Goal: Transaction & Acquisition: Purchase product/service

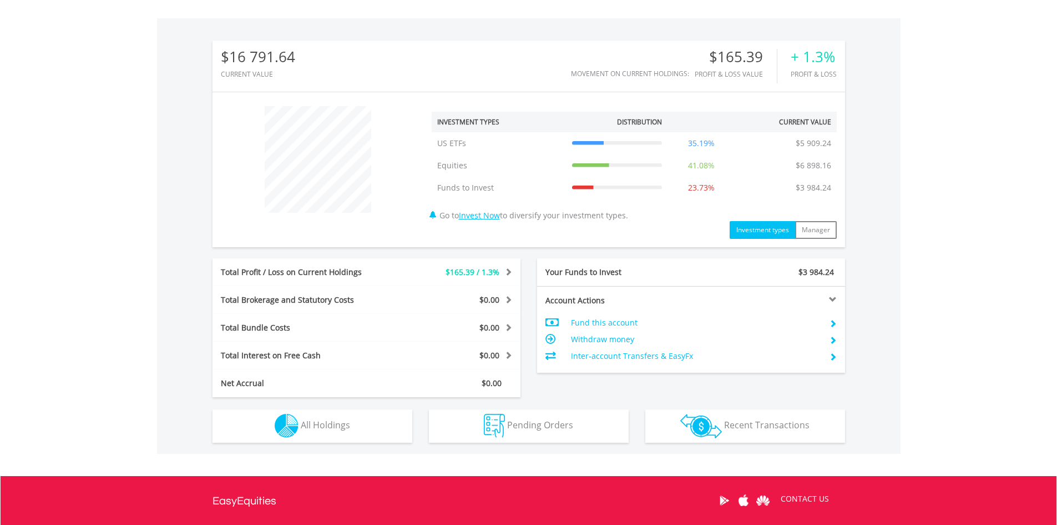
scroll to position [333, 0]
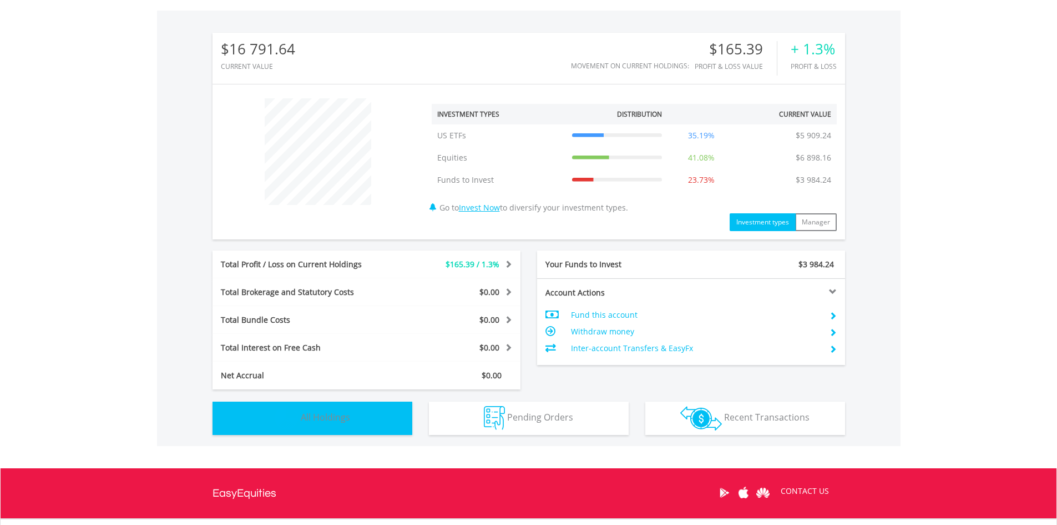
click at [328, 423] on button "Holdings All Holdings" at bounding box center [313, 417] width 200 height 33
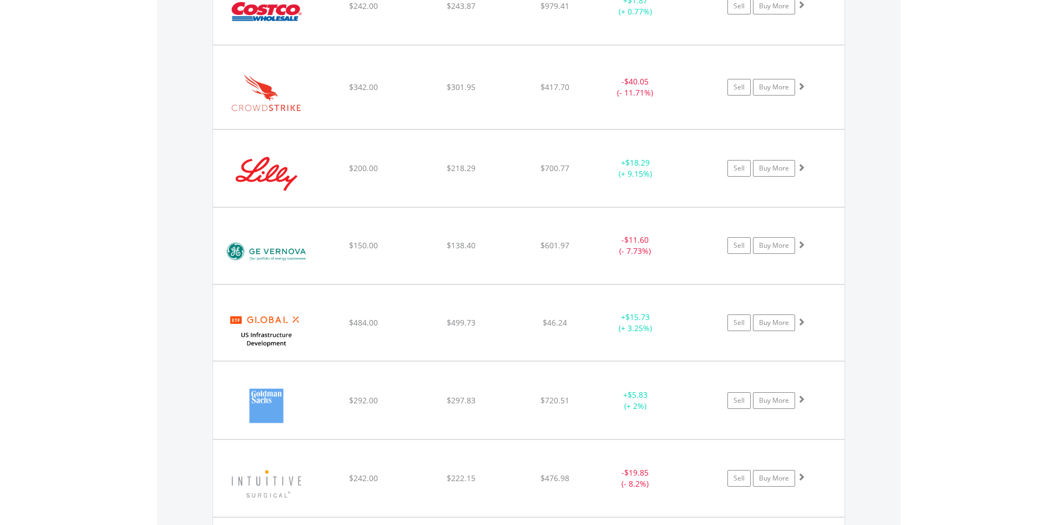
scroll to position [1522, 0]
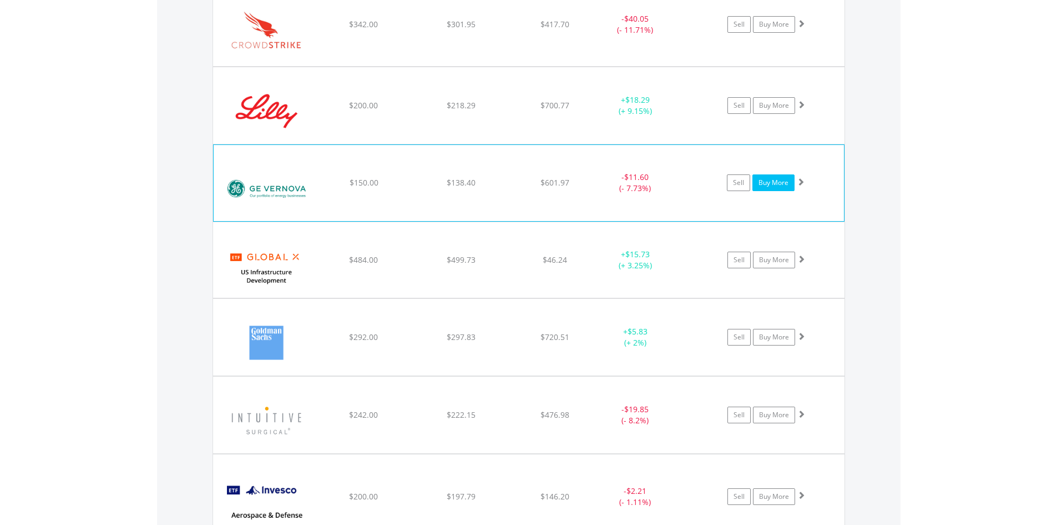
click at [770, 190] on link "Buy More" at bounding box center [774, 182] width 42 height 17
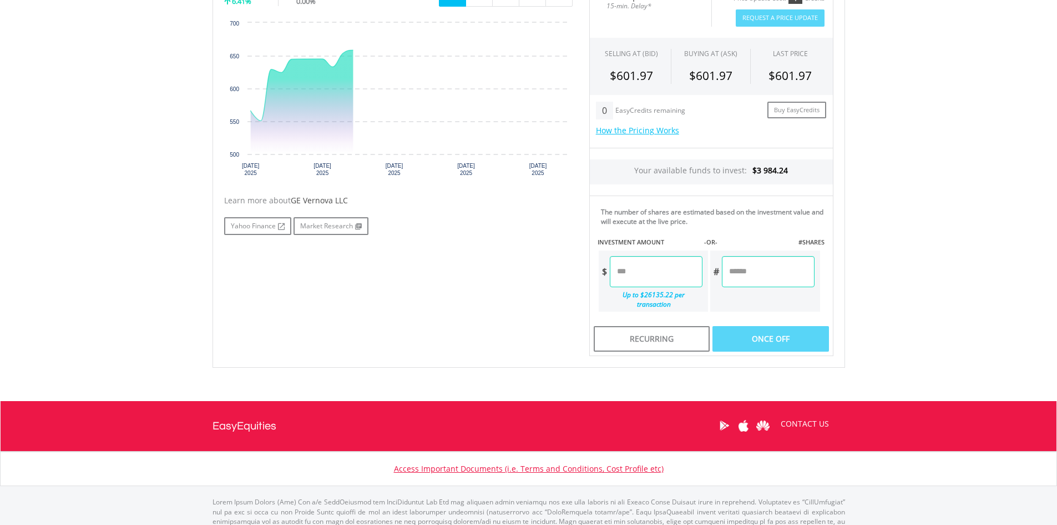
scroll to position [404, 0]
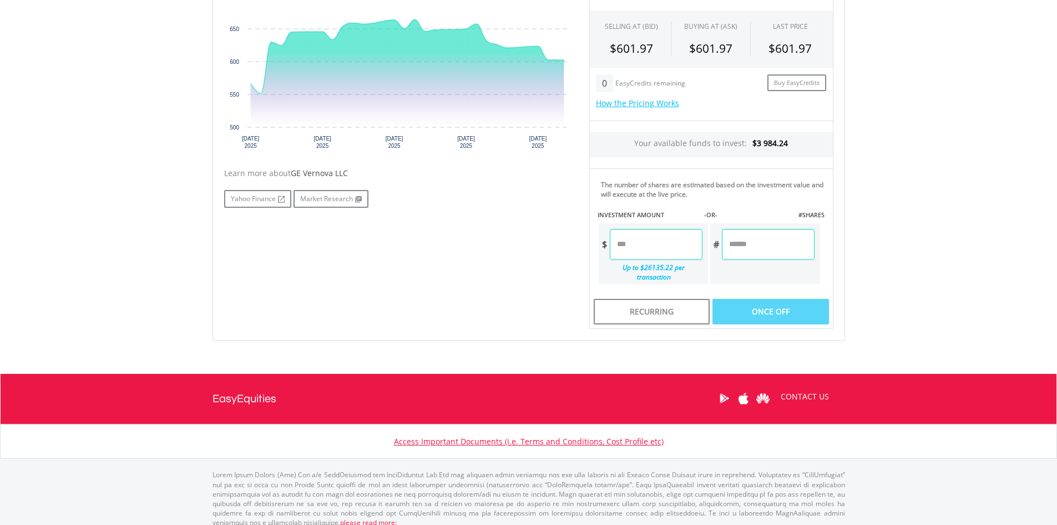
click at [643, 249] on input "number" at bounding box center [656, 244] width 93 height 31
type input "*****"
click at [901, 226] on body "My Investments Invest Now New Listings Sell My Recurring Investments Pending Or…" at bounding box center [528, 69] width 1057 height 947
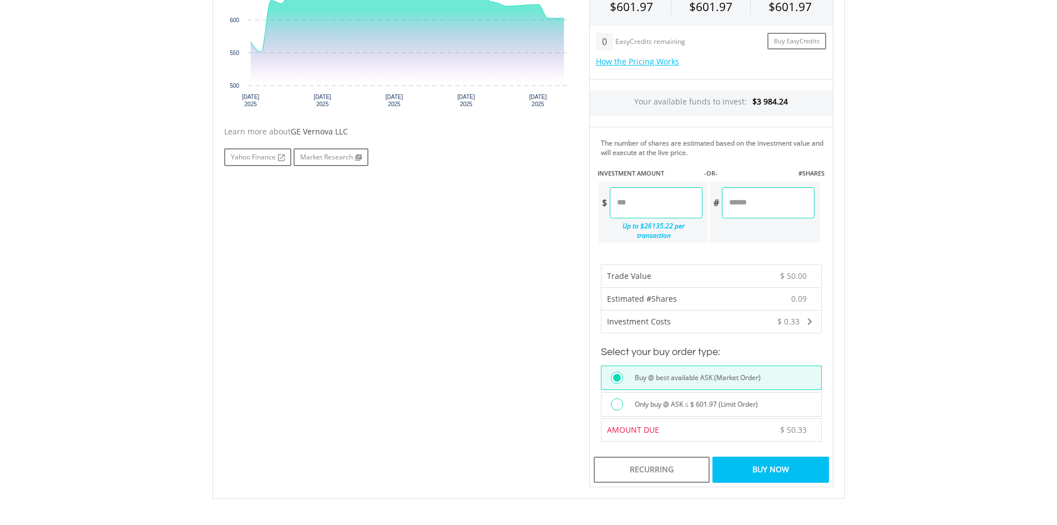
scroll to position [515, 0]
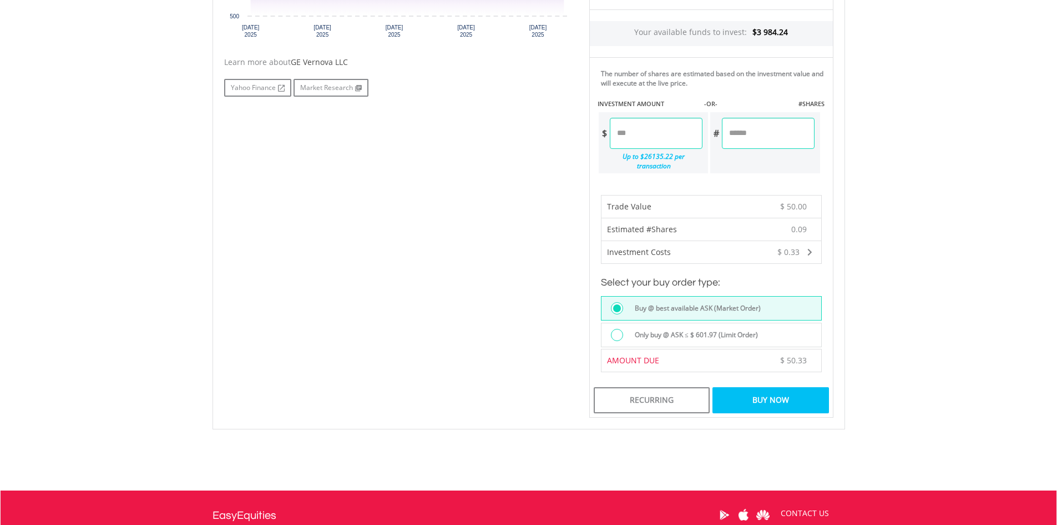
click at [768, 390] on div "Buy Now" at bounding box center [771, 400] width 116 height 26
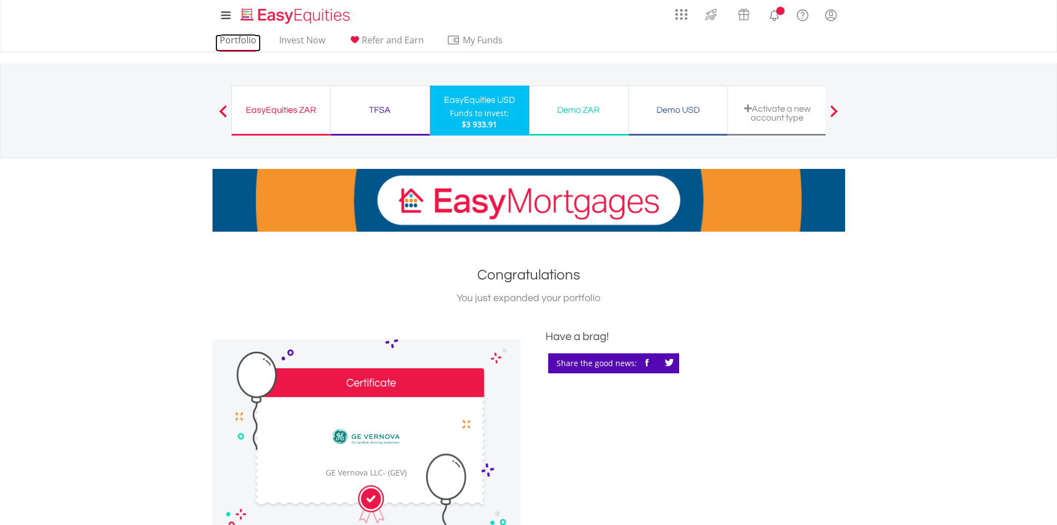
click at [235, 43] on link "Portfolio" at bounding box center [238, 42] width 46 height 17
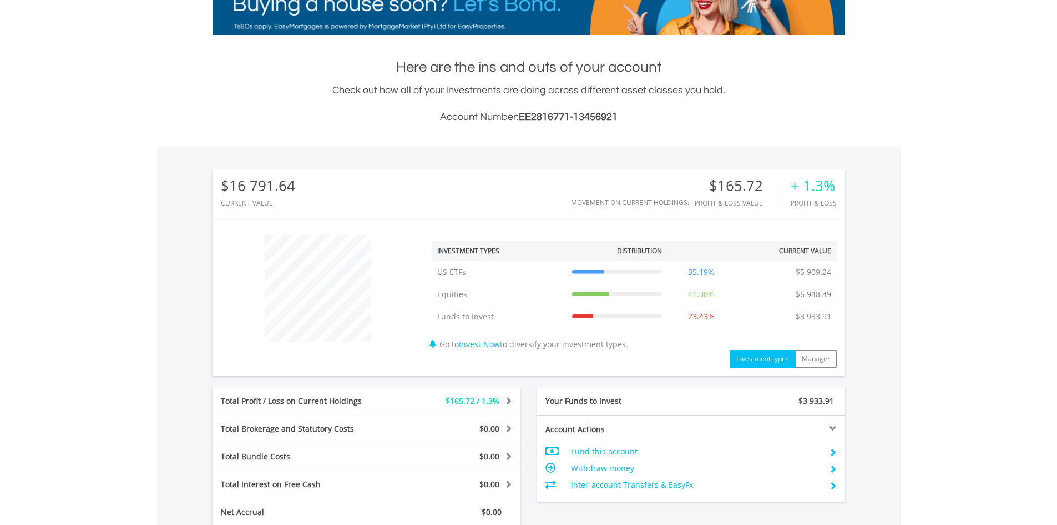
scroll to position [389, 0]
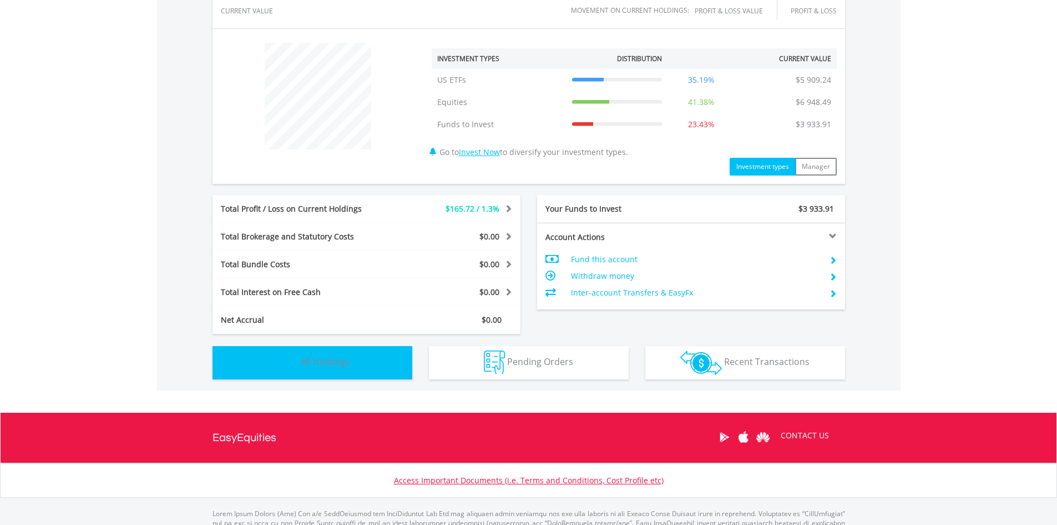
click at [311, 358] on span "All Holdings" at bounding box center [325, 361] width 49 height 12
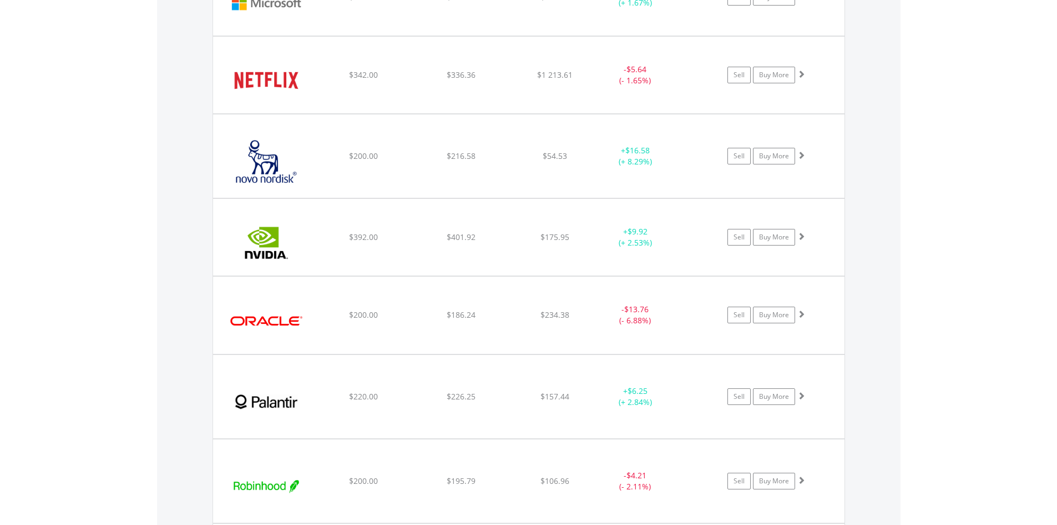
scroll to position [2689, 0]
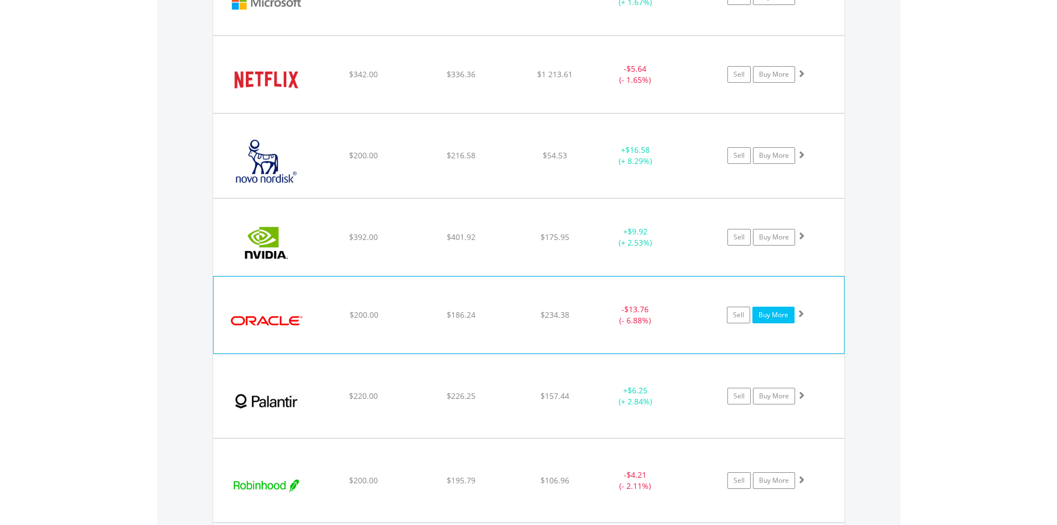
click at [784, 317] on link "Buy More" at bounding box center [774, 314] width 42 height 17
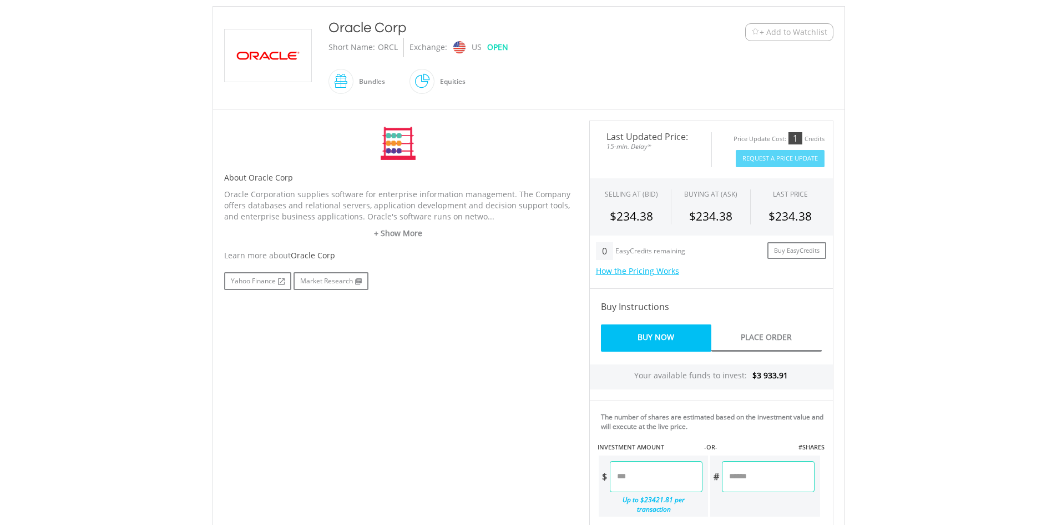
scroll to position [333, 0]
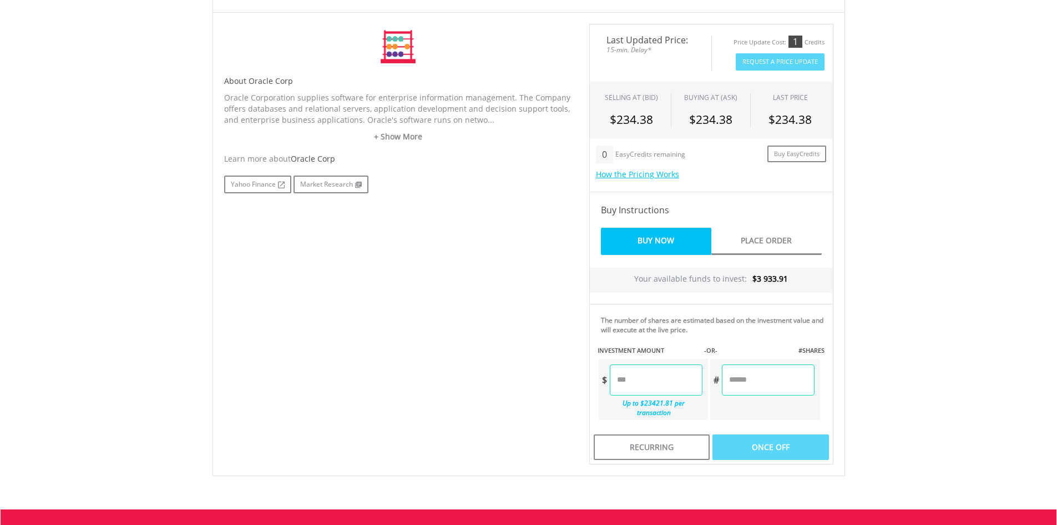
click at [670, 384] on input "number" at bounding box center [656, 379] width 93 height 31
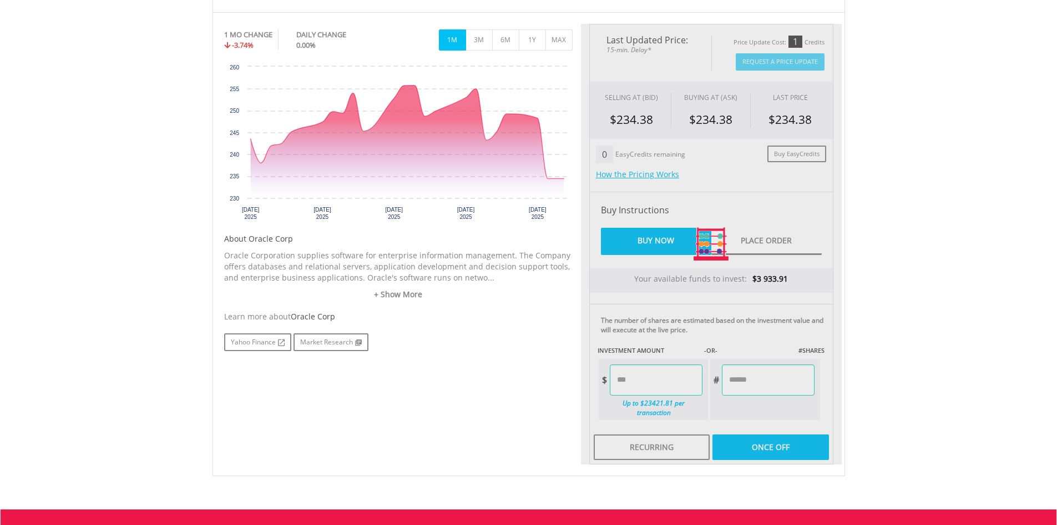
click at [935, 332] on body "My Investments Invest Now New Listings Sell My Recurring Investments Pending Or…" at bounding box center [528, 173] width 1057 height 1012
type input "*****"
type input "******"
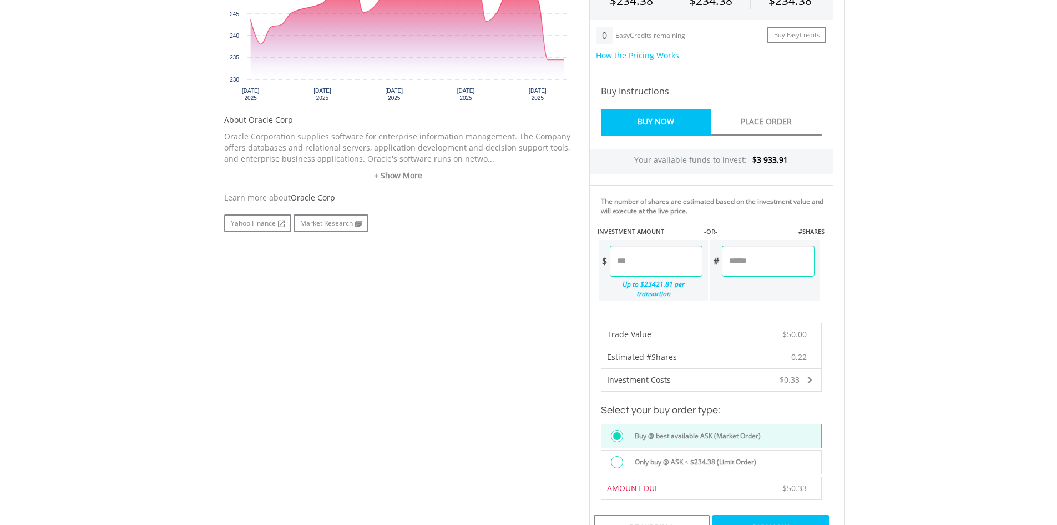
scroll to position [555, 0]
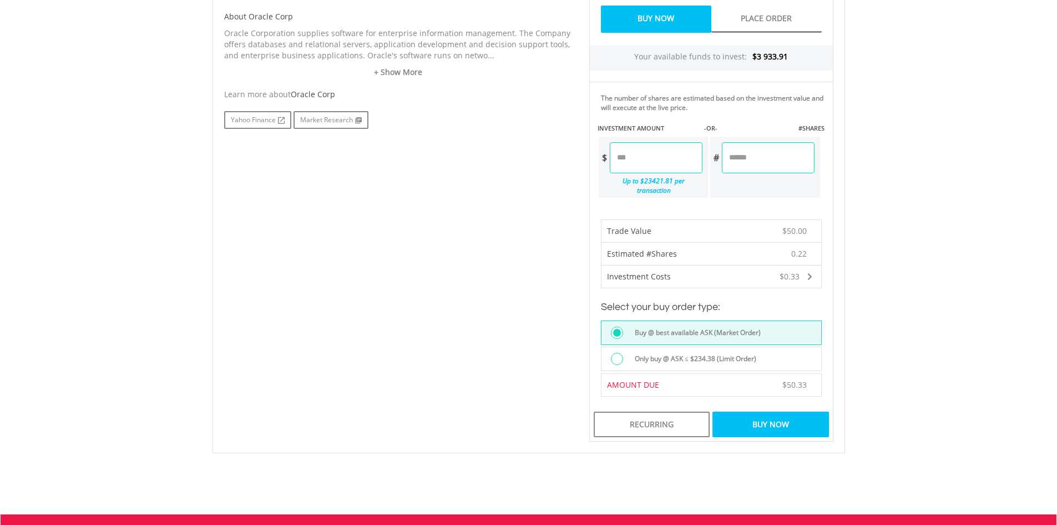
click at [761, 414] on div "Buy Now" at bounding box center [771, 424] width 116 height 26
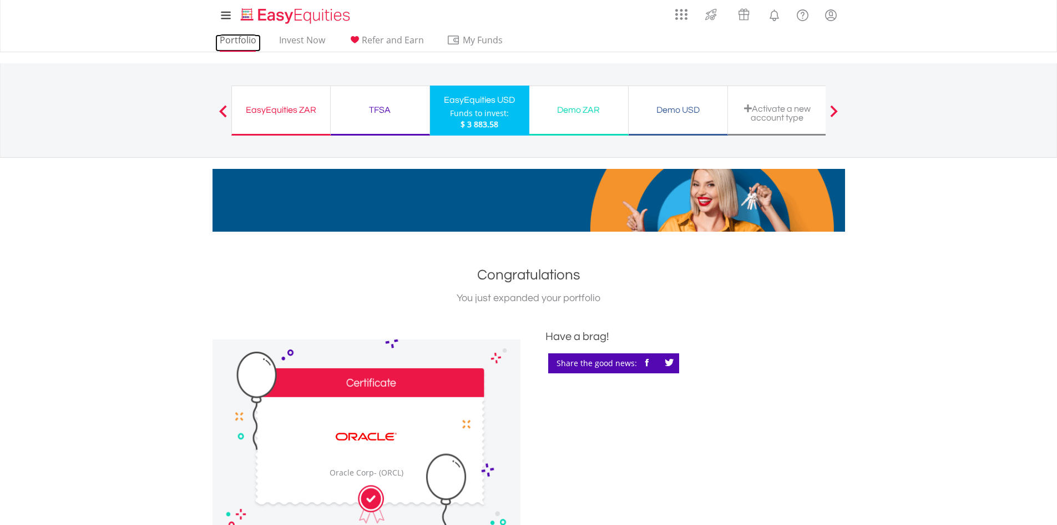
click at [243, 44] on link "Portfolio" at bounding box center [238, 42] width 46 height 17
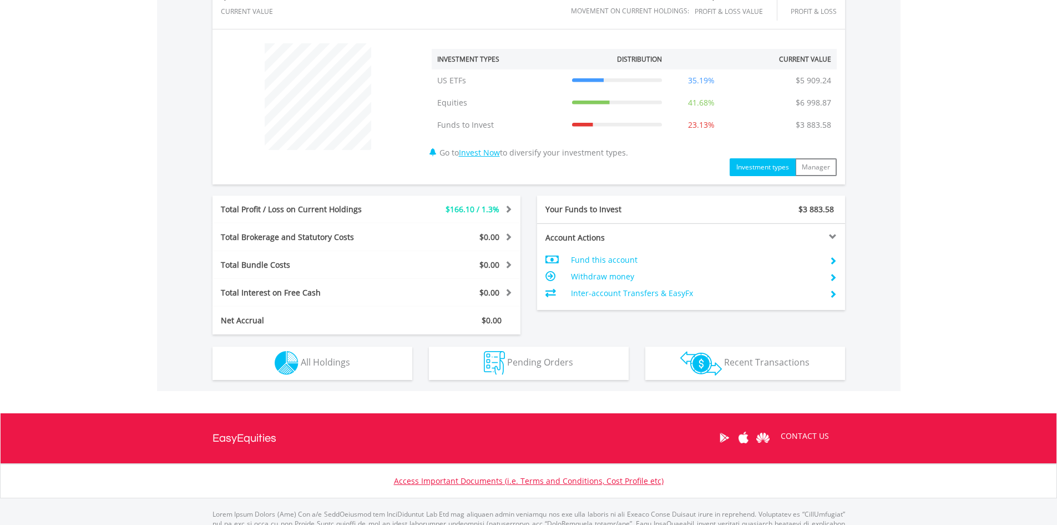
scroll to position [389, 0]
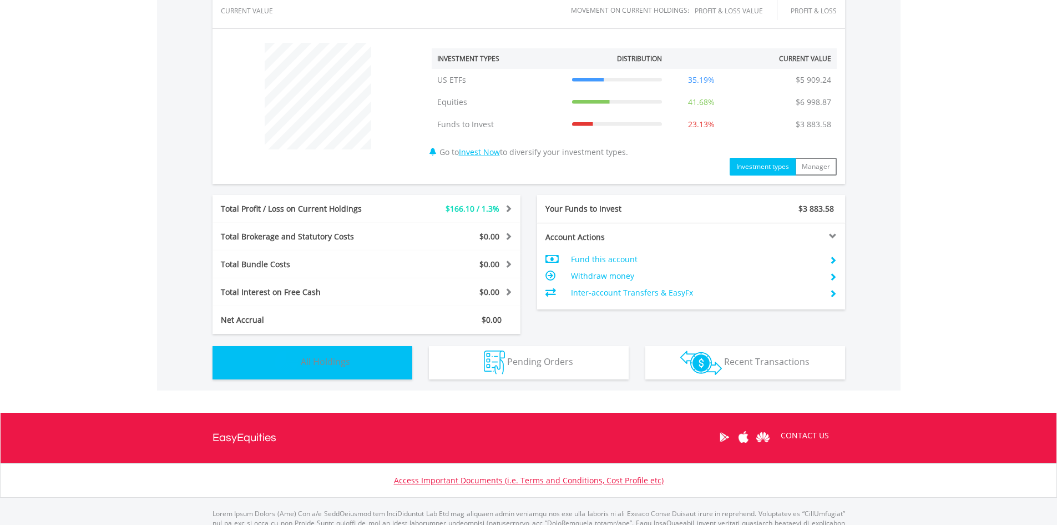
click at [321, 359] on span "All Holdings" at bounding box center [325, 361] width 49 height 12
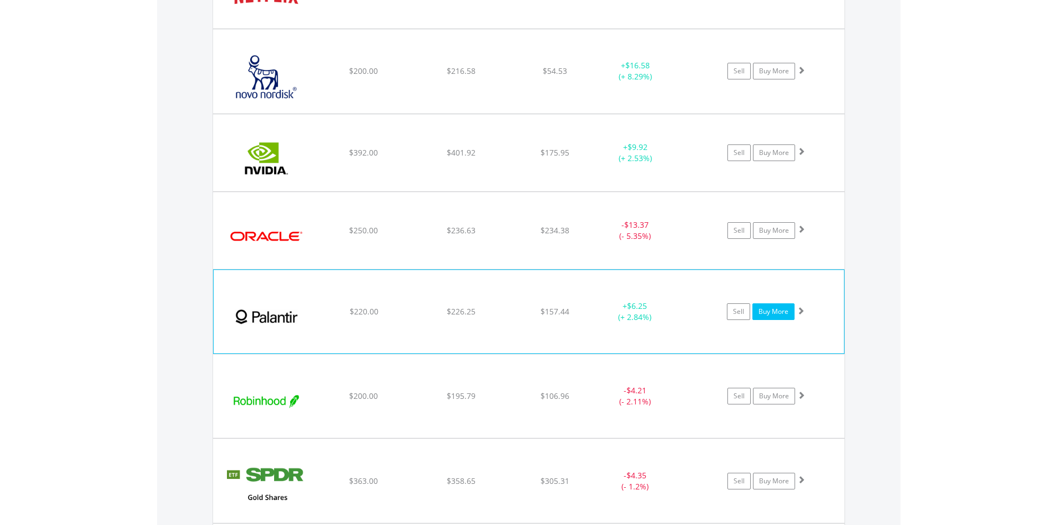
scroll to position [2800, 0]
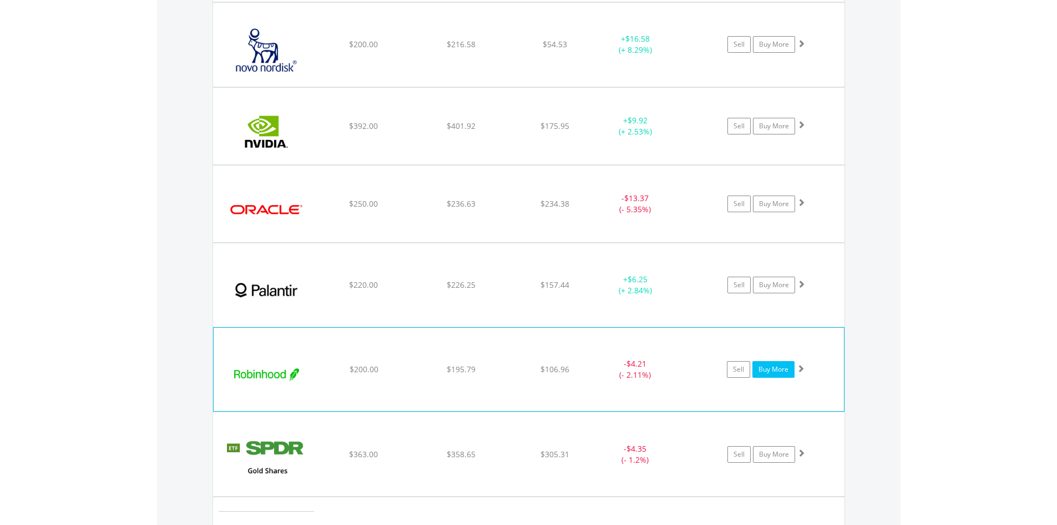
click at [776, 370] on link "Buy More" at bounding box center [774, 369] width 42 height 17
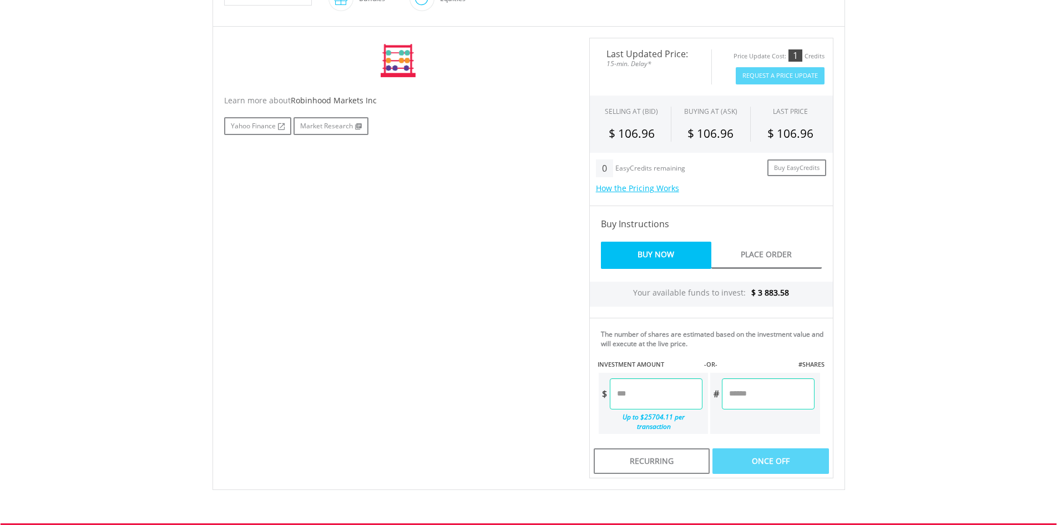
scroll to position [333, 0]
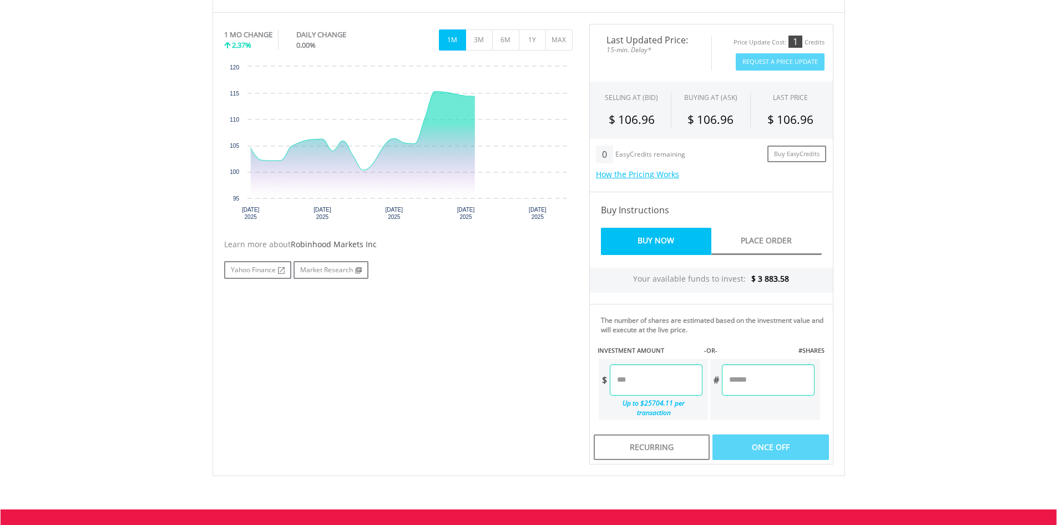
click at [669, 386] on input "number" at bounding box center [656, 379] width 93 height 31
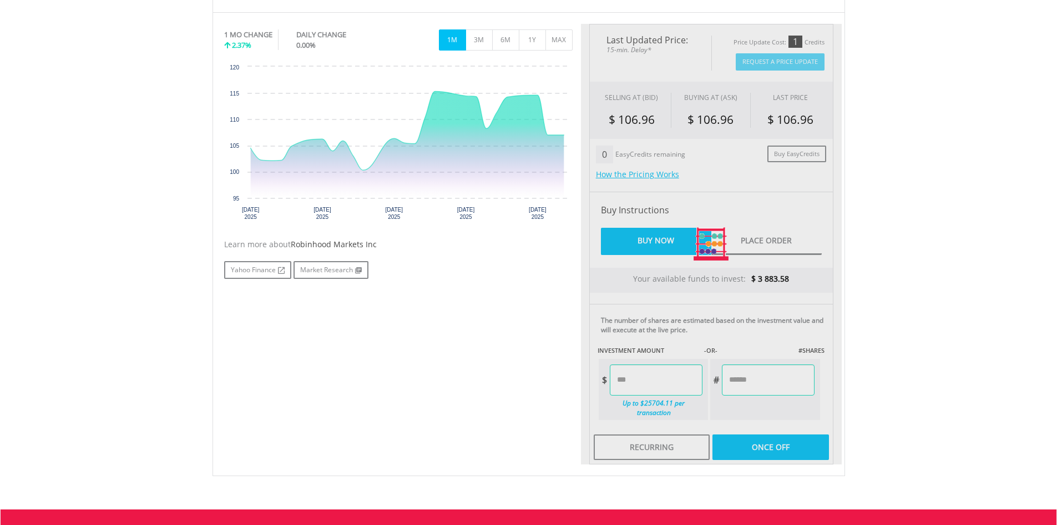
click at [910, 328] on body "My Investments Invest Now New Listings Sell My Recurring Investments Pending Or…" at bounding box center [528, 173] width 1057 height 1012
type input "*****"
type input "******"
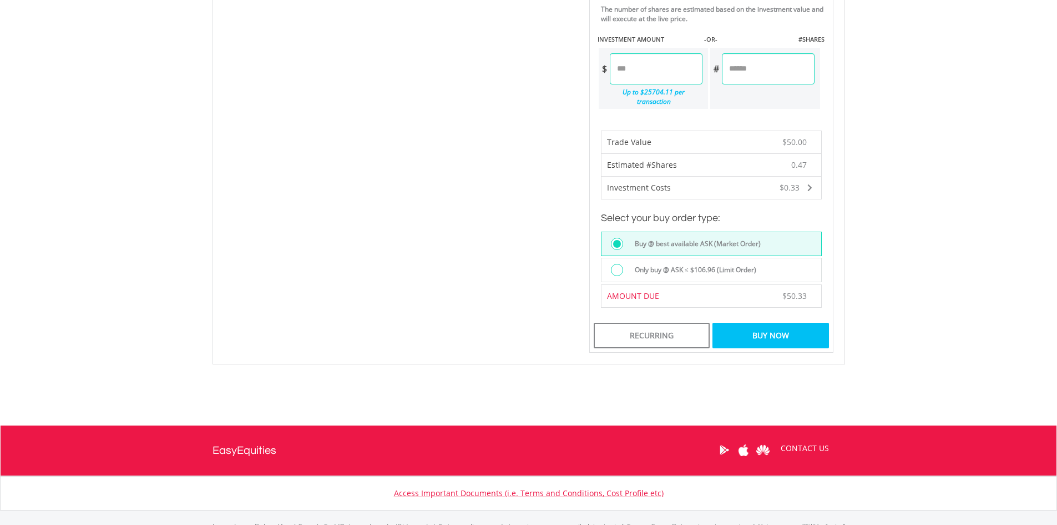
scroll to position [666, 0]
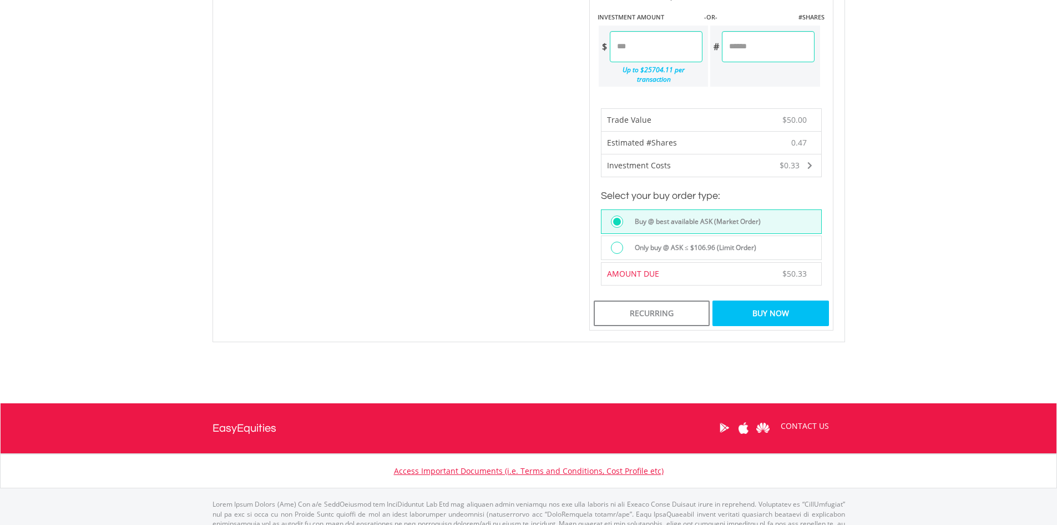
click at [797, 302] on div "Buy Now" at bounding box center [771, 313] width 116 height 26
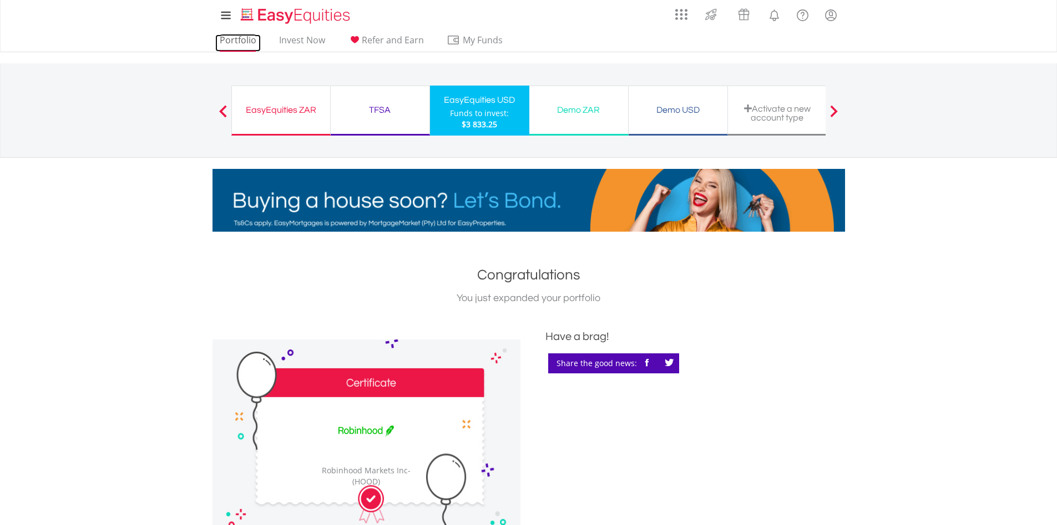
click at [241, 43] on link "Portfolio" at bounding box center [238, 42] width 46 height 17
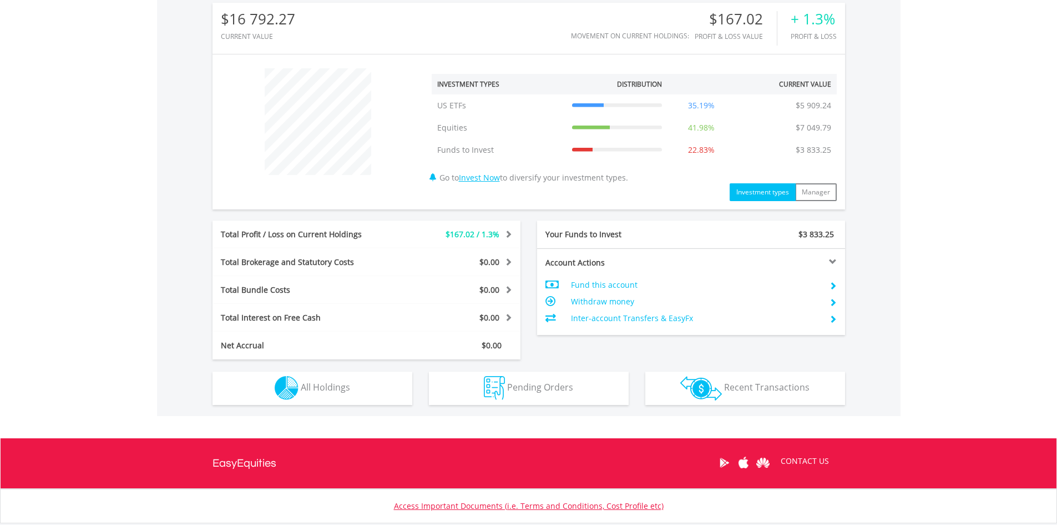
scroll to position [437, 0]
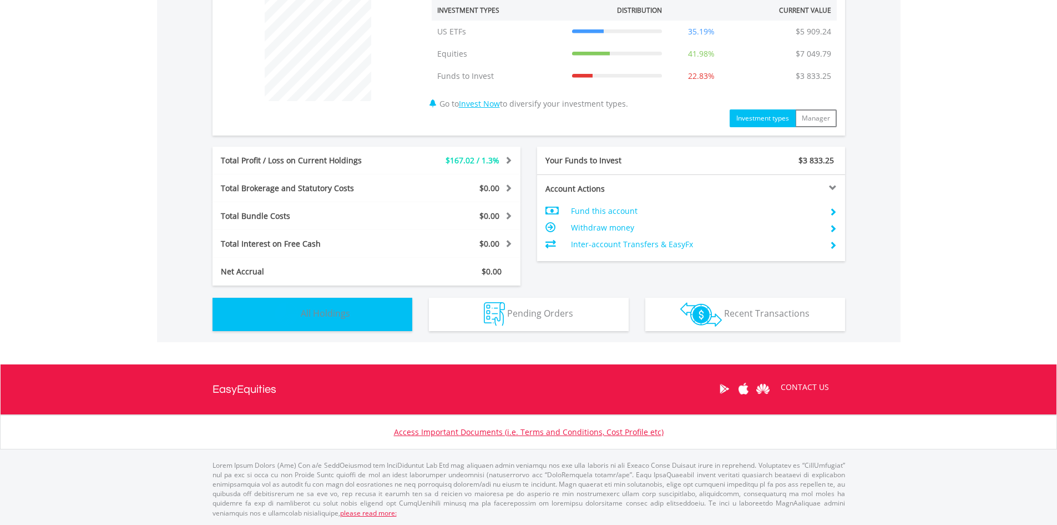
click at [336, 326] on button "Holdings All Holdings" at bounding box center [313, 314] width 200 height 33
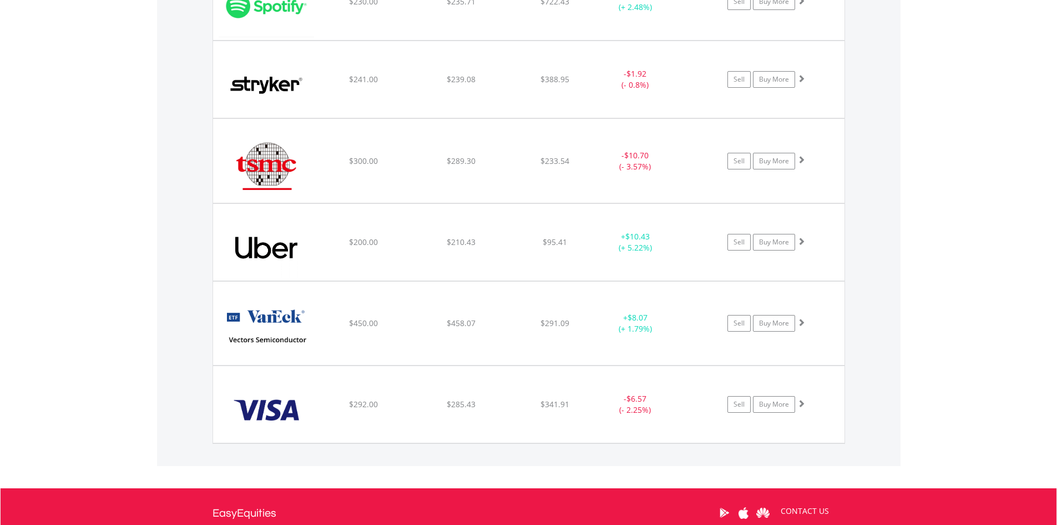
scroll to position [3290, 0]
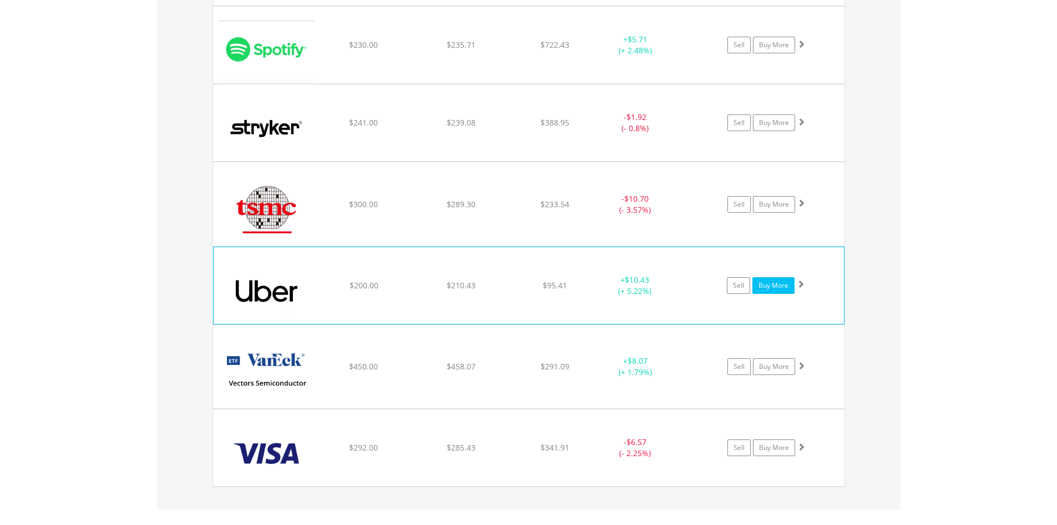
click at [762, 285] on link "Buy More" at bounding box center [774, 285] width 42 height 17
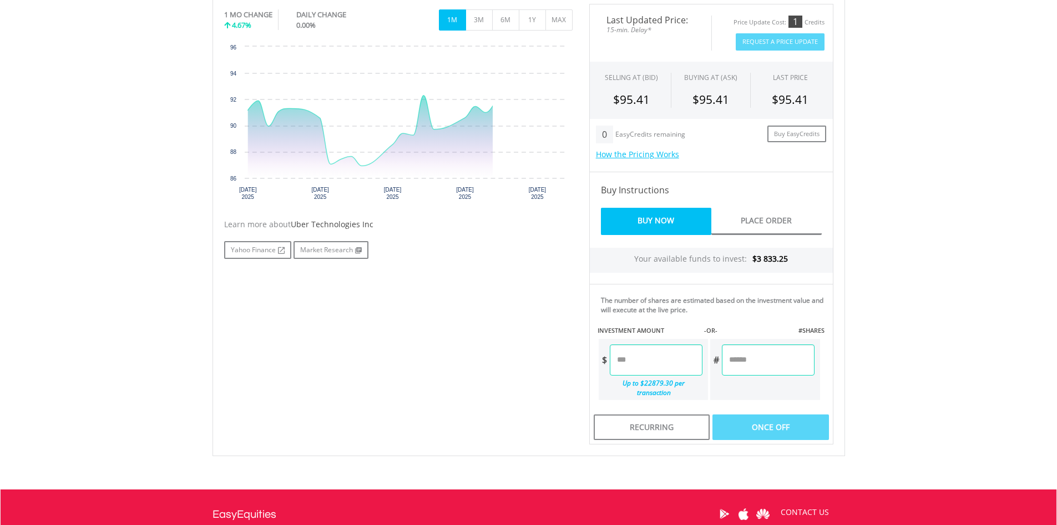
scroll to position [389, 0]
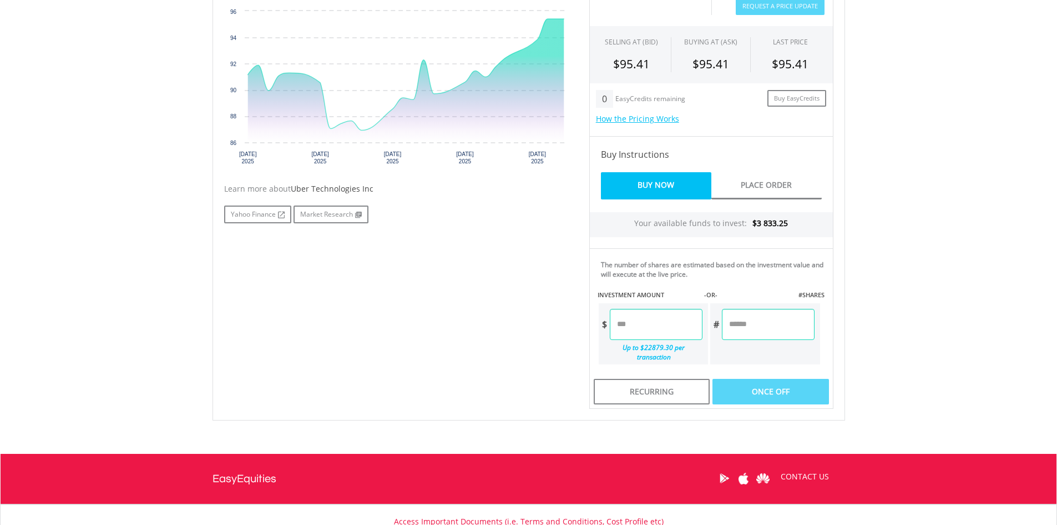
click at [652, 327] on input "number" at bounding box center [656, 324] width 93 height 31
click at [972, 256] on body "My Investments Invest Now New Listings Sell My Recurring Investments Pending Or…" at bounding box center [528, 117] width 1057 height 1012
type input "*****"
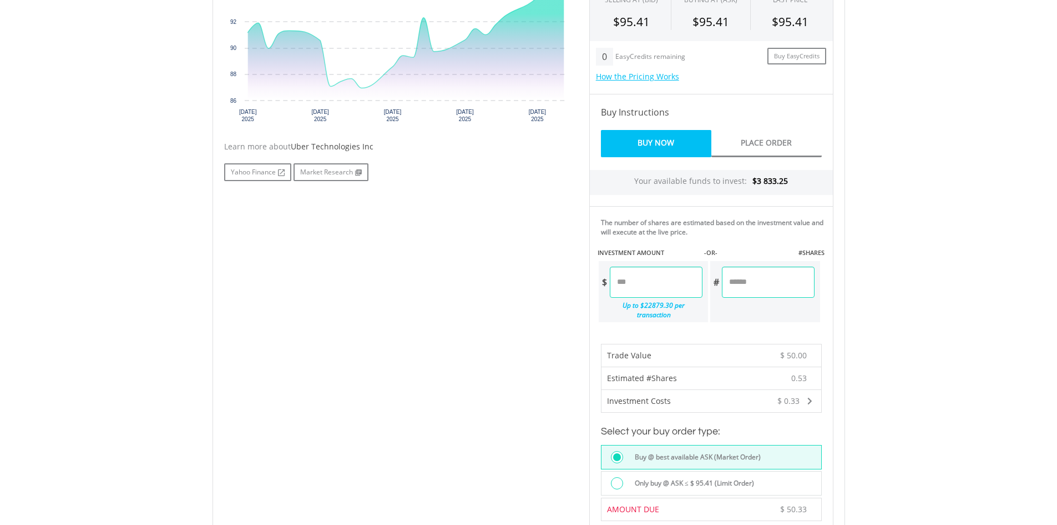
scroll to position [555, 0]
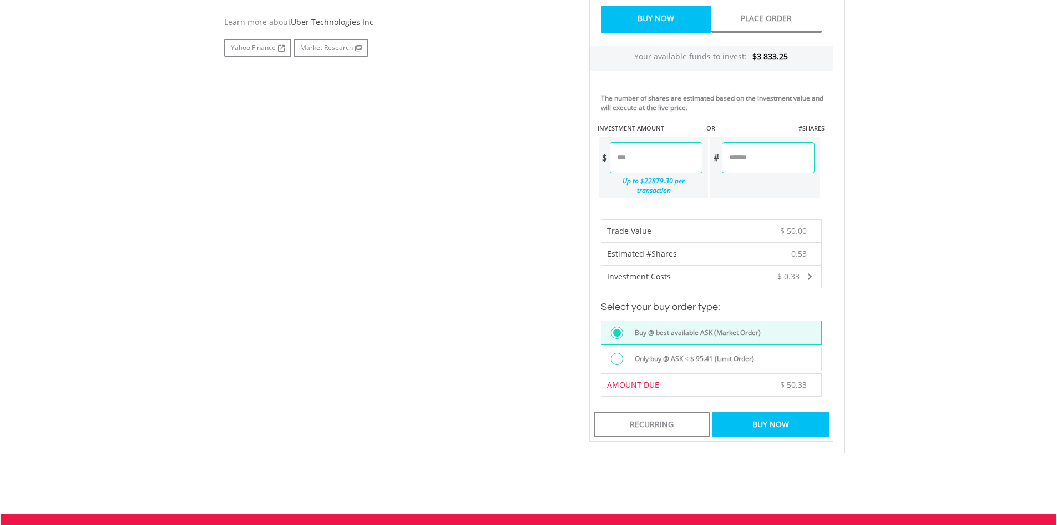
click at [782, 411] on div "Buy Now" at bounding box center [771, 424] width 116 height 26
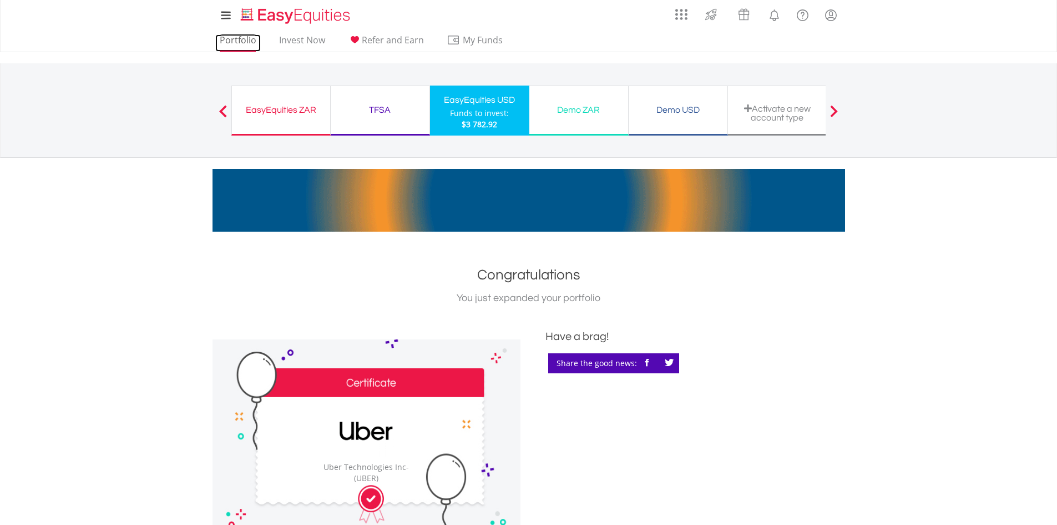
click at [240, 43] on link "Portfolio" at bounding box center [238, 42] width 46 height 17
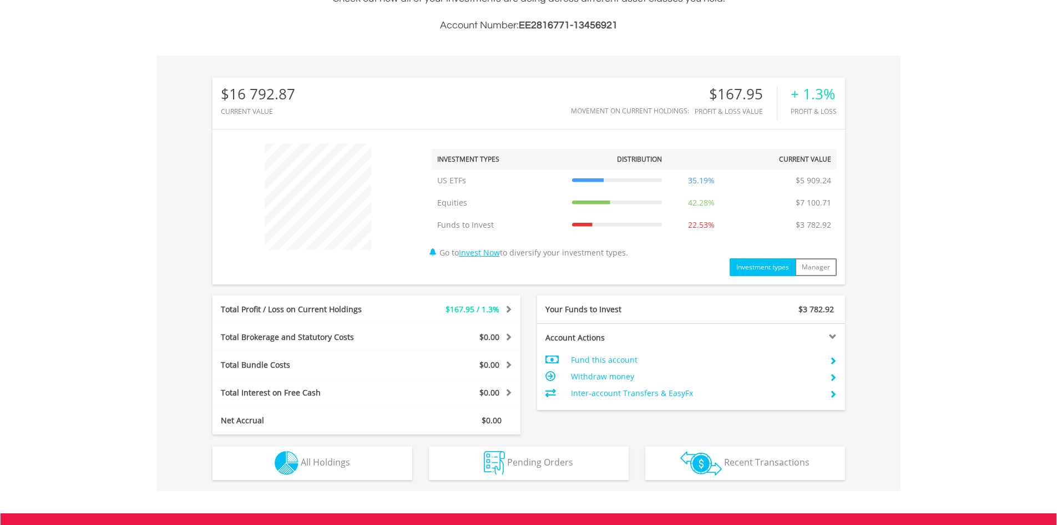
scroll to position [389, 0]
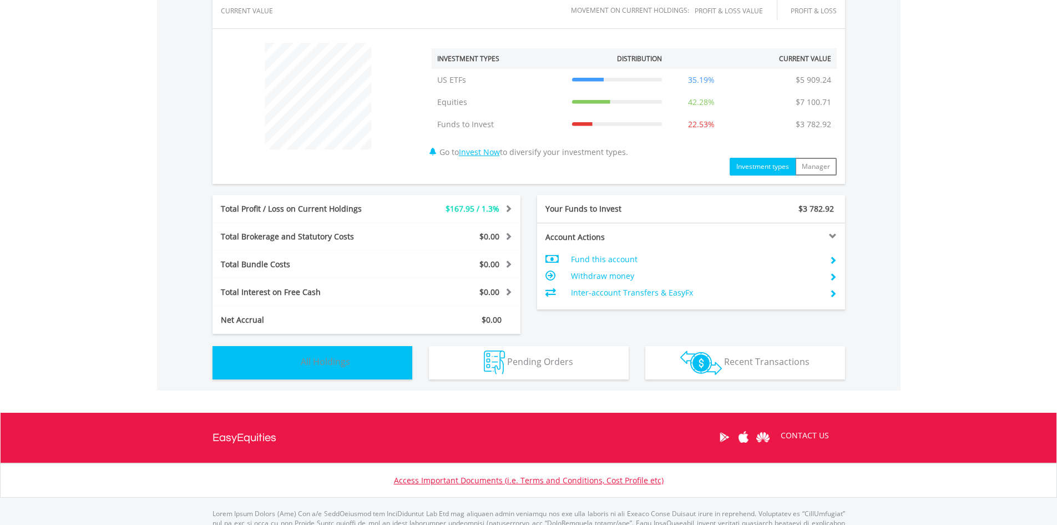
click at [331, 357] on span "All Holdings" at bounding box center [325, 361] width 49 height 12
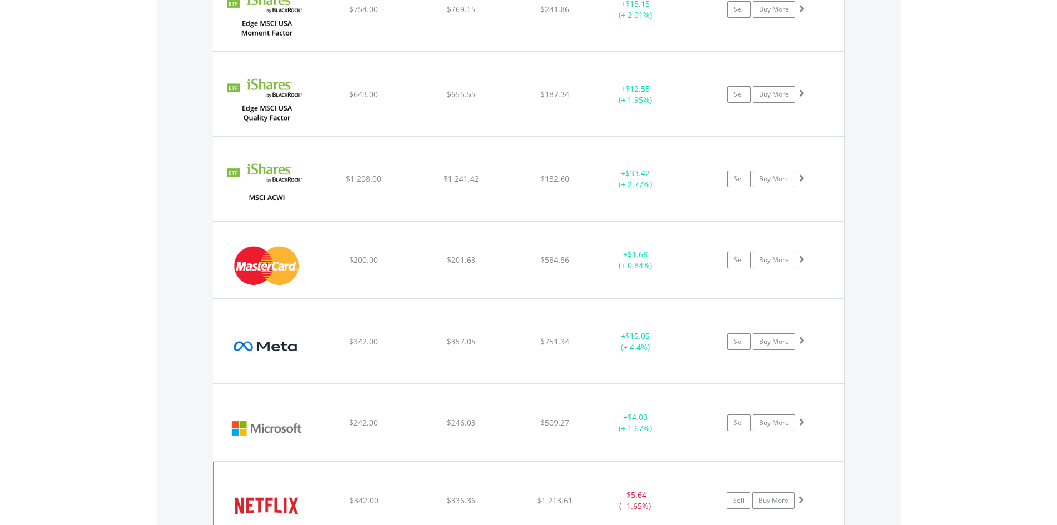
scroll to position [2300, 0]
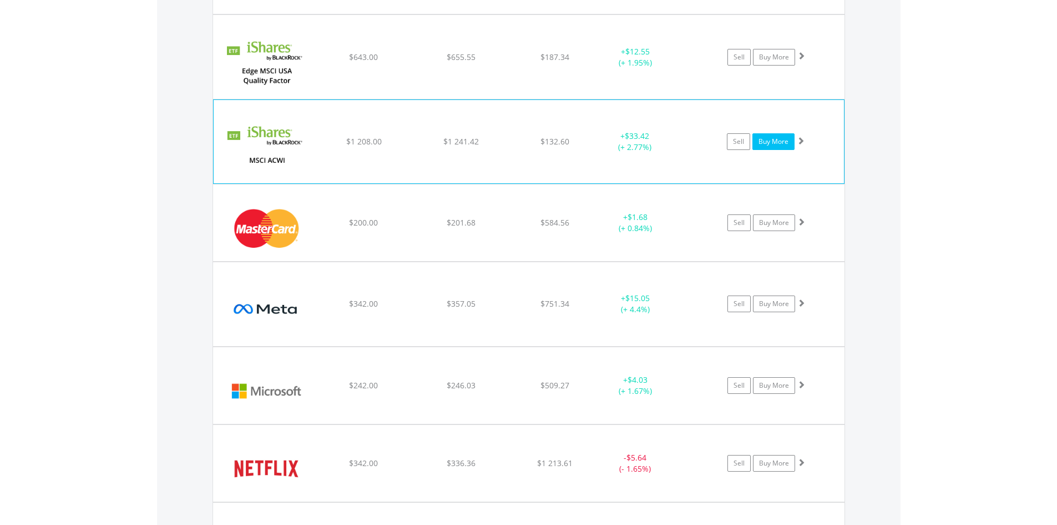
click at [773, 144] on link "Buy More" at bounding box center [774, 141] width 42 height 17
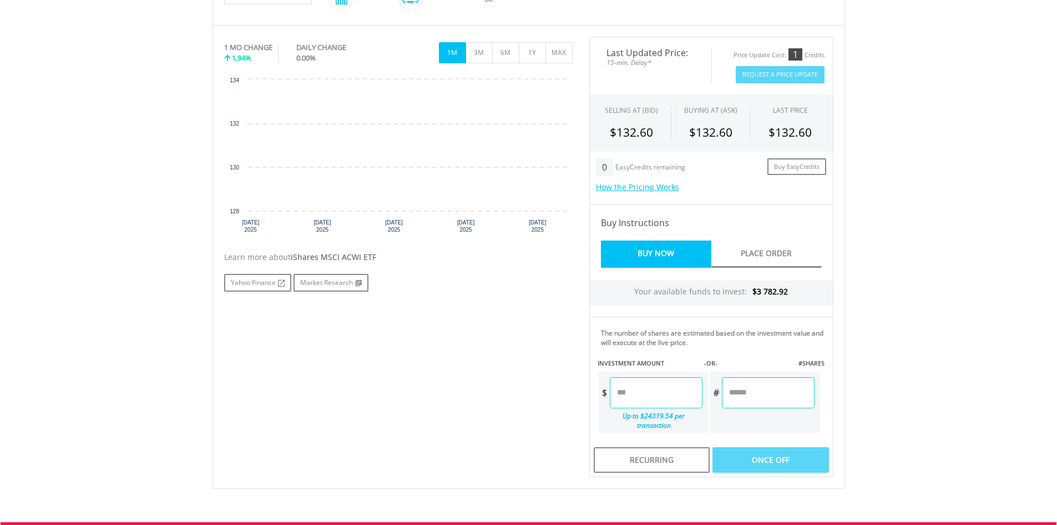
scroll to position [333, 0]
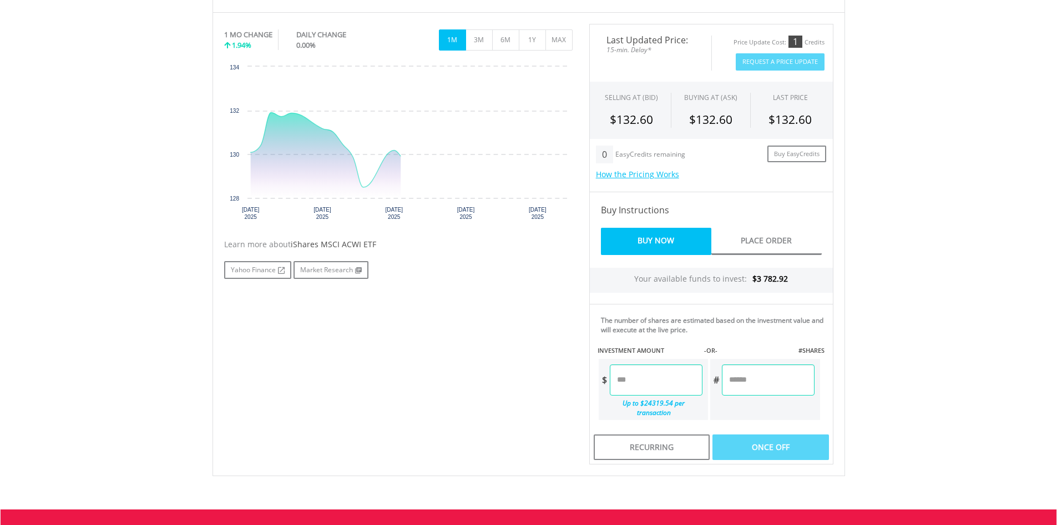
click at [623, 377] on input "number" at bounding box center [656, 379] width 93 height 31
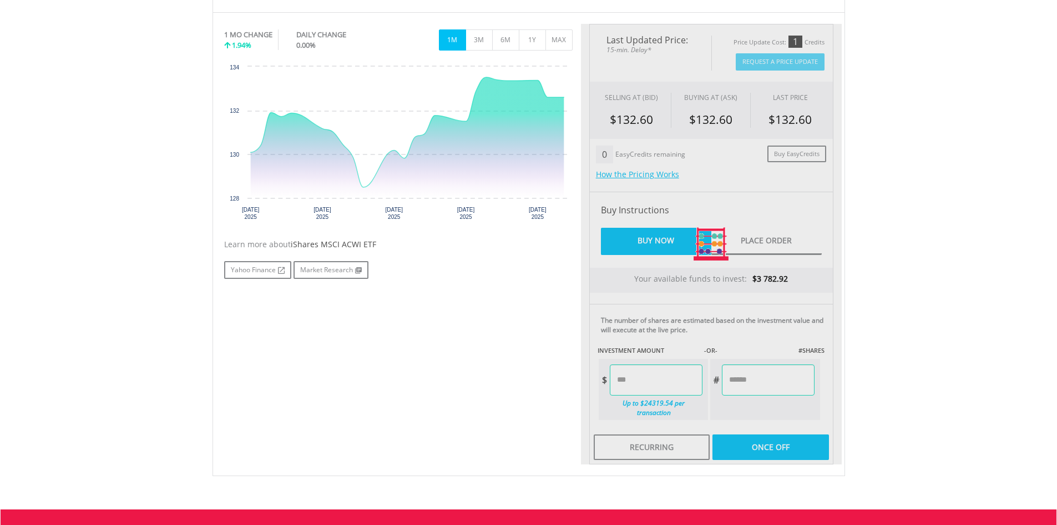
click at [932, 288] on body "My Investments Invest Now New Listings Sell My Recurring Investments Pending Or…" at bounding box center [528, 173] width 1057 height 1012
type input "******"
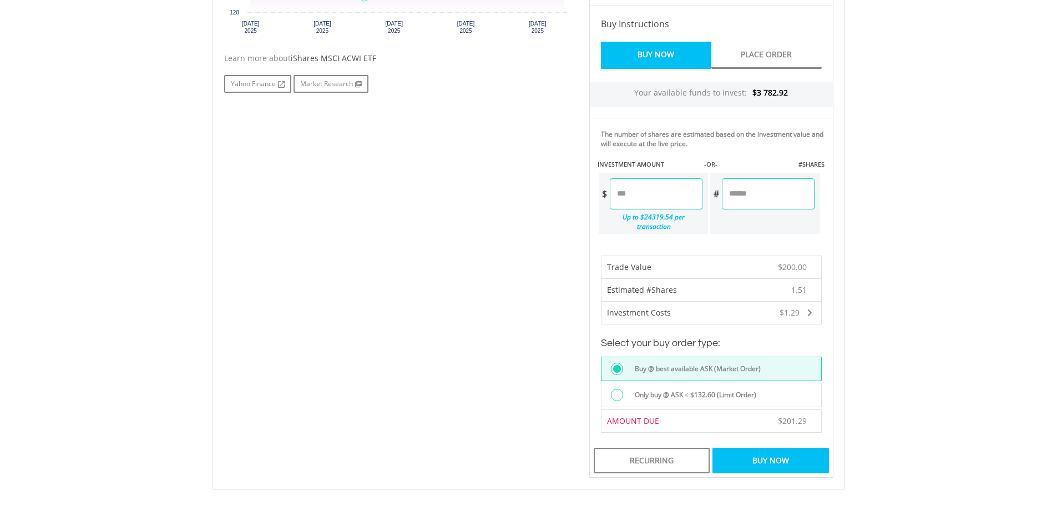
scroll to position [500, 0]
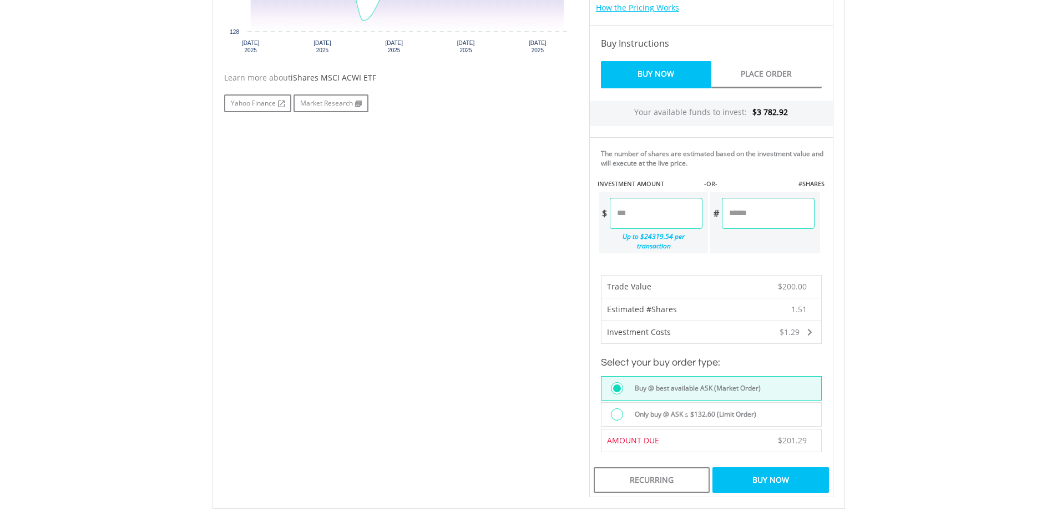
click at [769, 470] on div "Buy Now" at bounding box center [771, 480] width 116 height 26
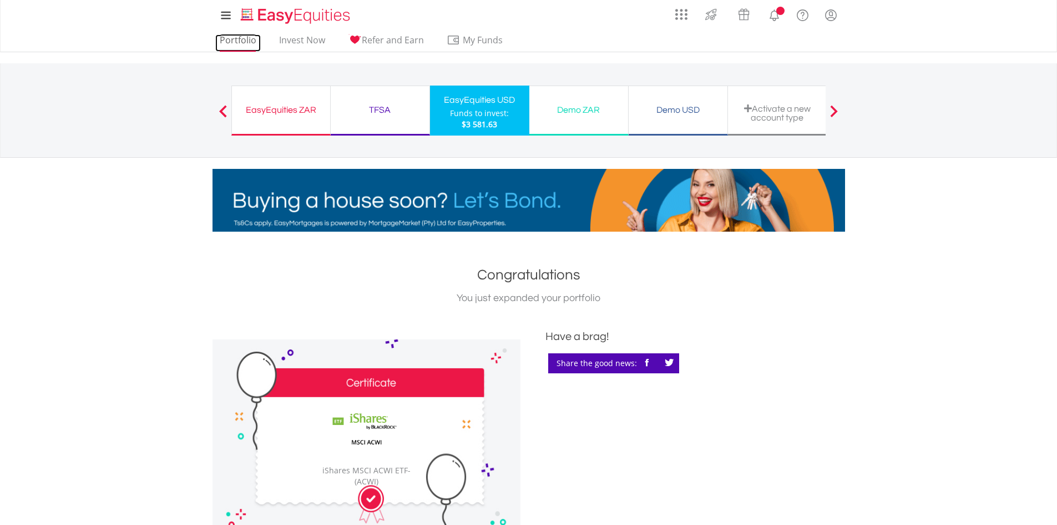
click at [235, 44] on link "Portfolio" at bounding box center [238, 42] width 46 height 17
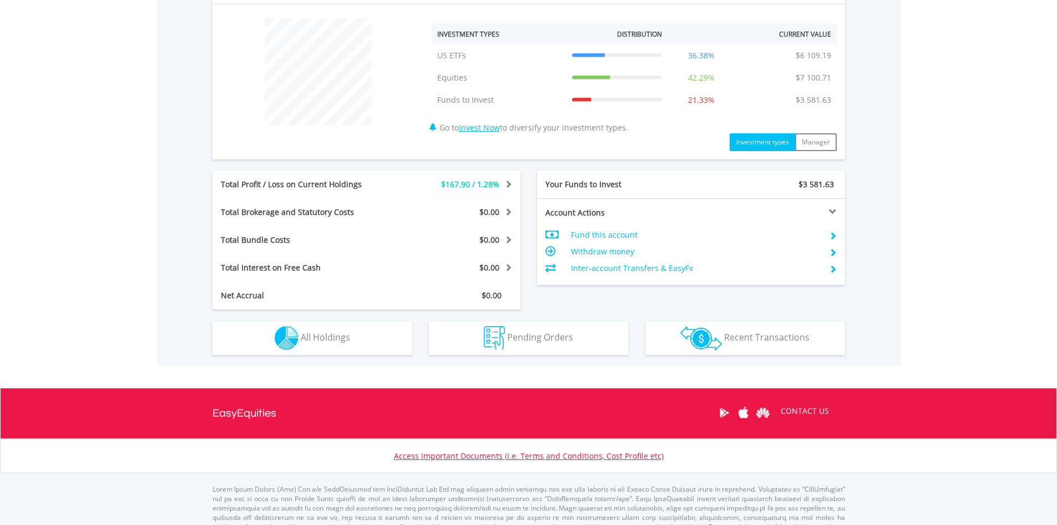
scroll to position [437, 0]
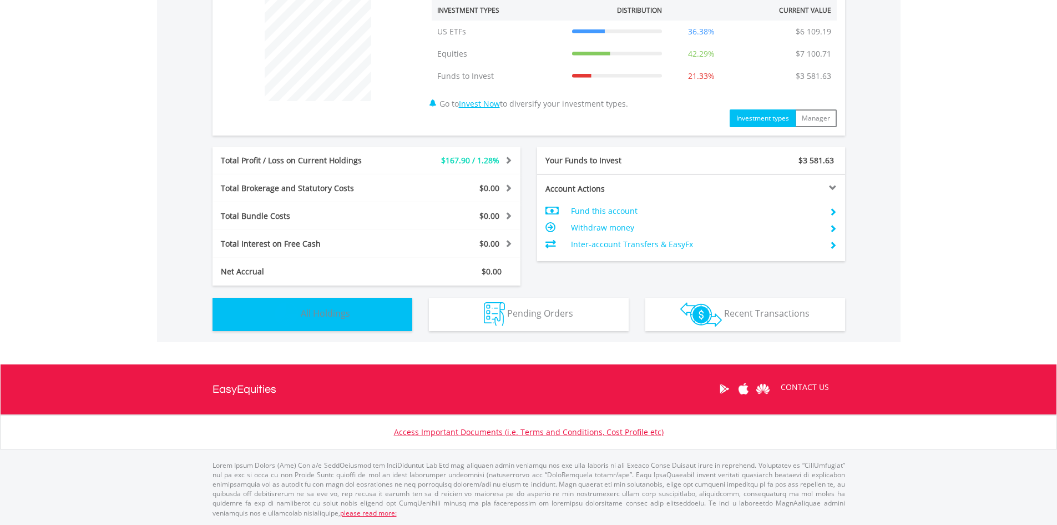
click at [344, 311] on span "All Holdings" at bounding box center [325, 313] width 49 height 12
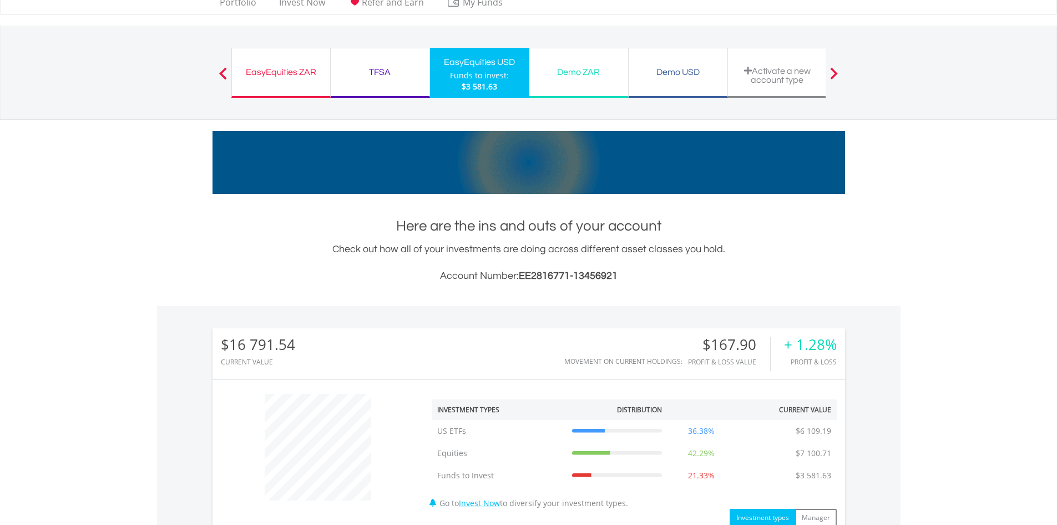
scroll to position [0, 0]
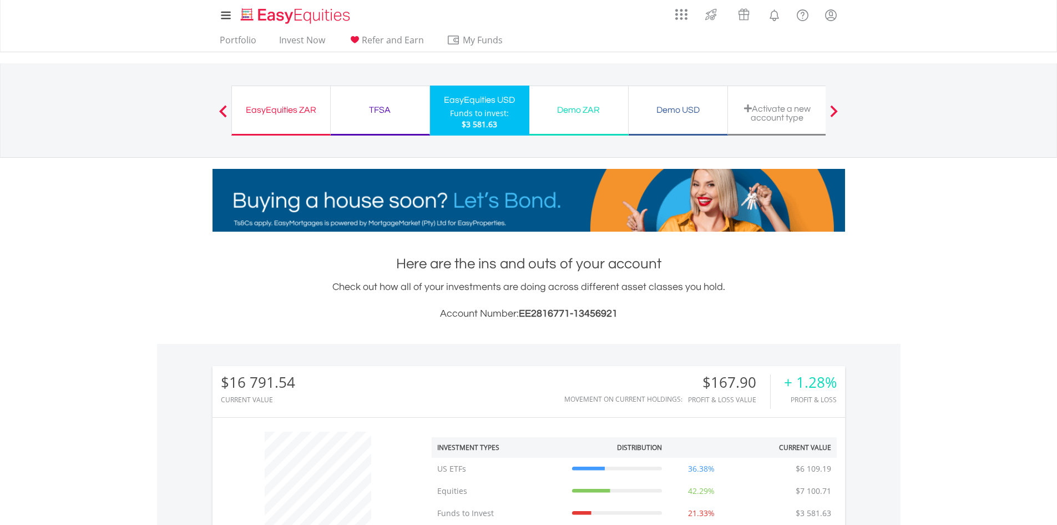
click at [359, 115] on div "TFSA" at bounding box center [379, 110] width 85 height 16
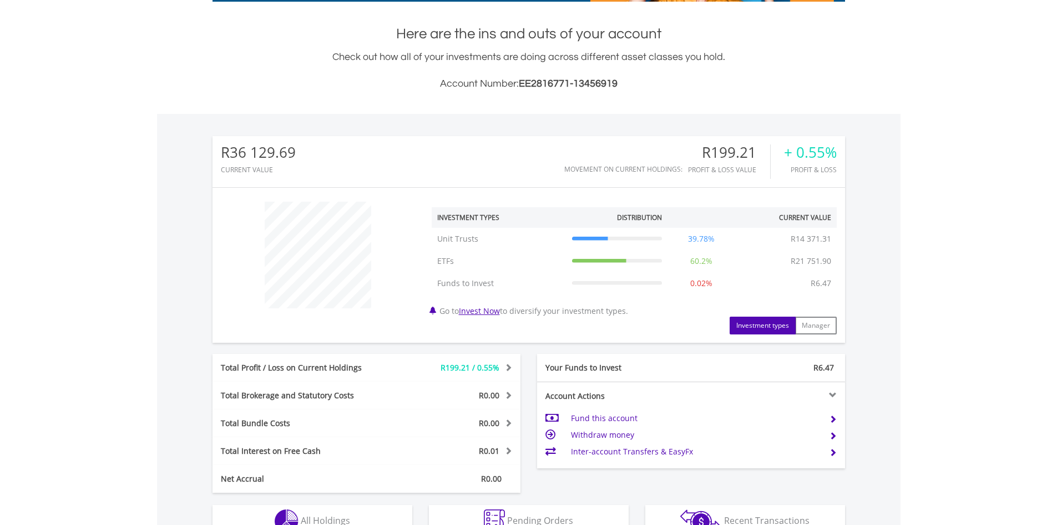
scroll to position [389, 0]
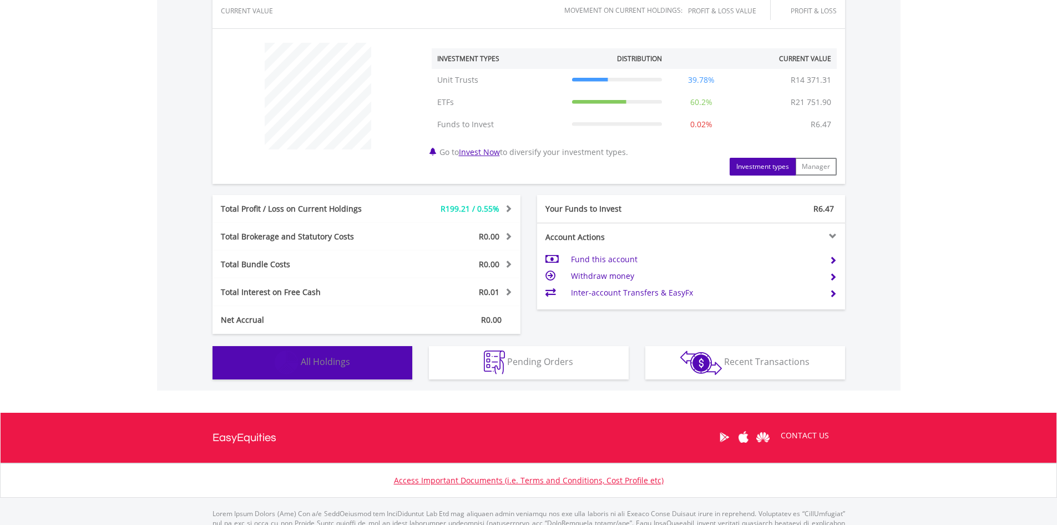
click at [300, 356] on button "Holdings All Holdings" at bounding box center [313, 362] width 200 height 33
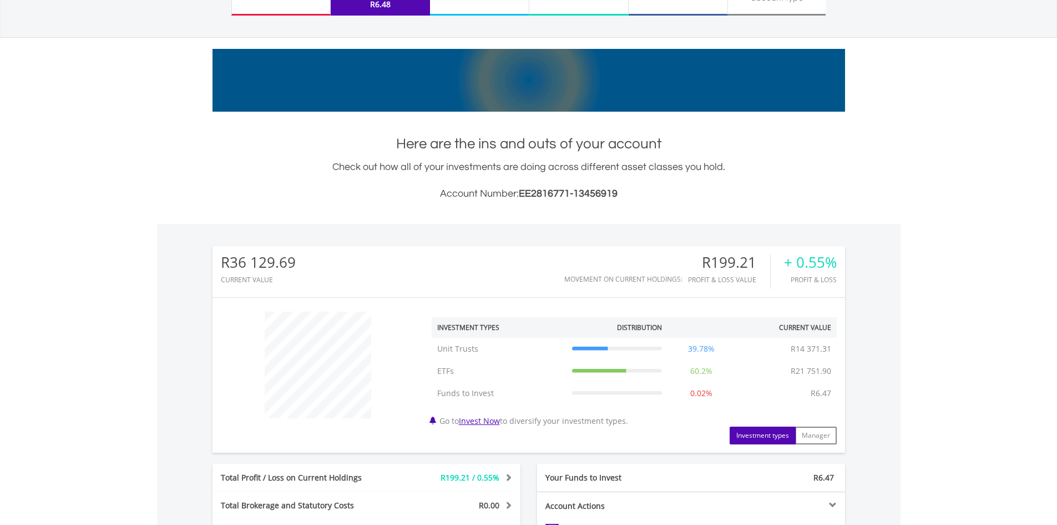
scroll to position [24, 0]
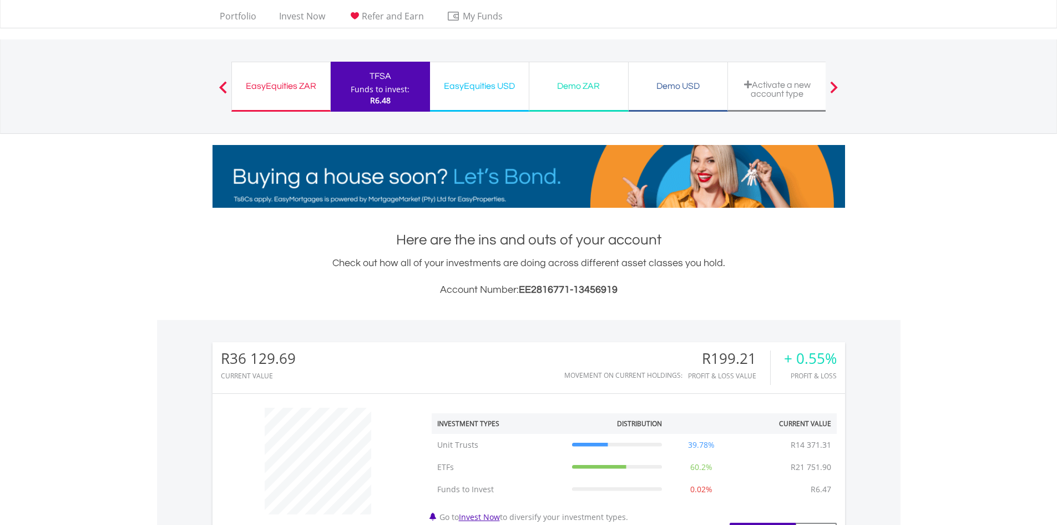
click at [268, 90] on div "EasyEquities ZAR" at bounding box center [281, 86] width 85 height 16
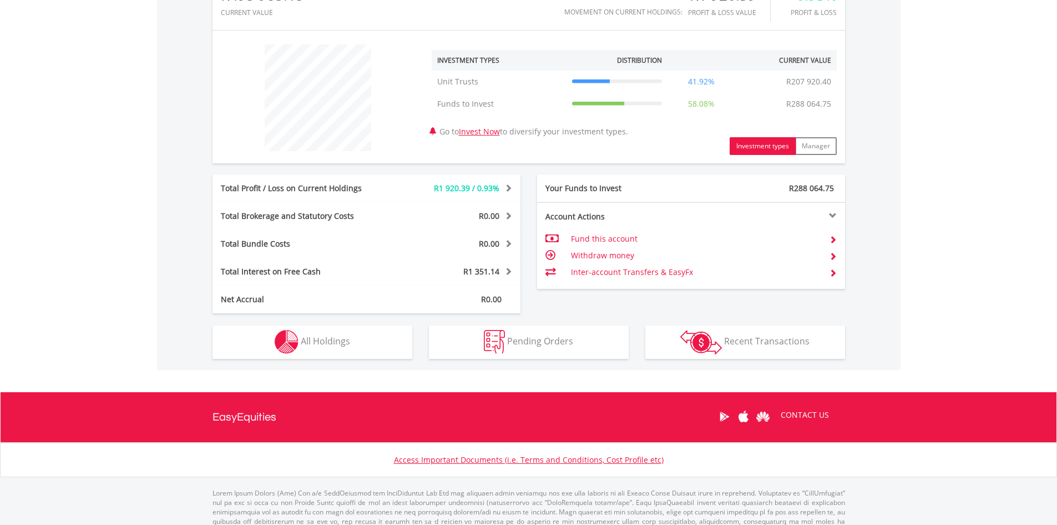
scroll to position [389, 0]
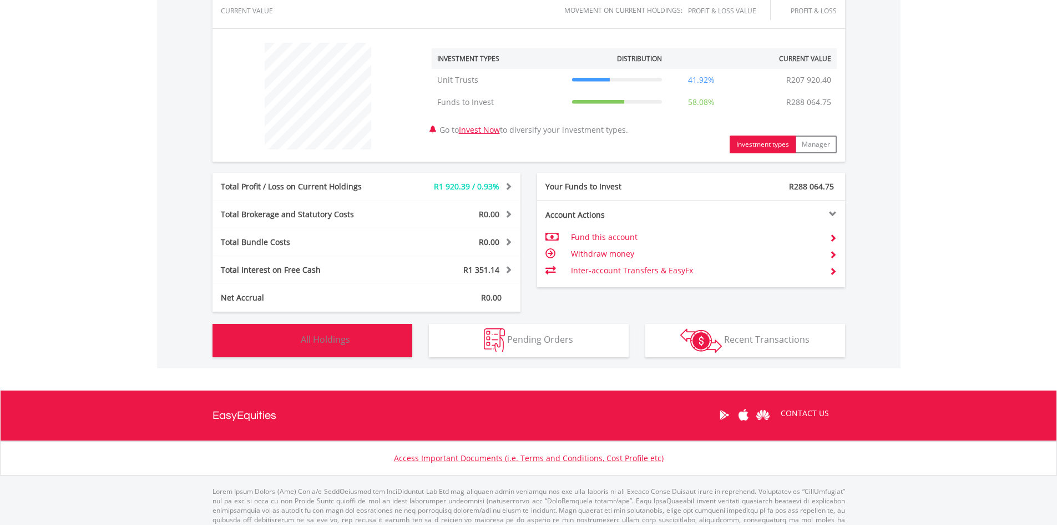
click at [323, 344] on span "All Holdings" at bounding box center [325, 339] width 49 height 12
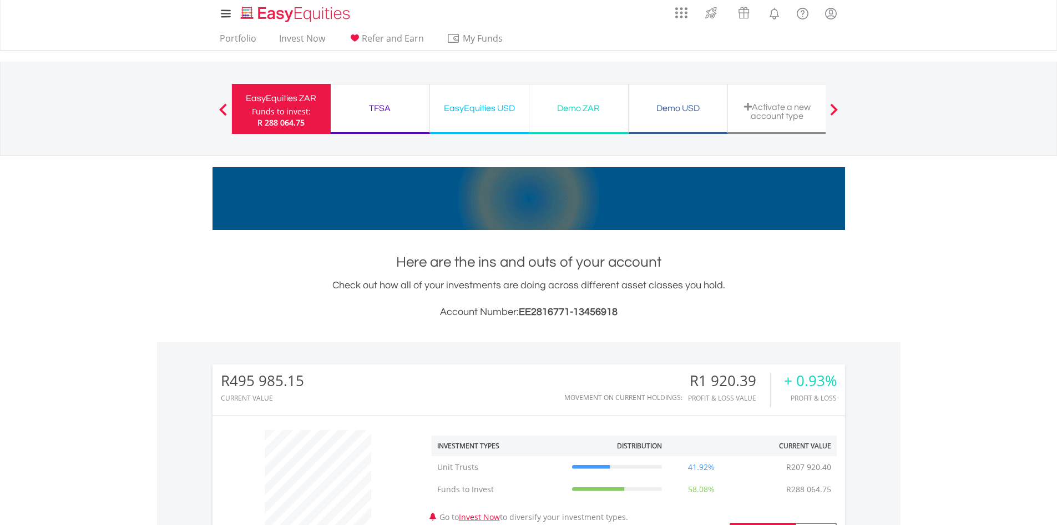
scroll to position [0, 0]
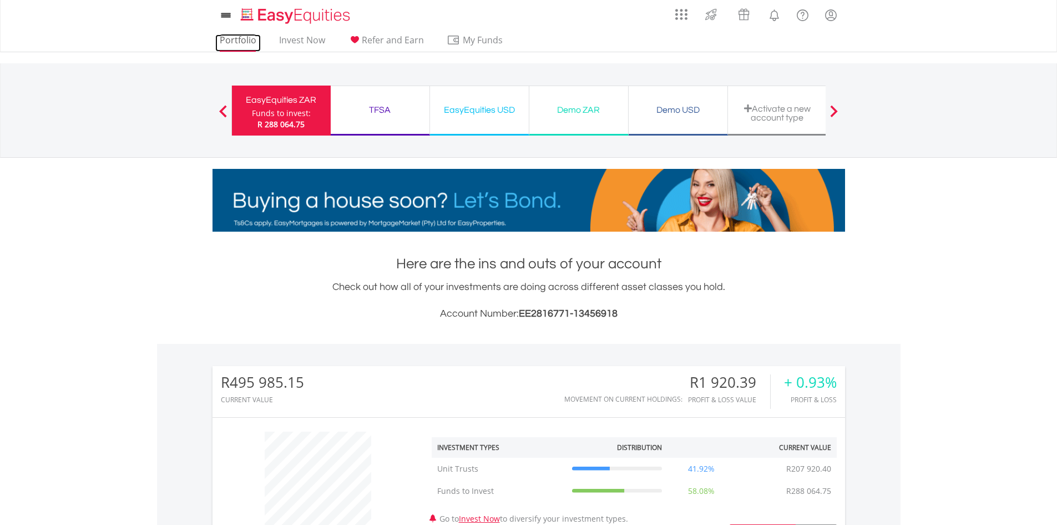
click at [243, 40] on link "Portfolio" at bounding box center [238, 42] width 46 height 17
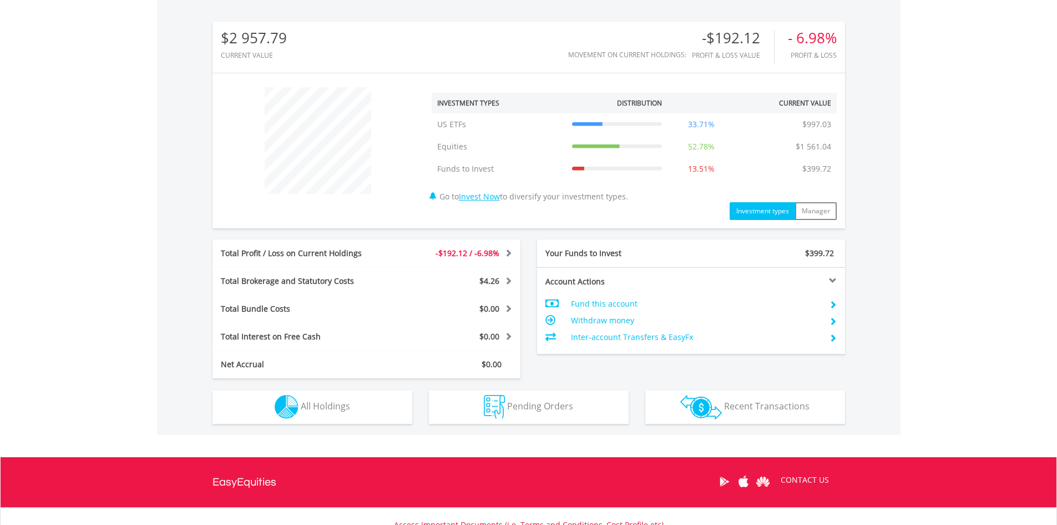
scroll to position [389, 0]
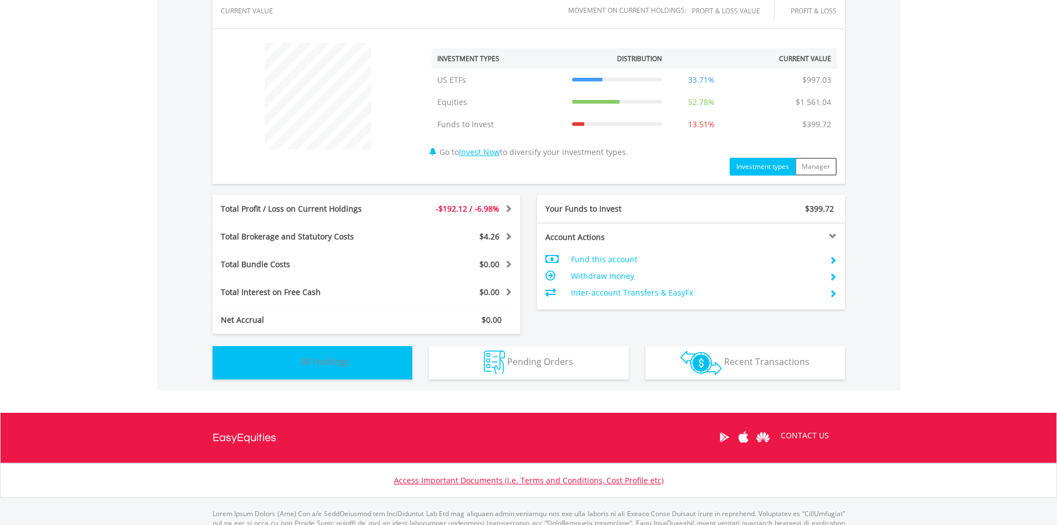
click at [337, 359] on span "All Holdings" at bounding box center [325, 361] width 49 height 12
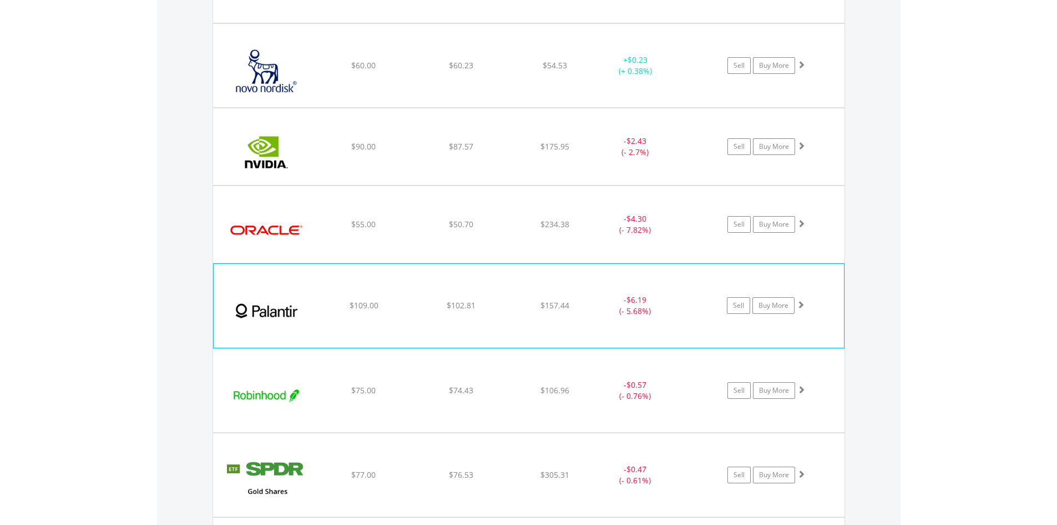
scroll to position [2966, 0]
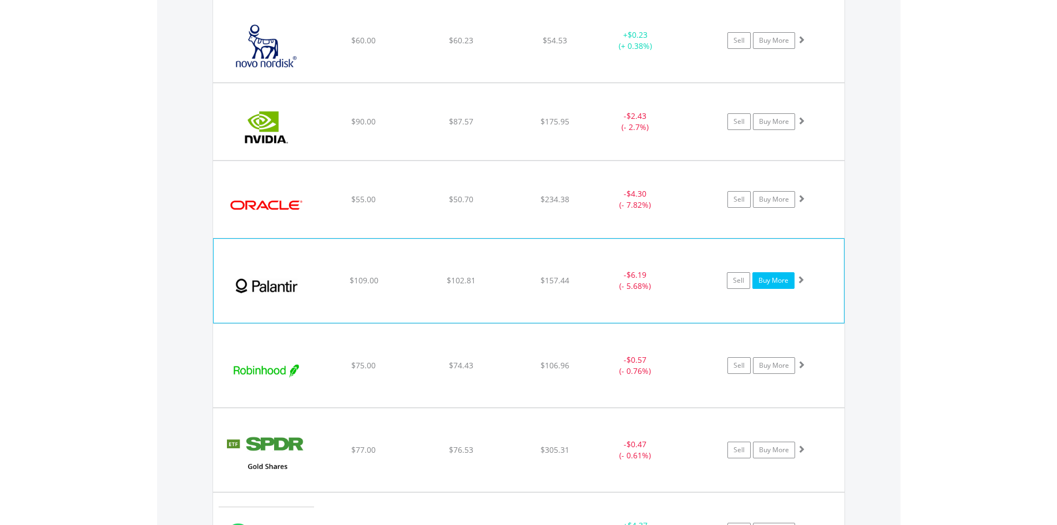
click at [767, 278] on link "Buy More" at bounding box center [774, 280] width 42 height 17
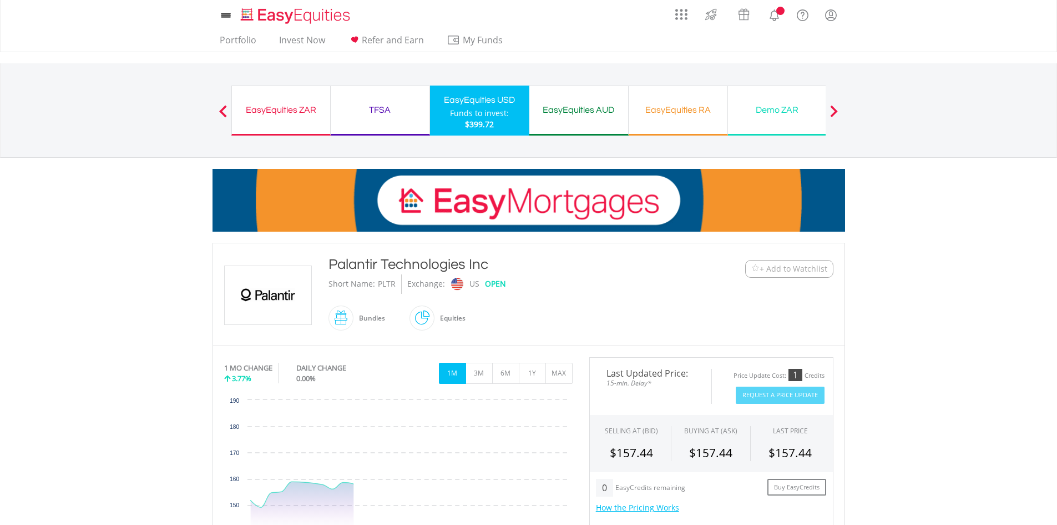
scroll to position [222, 0]
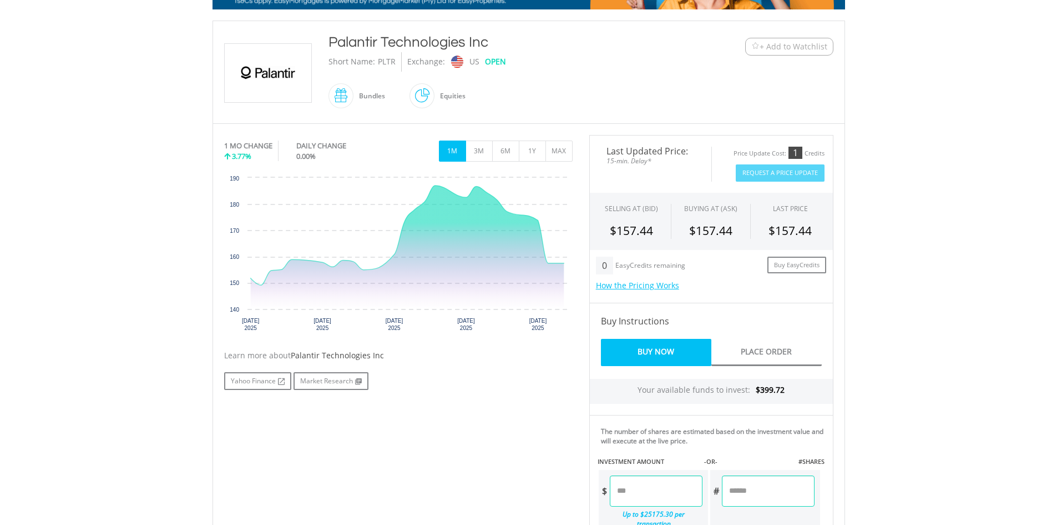
click at [663, 486] on input "number" at bounding box center [656, 490] width 93 height 31
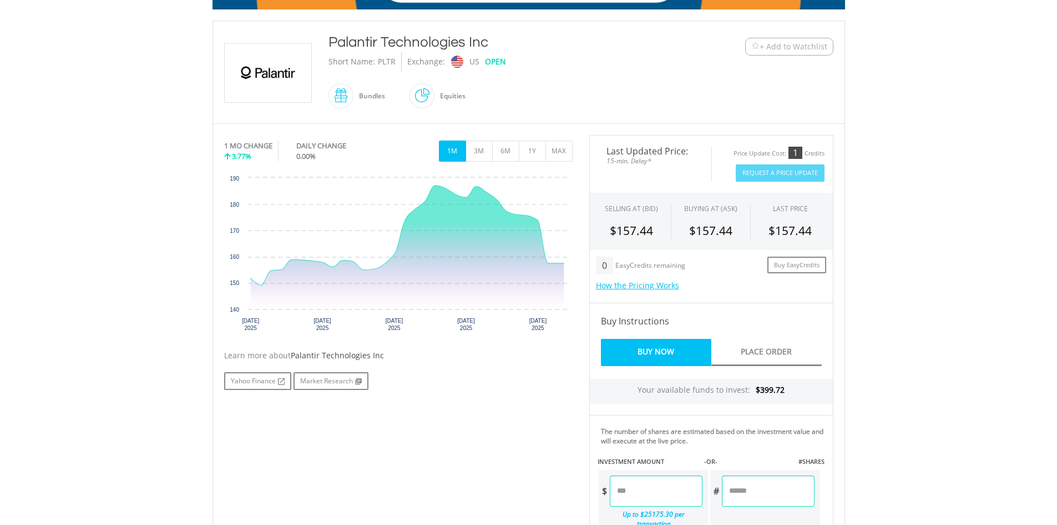
click at [943, 338] on body "My Investments Invest Now New Listings Sell My Recurring Investments Pending Or…" at bounding box center [528, 284] width 1057 height 1012
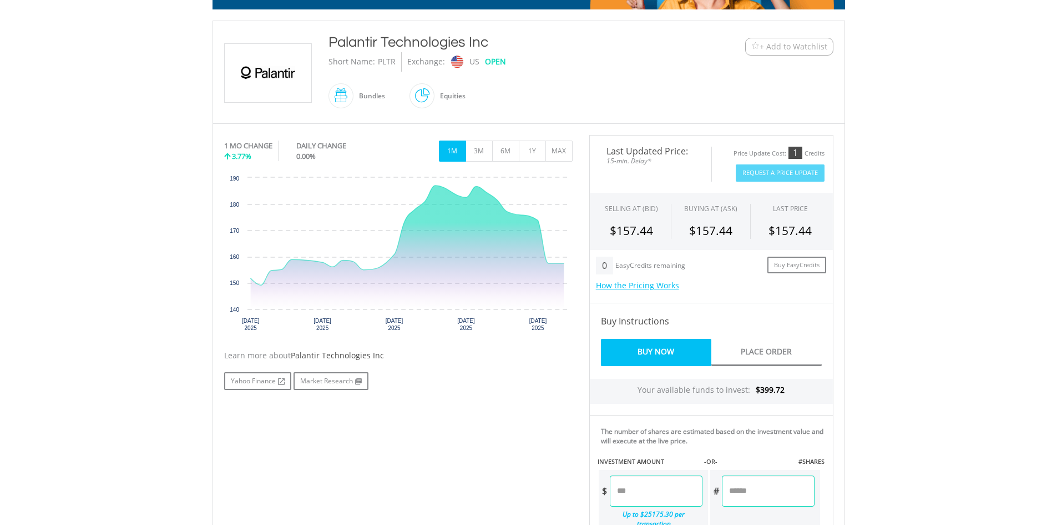
type input "*****"
type input "******"
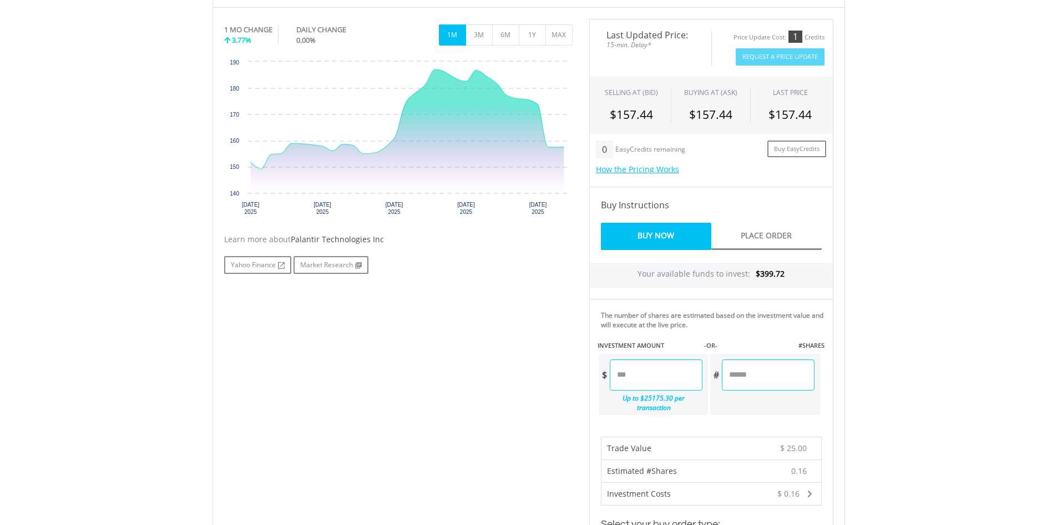
scroll to position [500, 0]
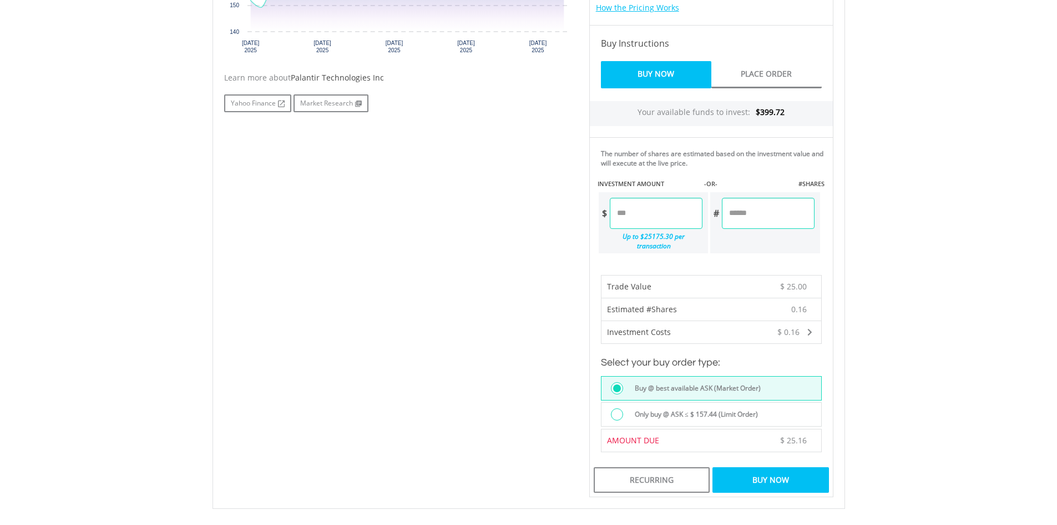
click at [768, 477] on div "Buy Now" at bounding box center [771, 480] width 116 height 26
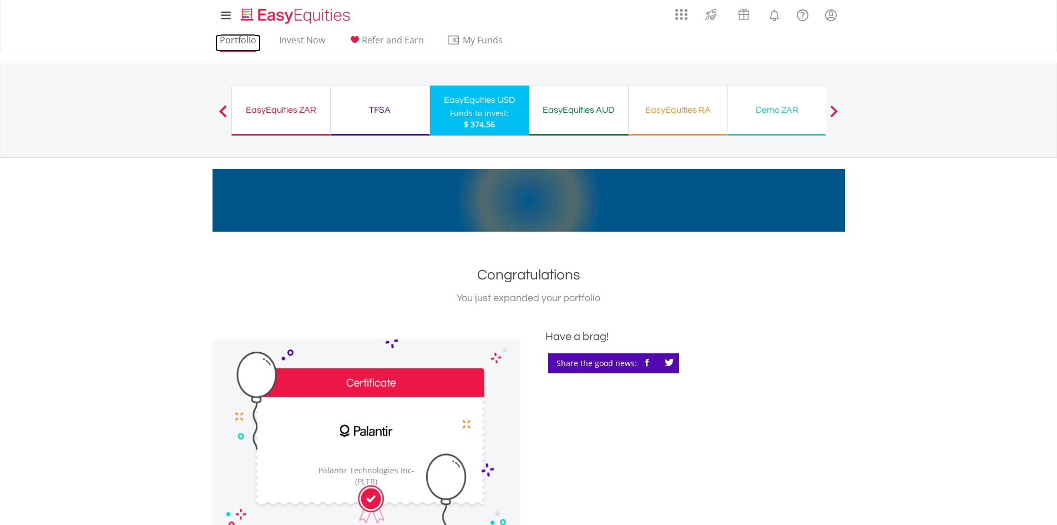
click at [246, 42] on link "Portfolio" at bounding box center [238, 42] width 46 height 17
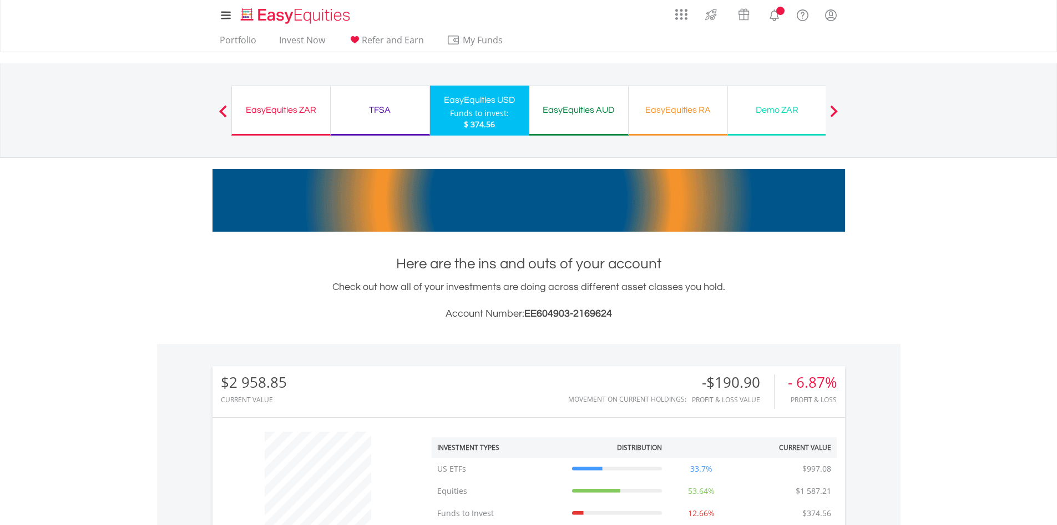
scroll to position [333, 0]
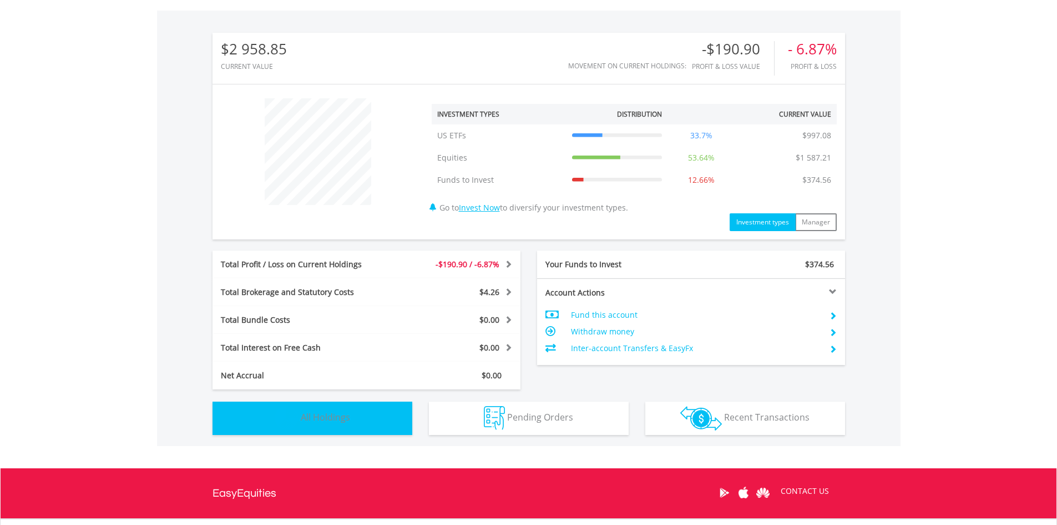
click at [335, 418] on span "All Holdings" at bounding box center [325, 417] width 49 height 12
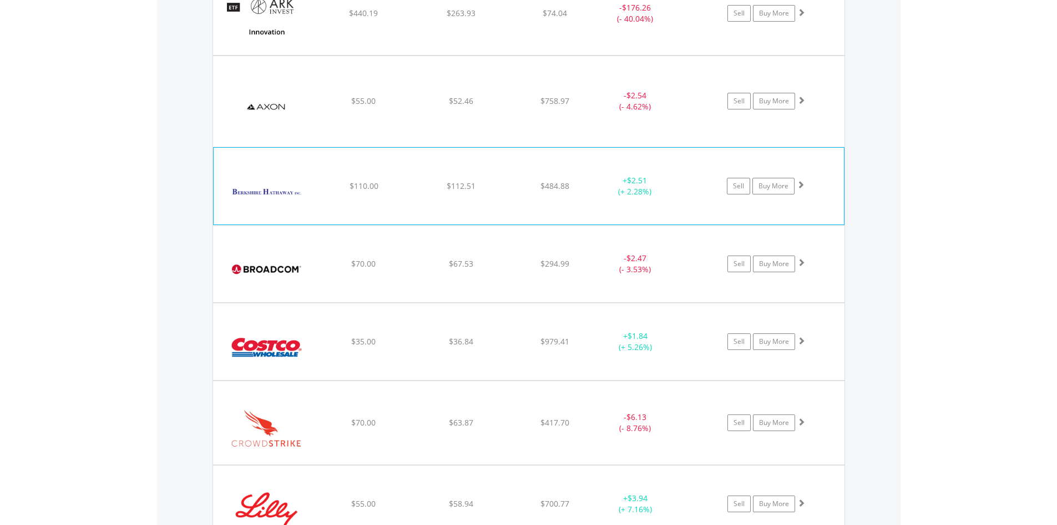
scroll to position [1189, 0]
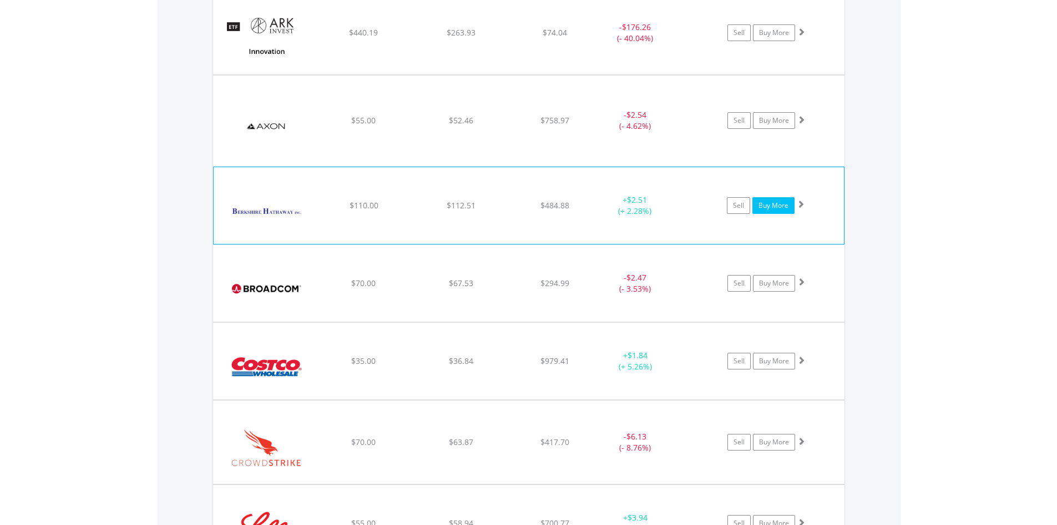
click at [760, 210] on link "Buy More" at bounding box center [774, 205] width 42 height 17
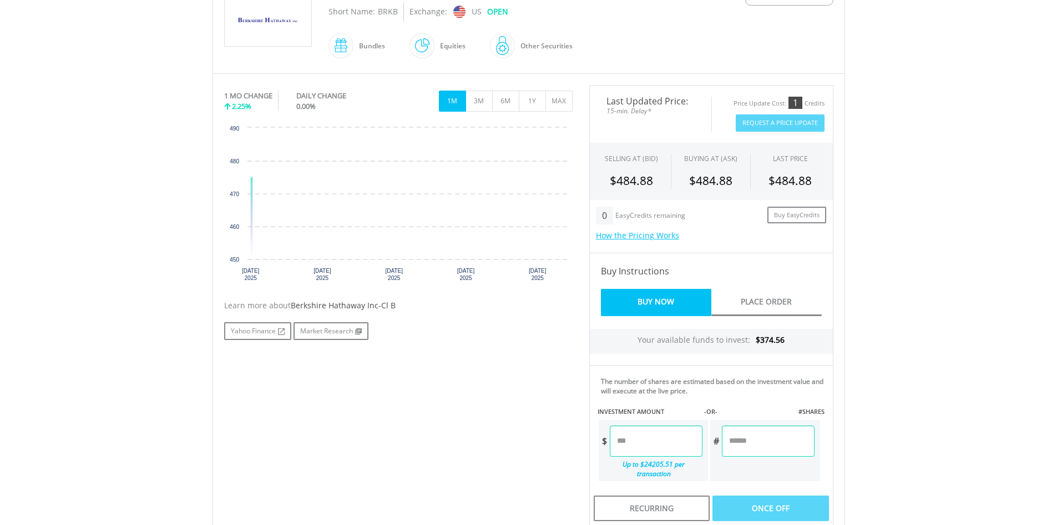
scroll to position [333, 0]
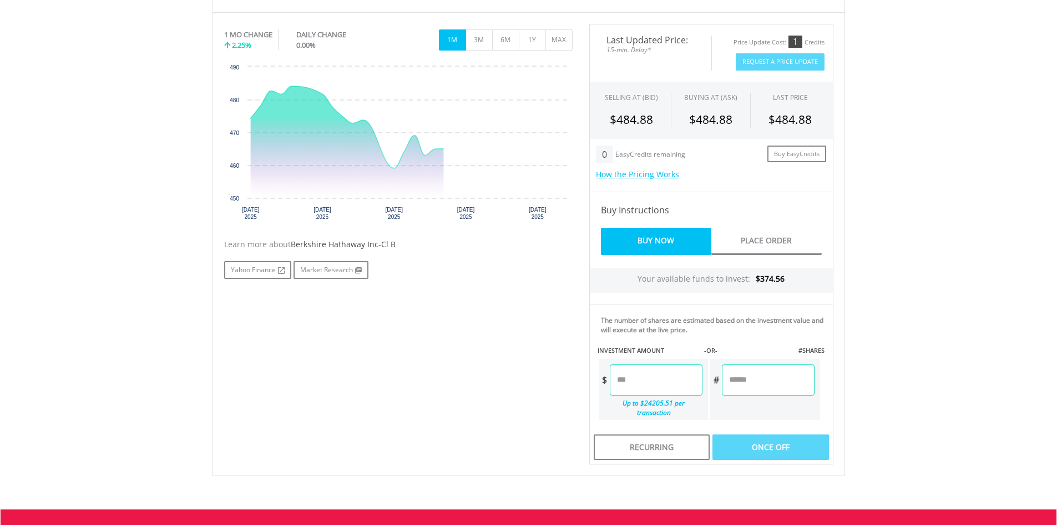
click at [649, 380] on input "number" at bounding box center [656, 379] width 93 height 31
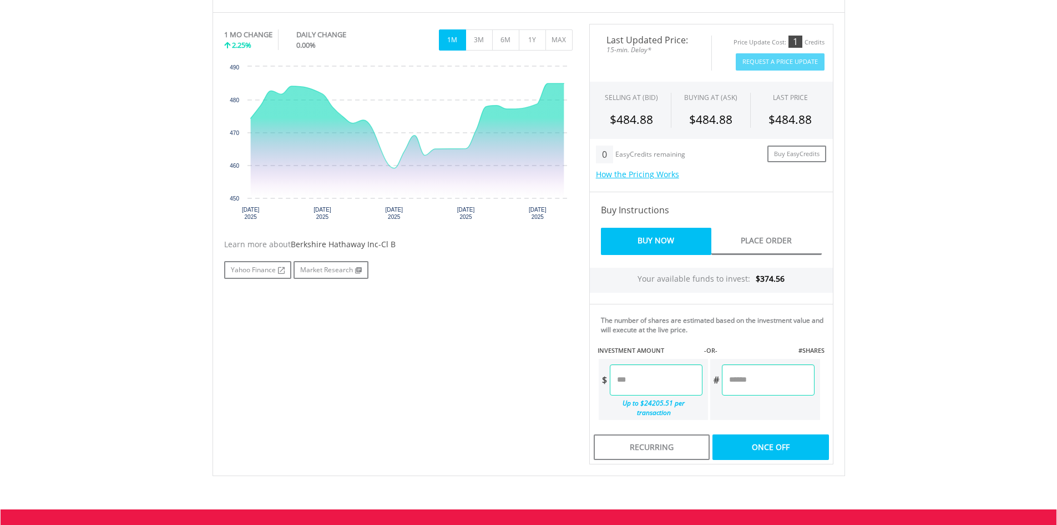
click at [909, 352] on body "My Investments Invest Now New Listings Sell My Recurring Investments Pending Or…" at bounding box center [528, 173] width 1057 height 1012
type input "*****"
type input "******"
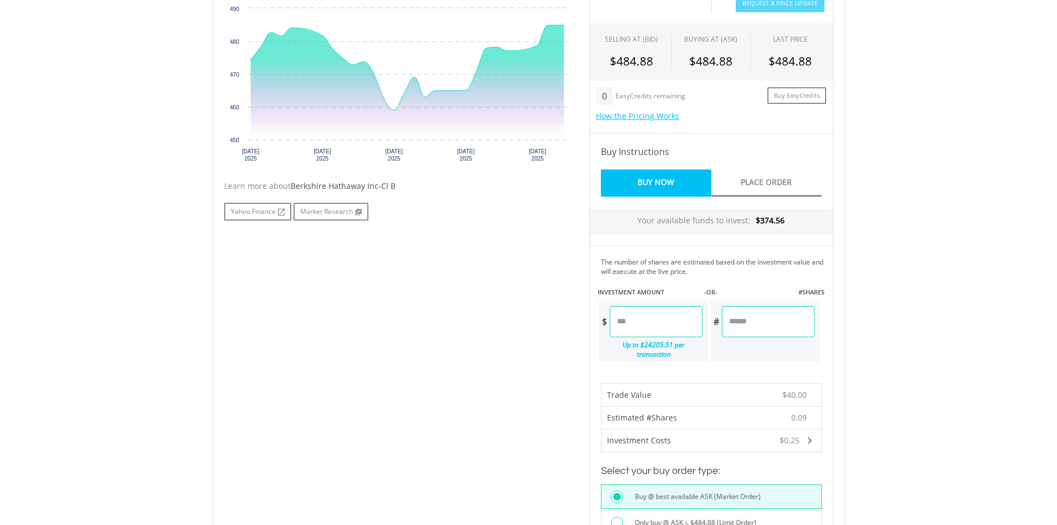
scroll to position [500, 0]
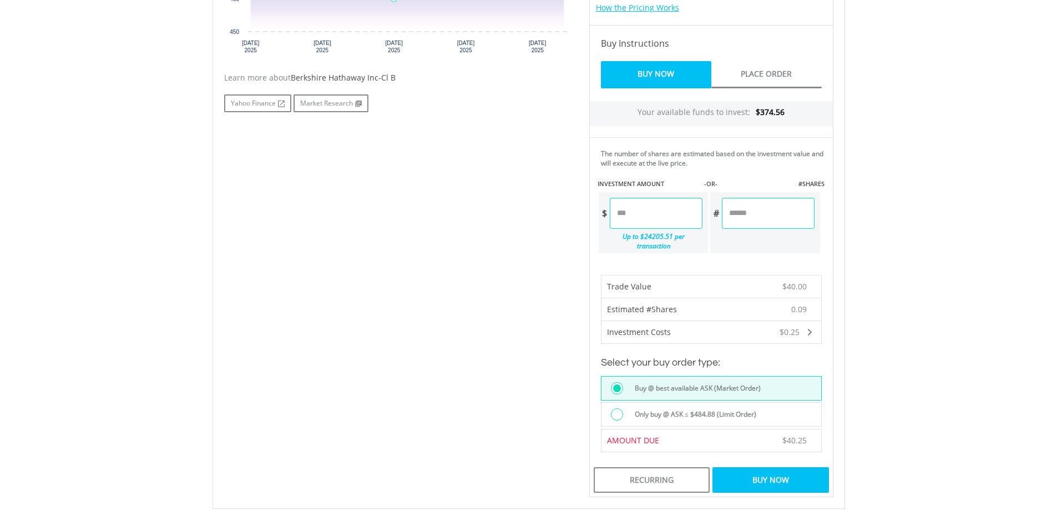
click at [773, 473] on div "Buy Now" at bounding box center [771, 480] width 116 height 26
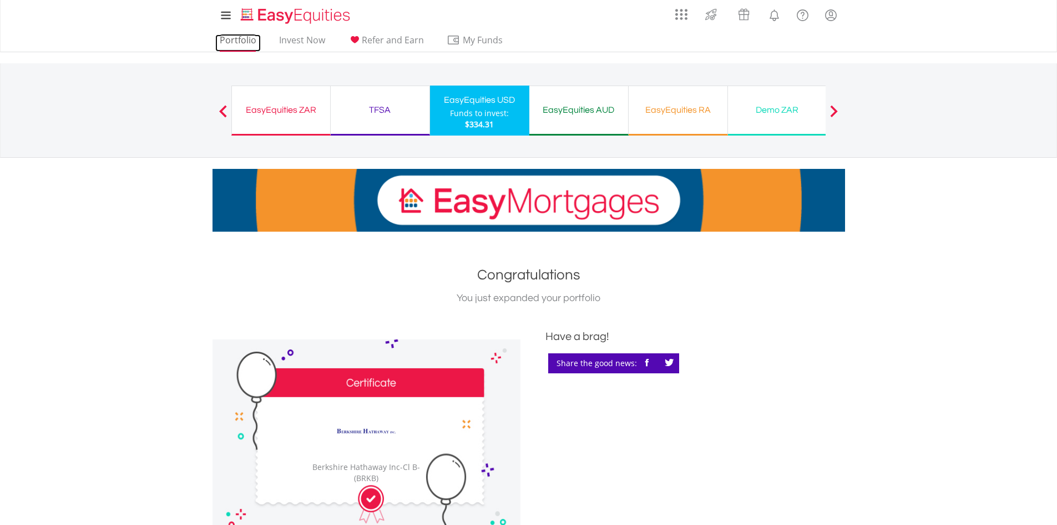
click at [240, 43] on link "Portfolio" at bounding box center [238, 42] width 46 height 17
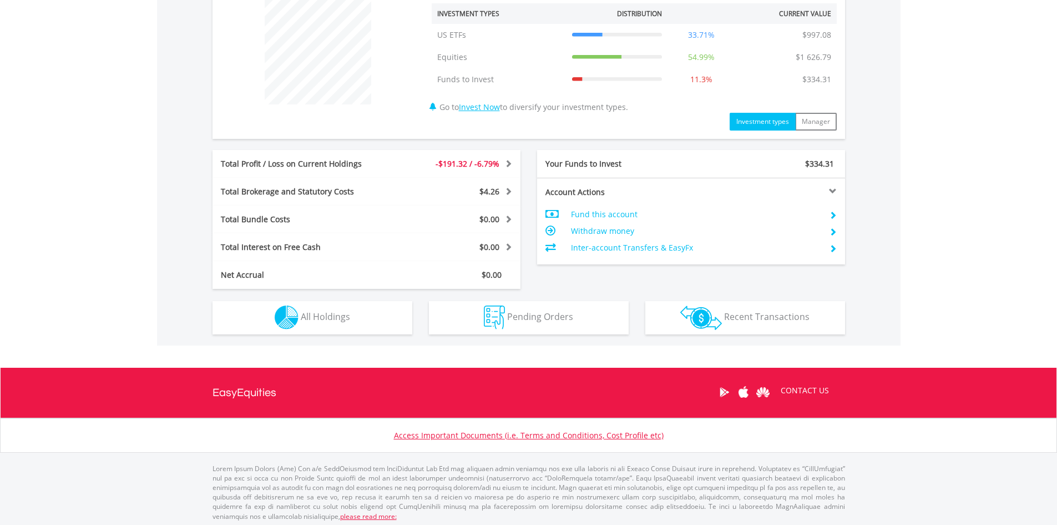
scroll to position [437, 0]
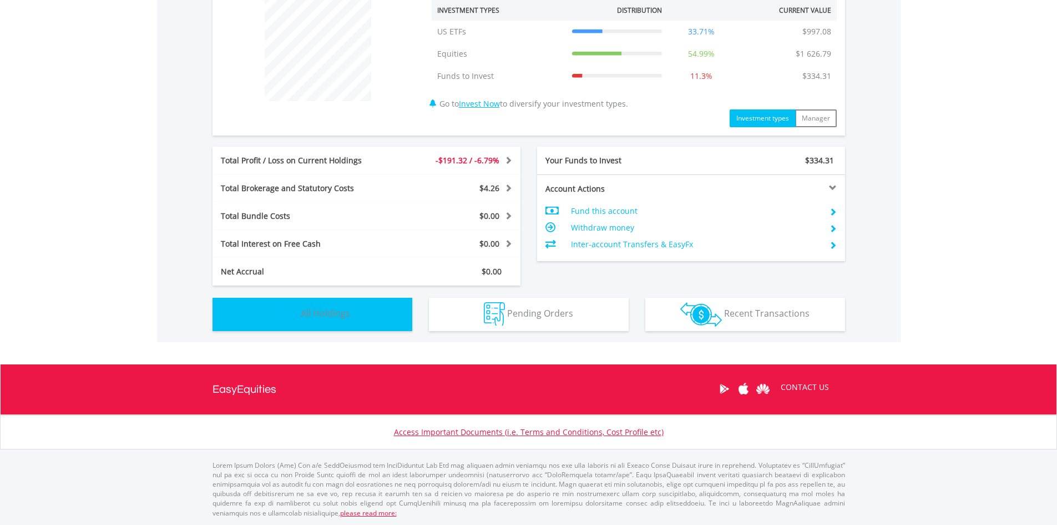
click at [296, 316] on img "button" at bounding box center [287, 314] width 24 height 24
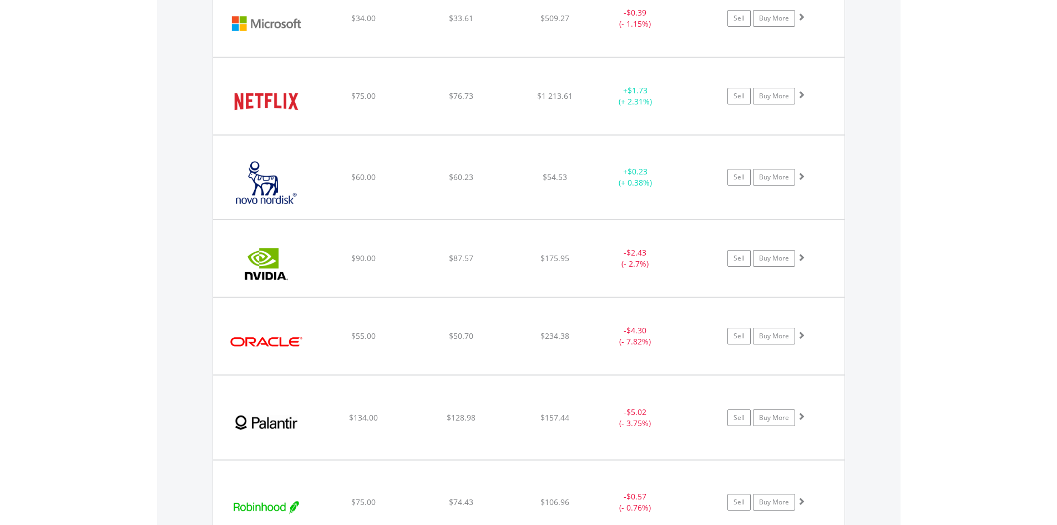
scroll to position [2855, 0]
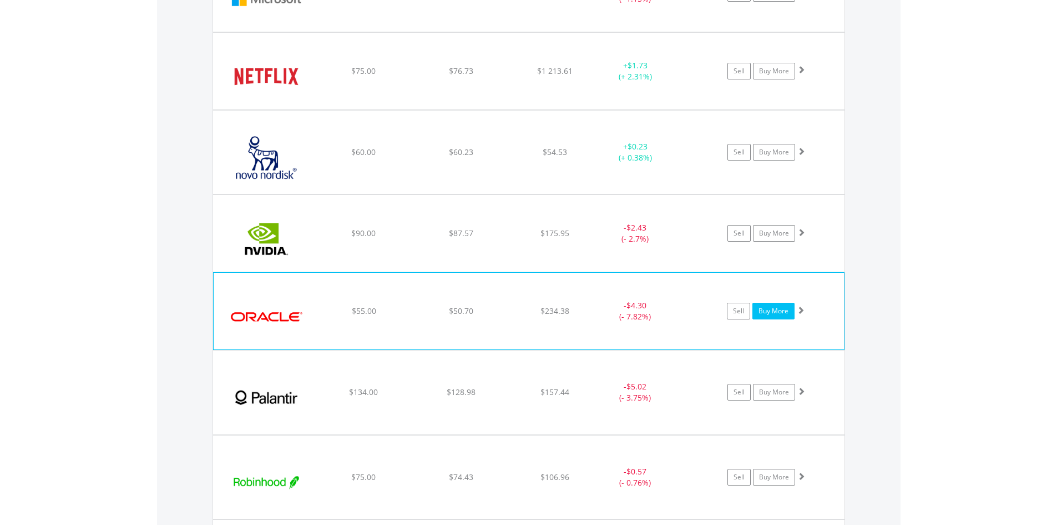
click at [764, 314] on link "Buy More" at bounding box center [774, 310] width 42 height 17
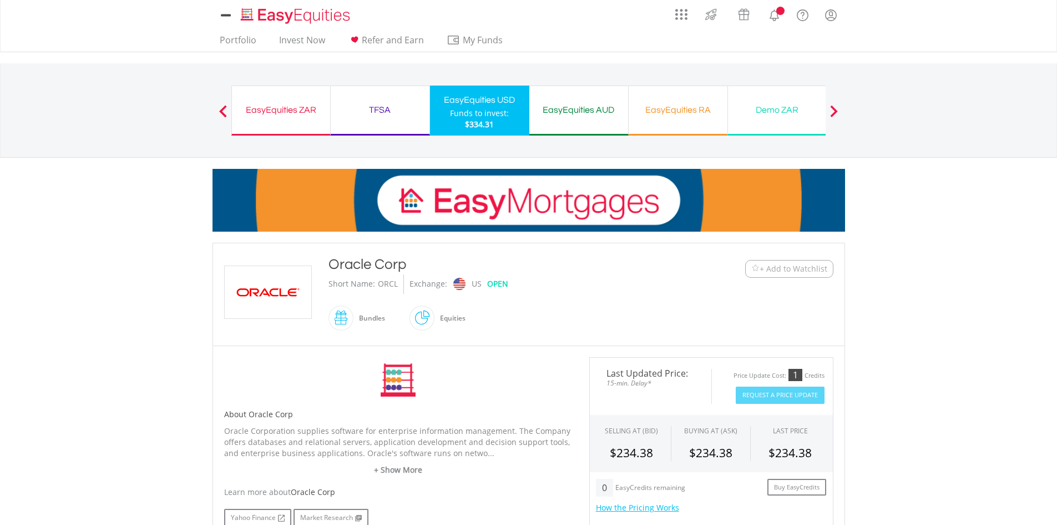
scroll to position [333, 0]
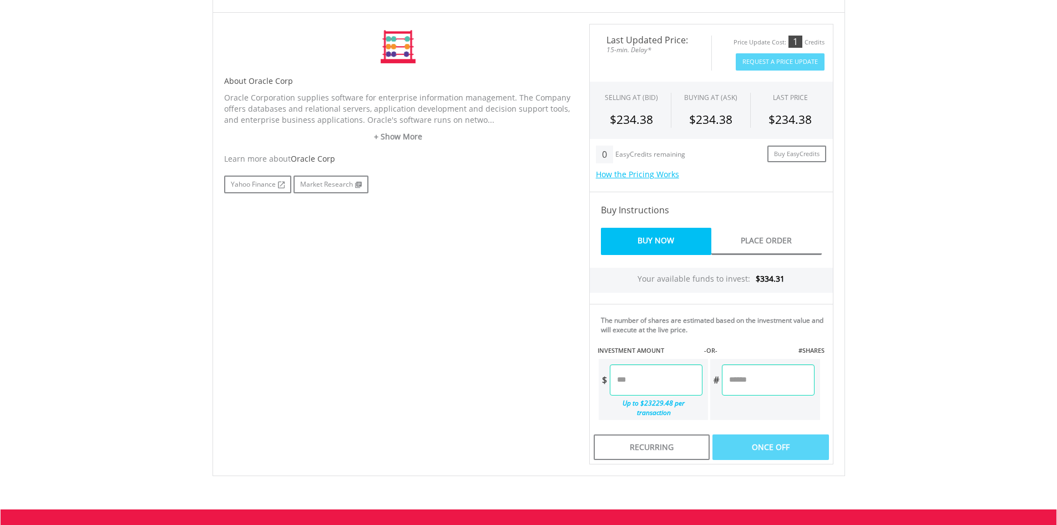
click at [654, 378] on input "number" at bounding box center [656, 379] width 93 height 31
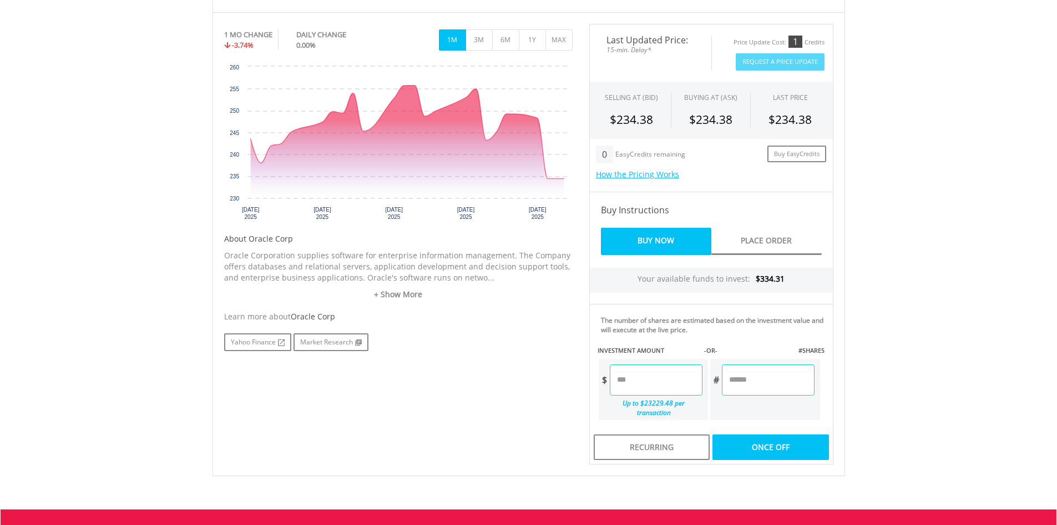
click at [917, 338] on body "My Investments Invest Now New Listings Sell My Recurring Investments Pending Or…" at bounding box center [528, 173] width 1057 height 1012
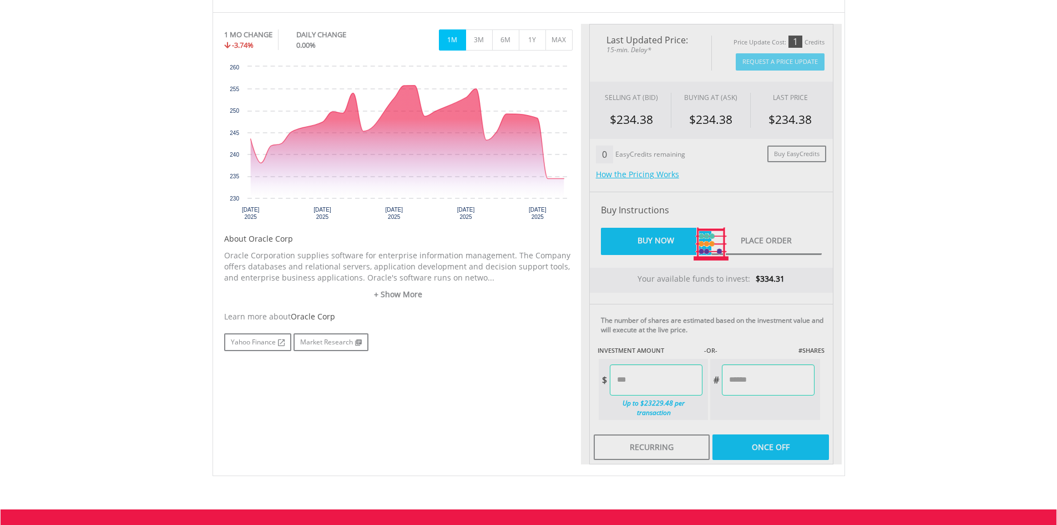
type input "*****"
type input "******"
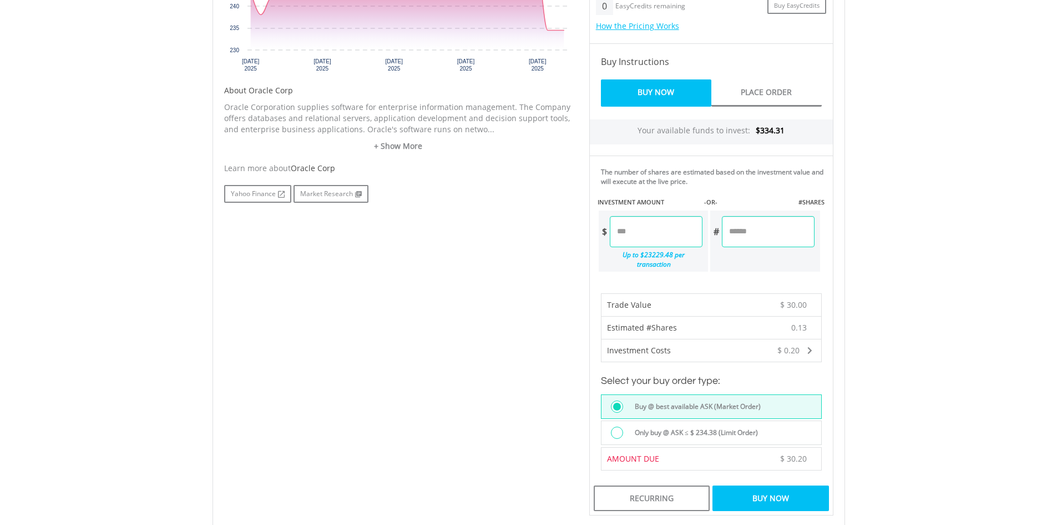
scroll to position [500, 0]
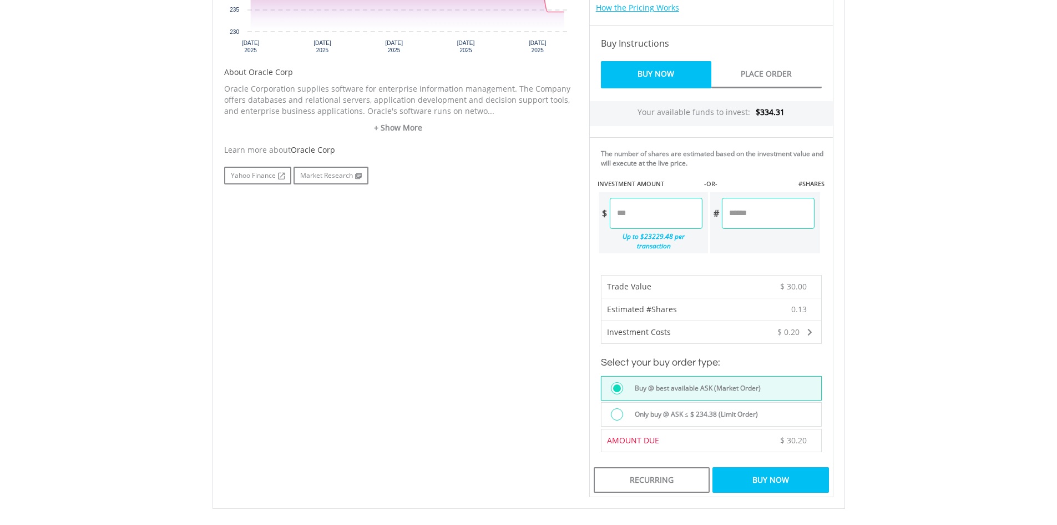
click at [762, 470] on div "Buy Now" at bounding box center [771, 480] width 116 height 26
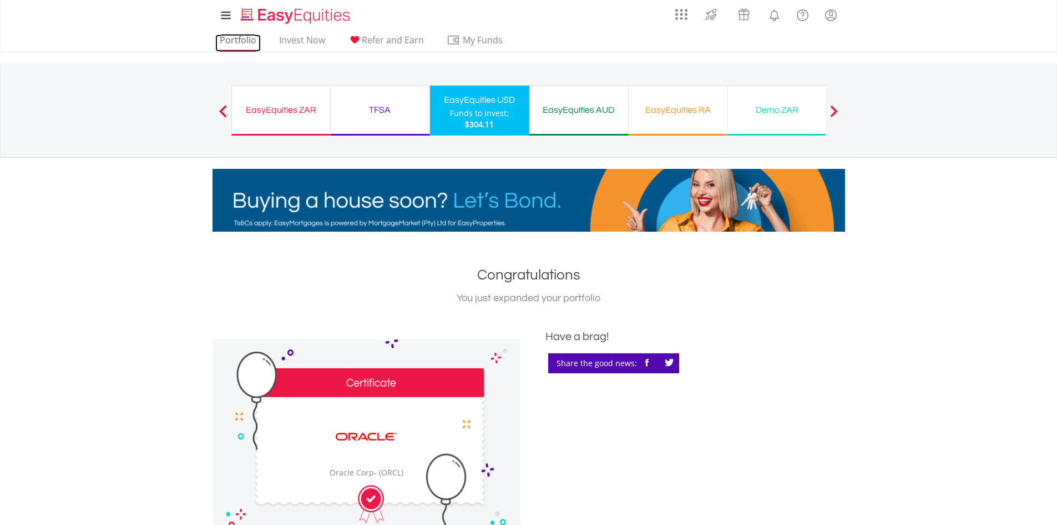
click at [229, 39] on link "Portfolio" at bounding box center [238, 42] width 46 height 17
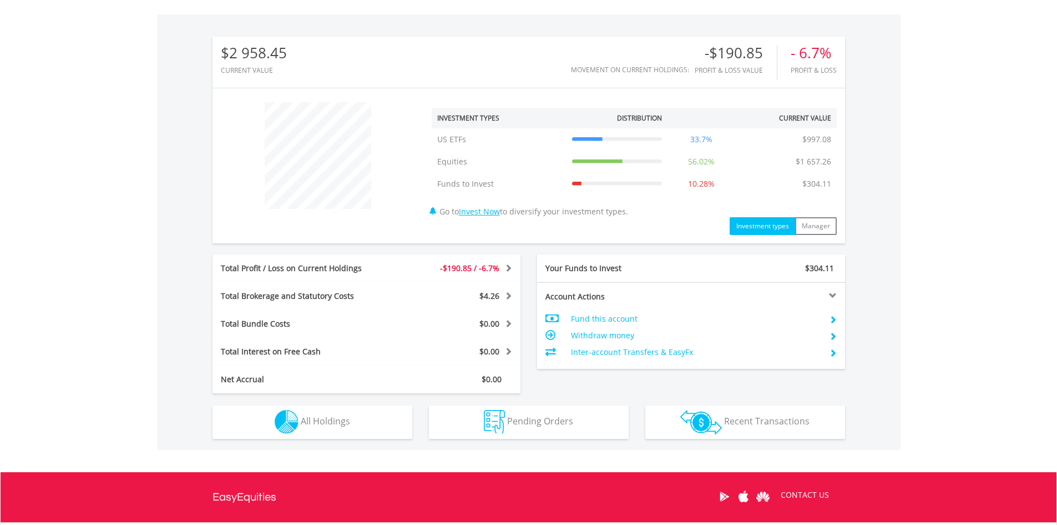
scroll to position [389, 0]
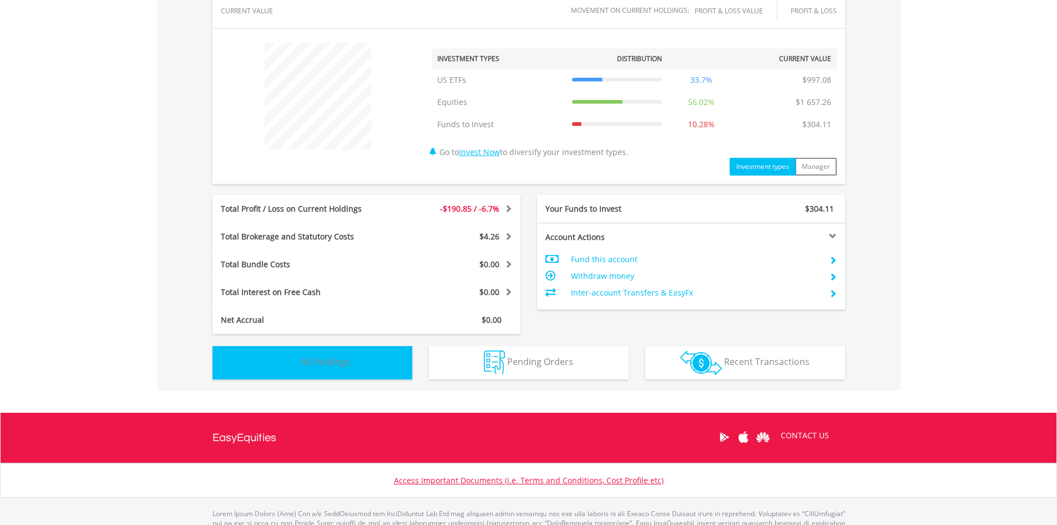
click at [316, 360] on span "All Holdings" at bounding box center [325, 361] width 49 height 12
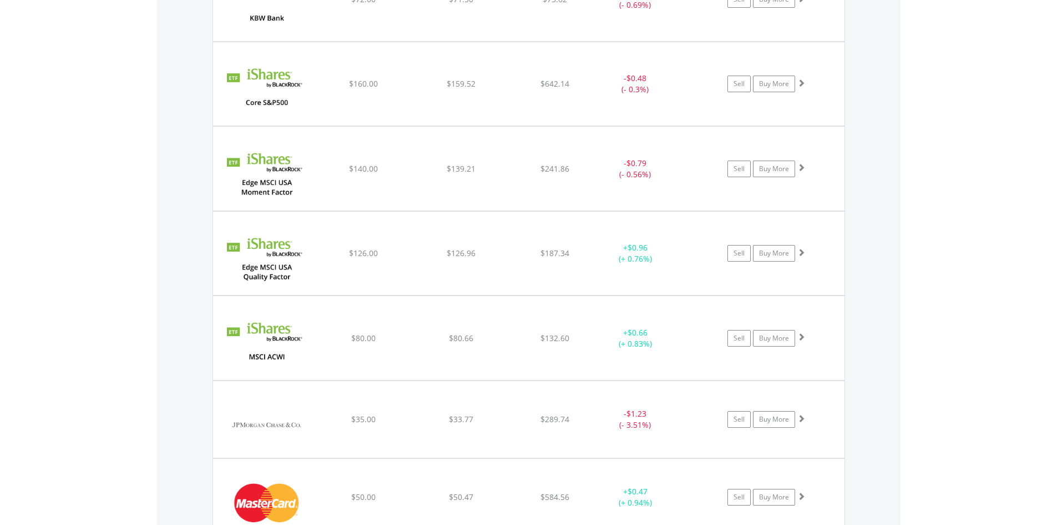
scroll to position [2300, 0]
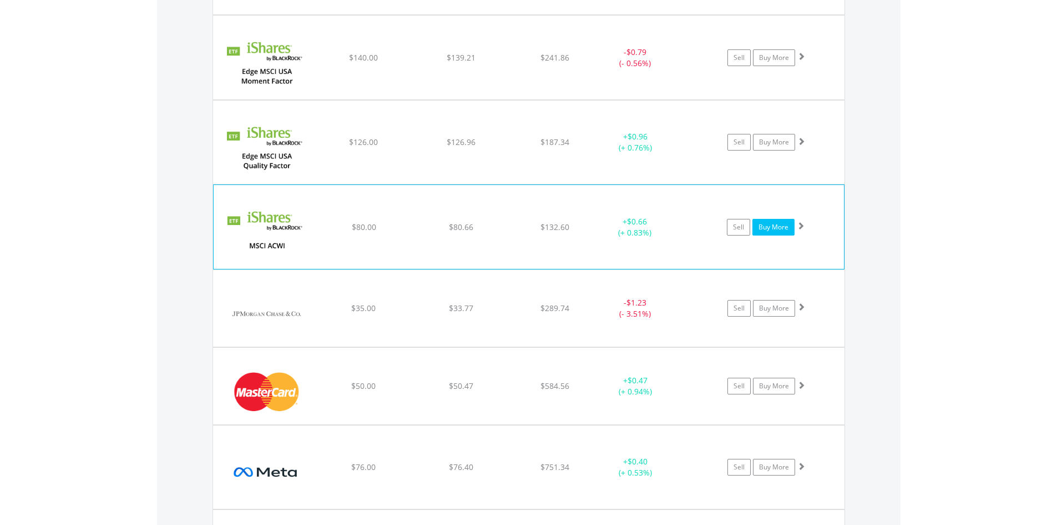
click at [763, 231] on link "Buy More" at bounding box center [774, 227] width 42 height 17
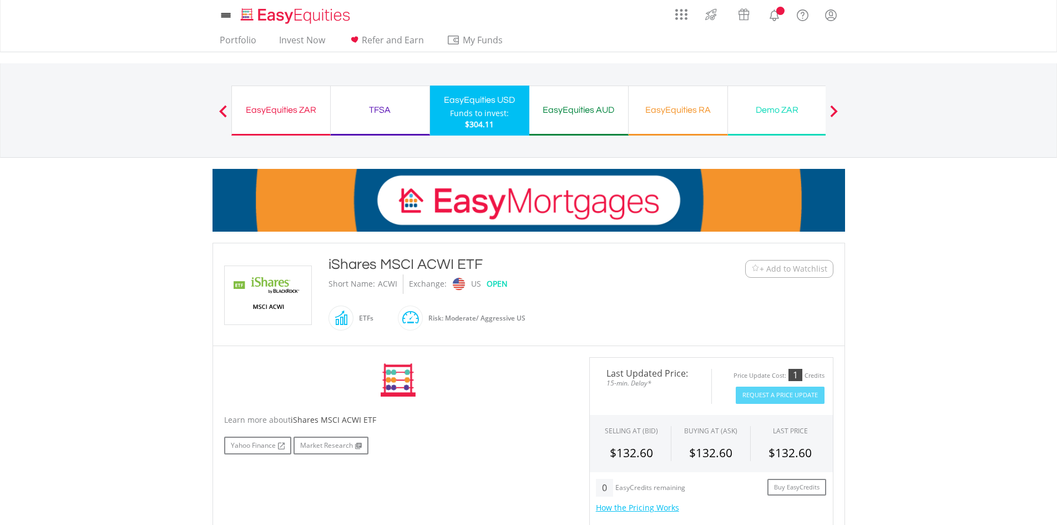
scroll to position [333, 0]
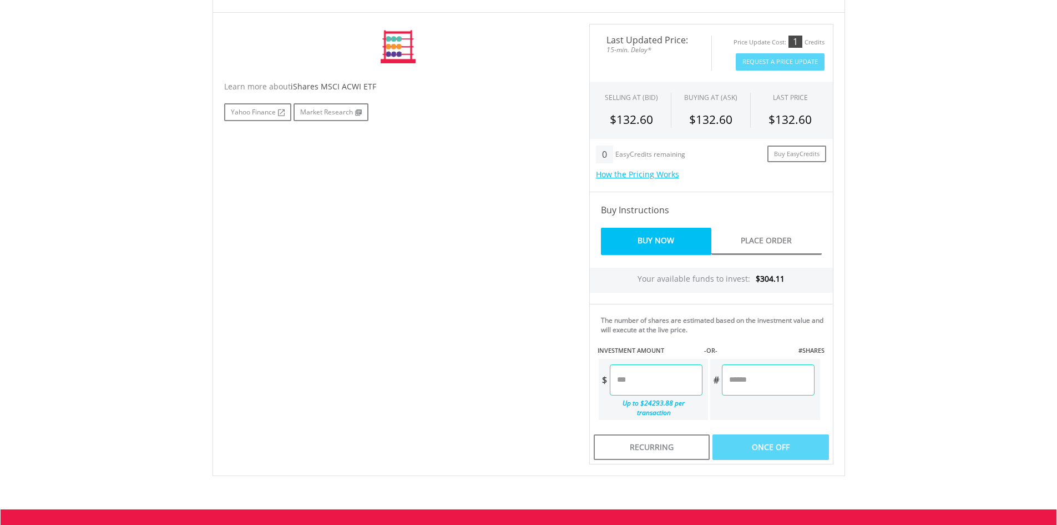
click at [667, 380] on input "number" at bounding box center [656, 379] width 93 height 31
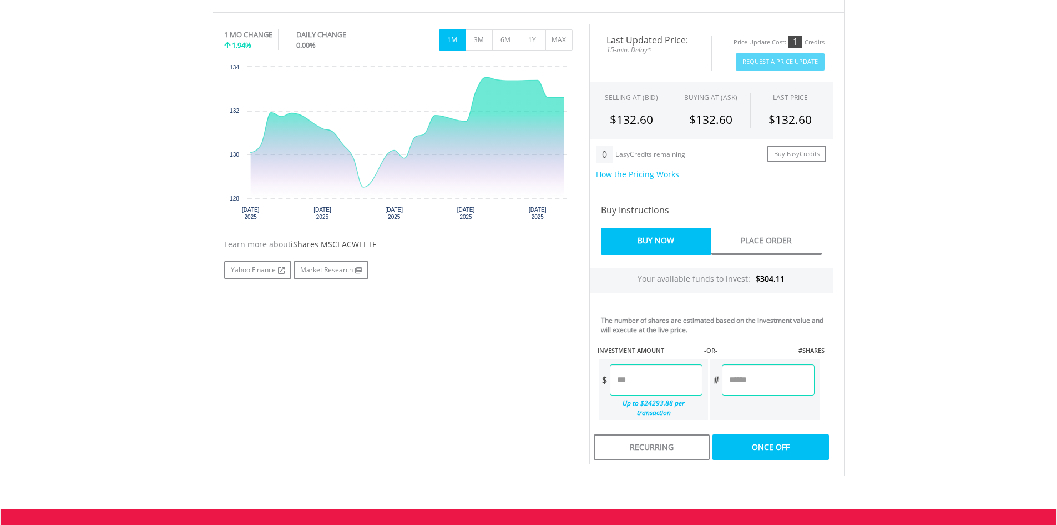
type input "*"
click at [954, 308] on body "My Investments Invest Now New Listings Sell My Recurring Investments Pending Or…" at bounding box center [528, 173] width 1057 height 1012
type input "*****"
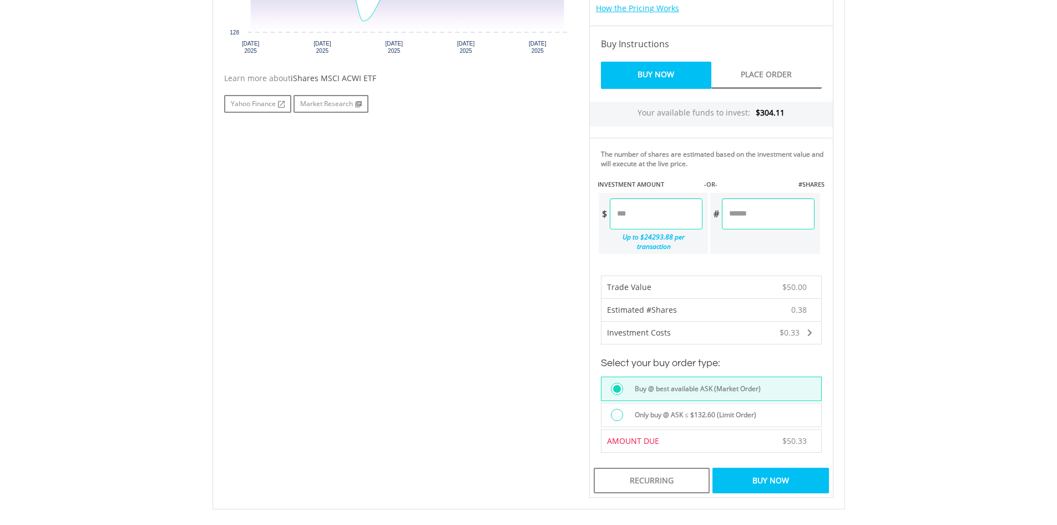
scroll to position [500, 0]
click at [784, 476] on div "Buy Now" at bounding box center [771, 480] width 116 height 26
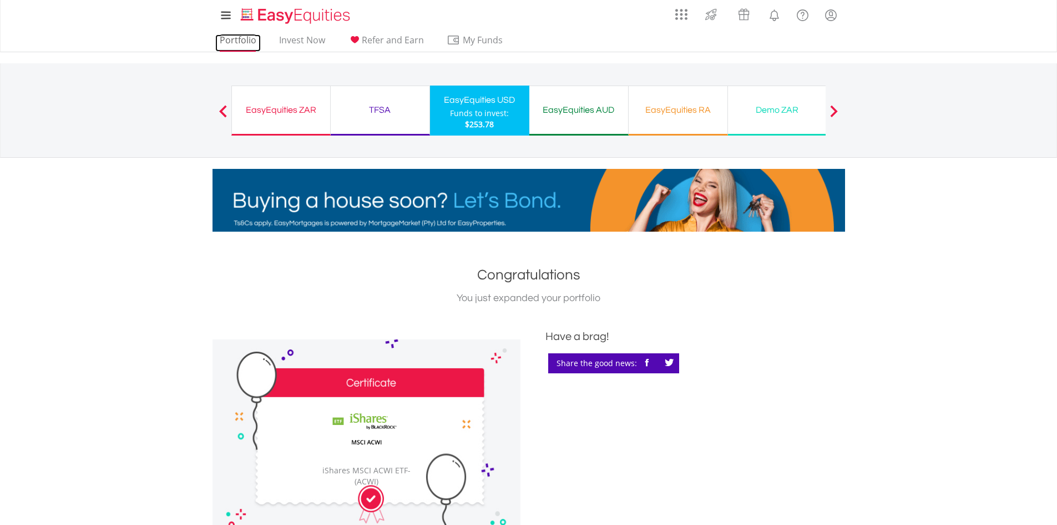
click at [236, 45] on link "Portfolio" at bounding box center [238, 42] width 46 height 17
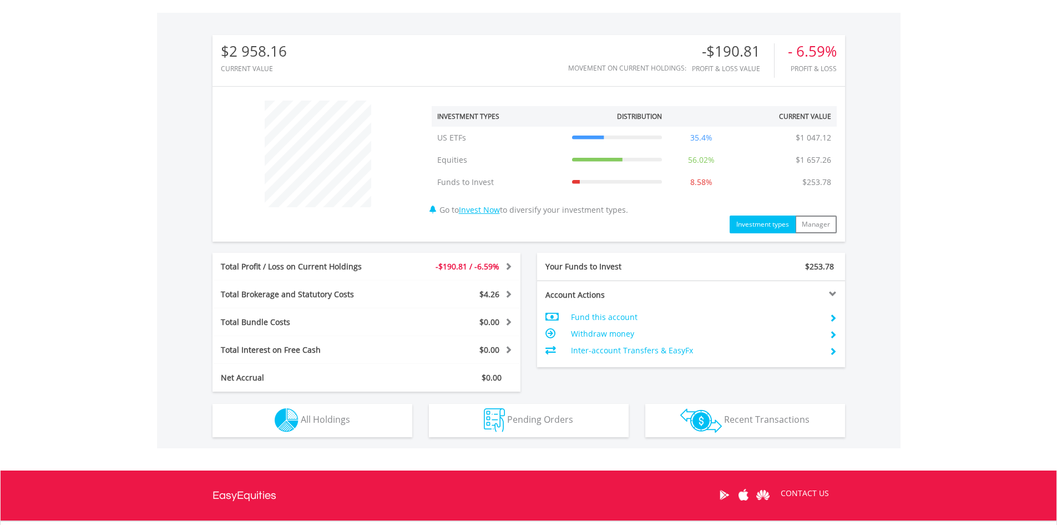
scroll to position [333, 0]
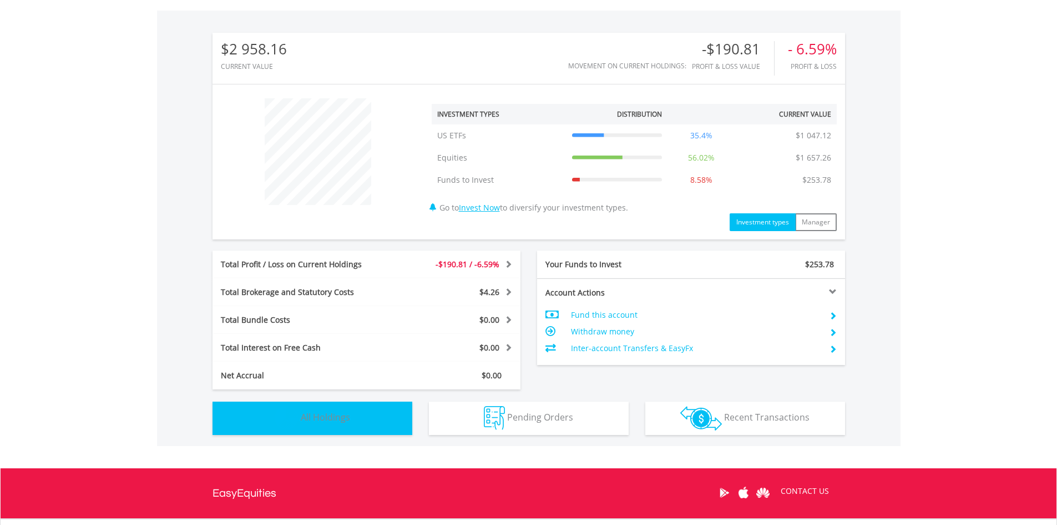
click at [315, 417] on span "All Holdings" at bounding box center [325, 417] width 49 height 12
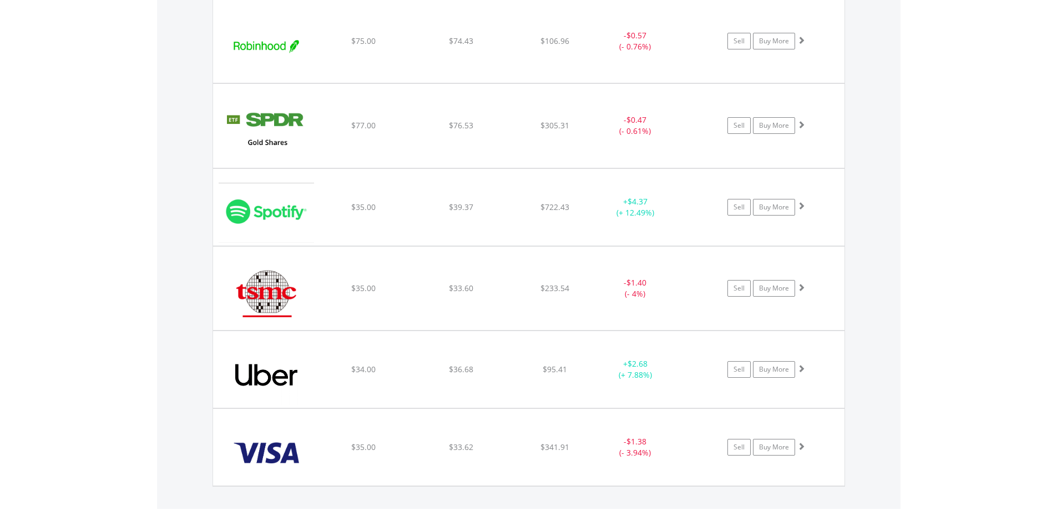
scroll to position [3299, 0]
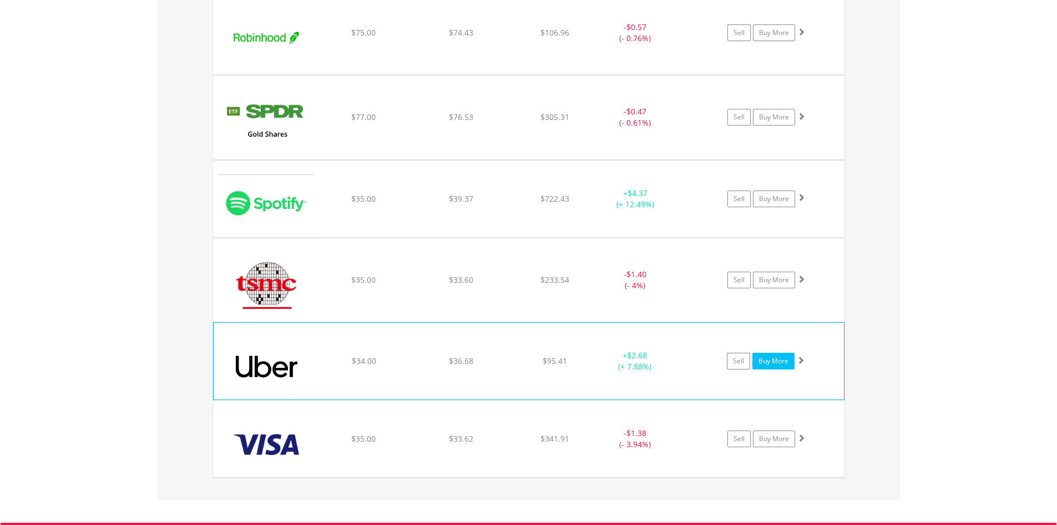
click at [777, 362] on link "Buy More" at bounding box center [774, 360] width 42 height 17
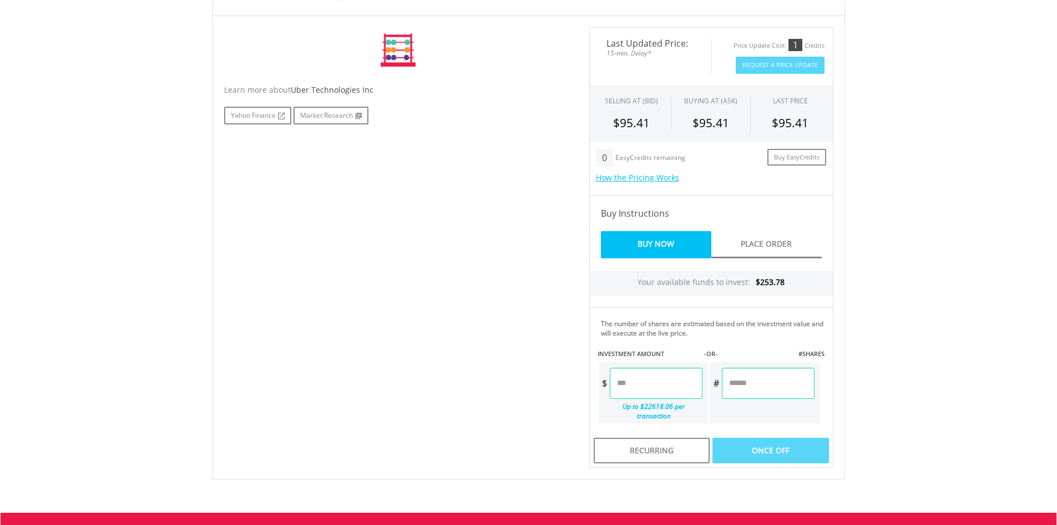
scroll to position [333, 0]
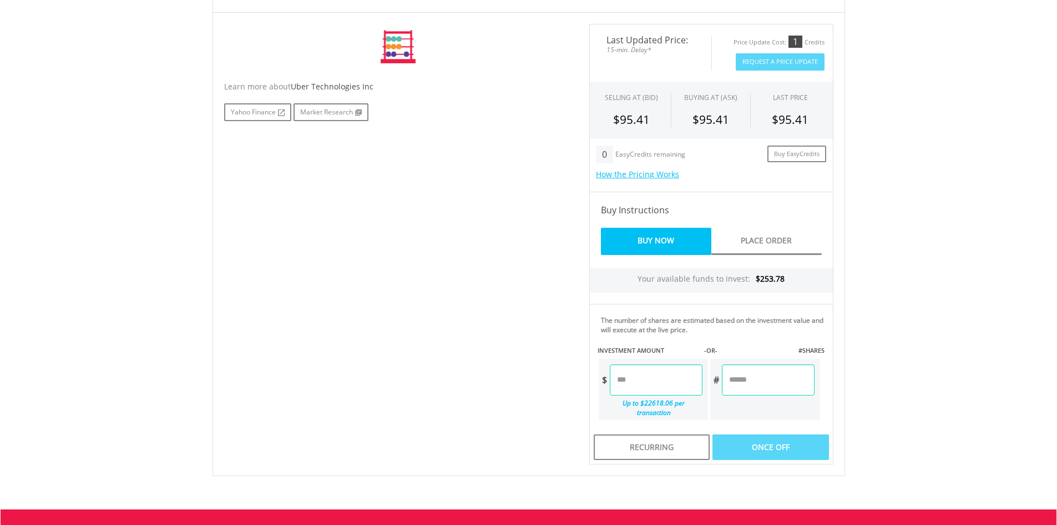
click at [655, 386] on input "number" at bounding box center [656, 379] width 93 height 31
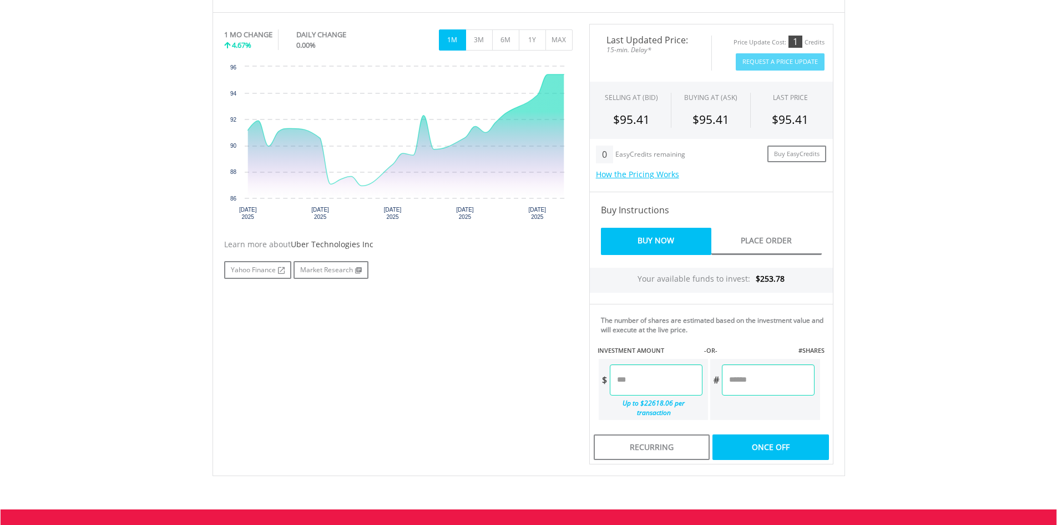
click at [894, 325] on body "My Investments Invest Now New Listings Sell My Recurring Investments Pending Or…" at bounding box center [528, 173] width 1057 height 1012
type input "*****"
type input "******"
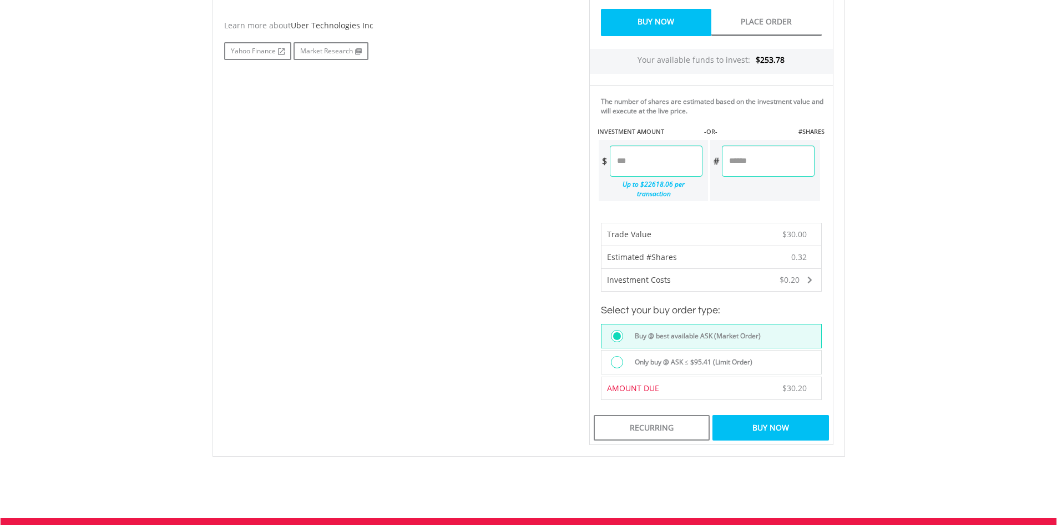
scroll to position [555, 0]
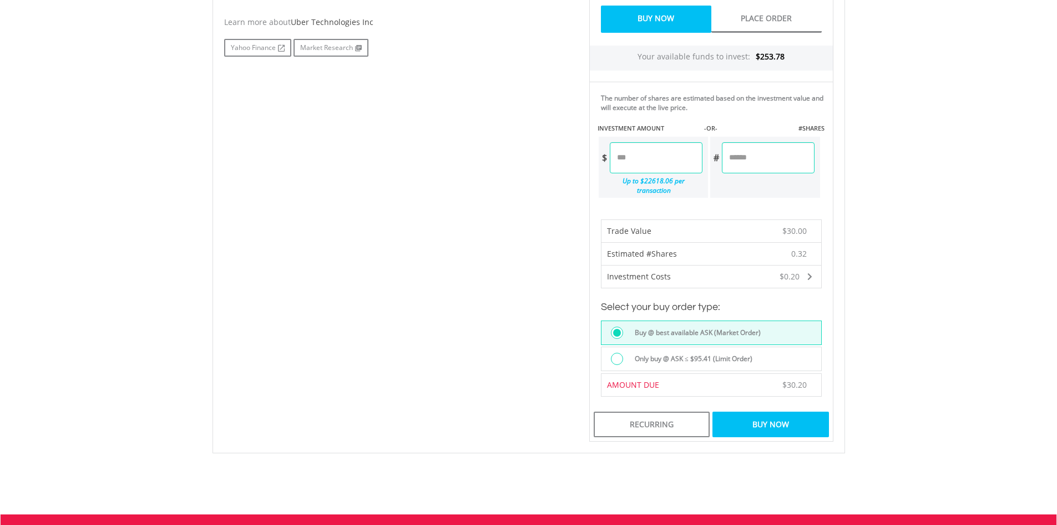
click at [802, 411] on div "Buy Now" at bounding box center [771, 424] width 116 height 26
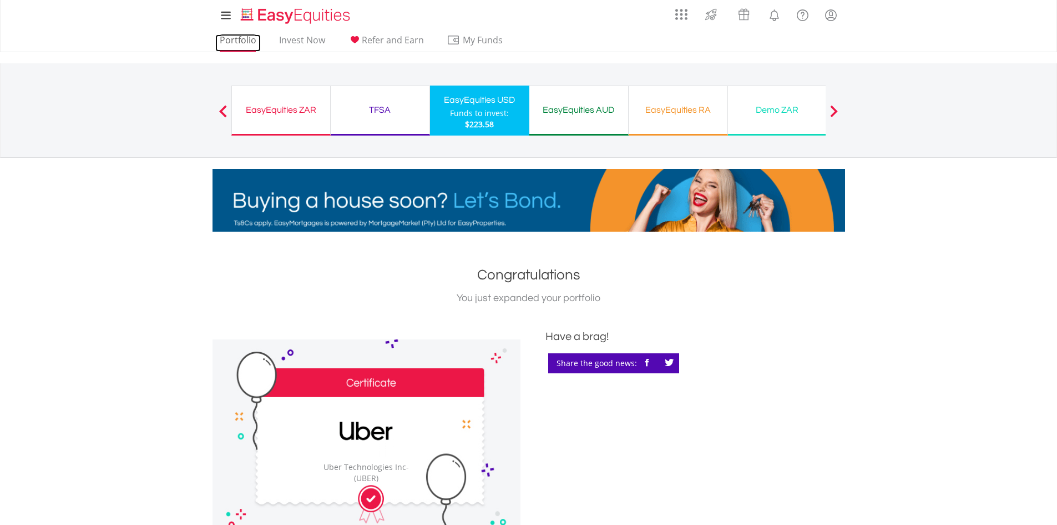
click at [236, 44] on link "Portfolio" at bounding box center [238, 42] width 46 height 17
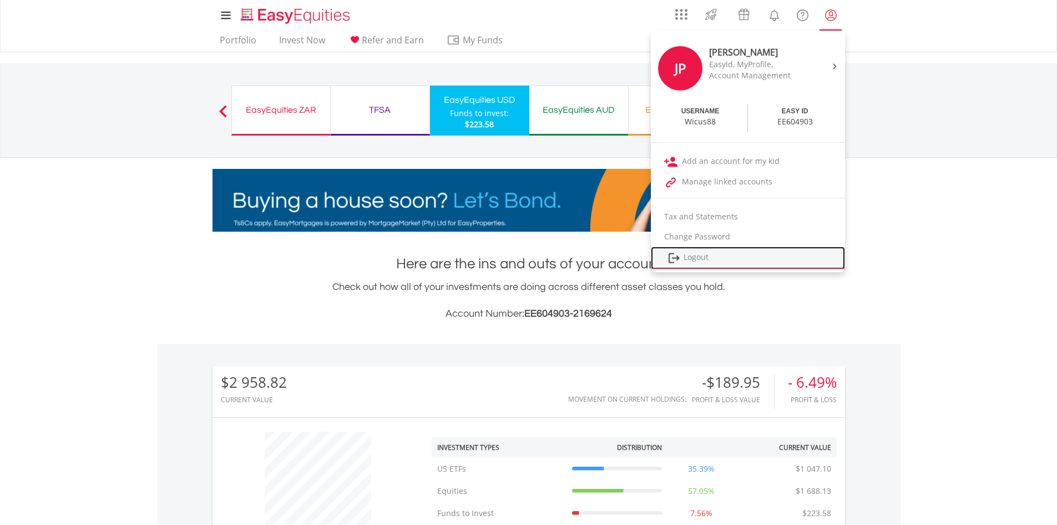
click at [694, 259] on link "Logout" at bounding box center [748, 257] width 194 height 23
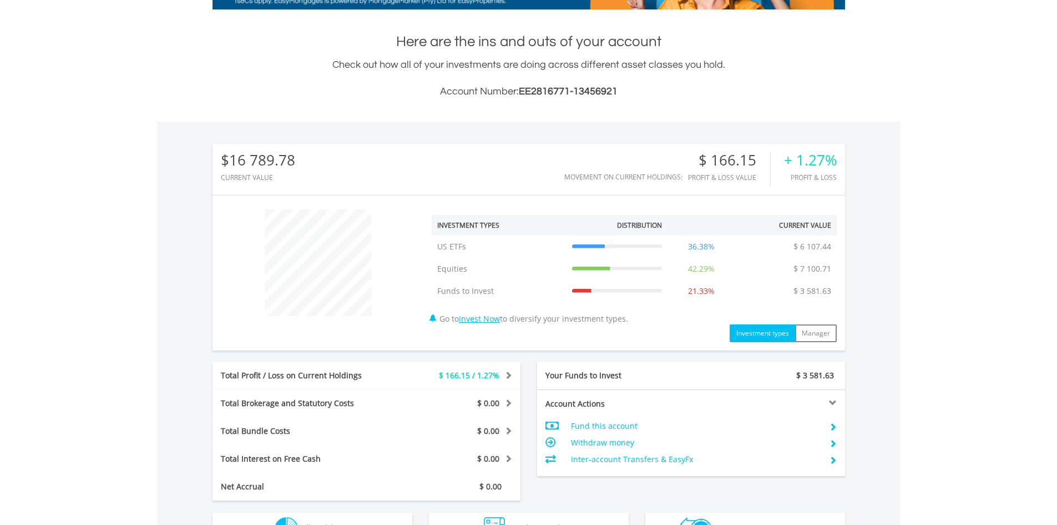
scroll to position [437, 0]
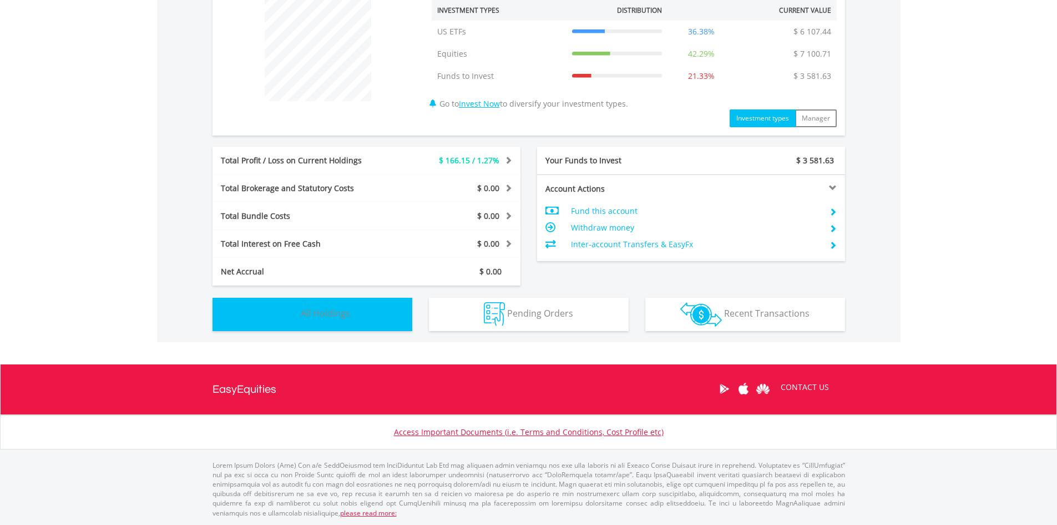
click at [358, 316] on button "Holdings All Holdings" at bounding box center [313, 314] width 200 height 33
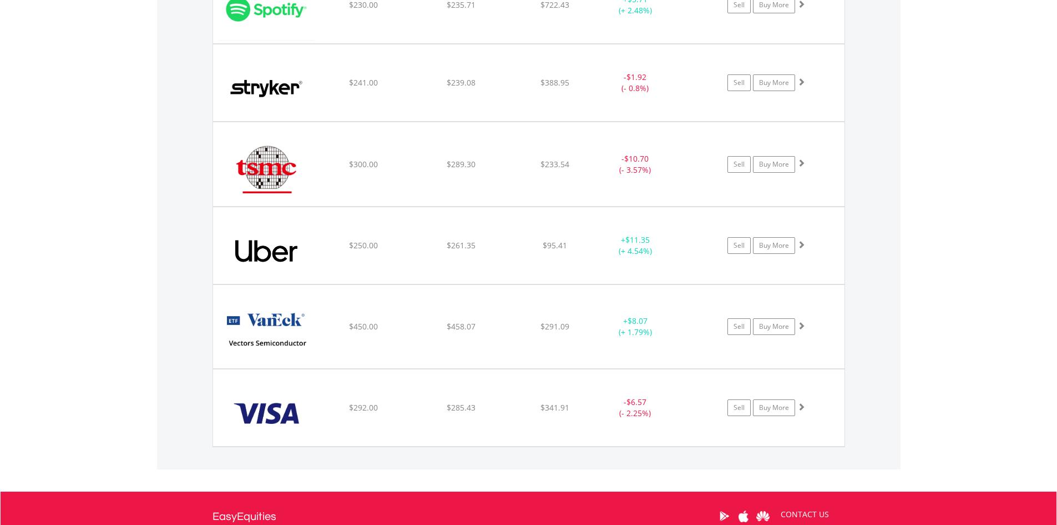
scroll to position [3354, 0]
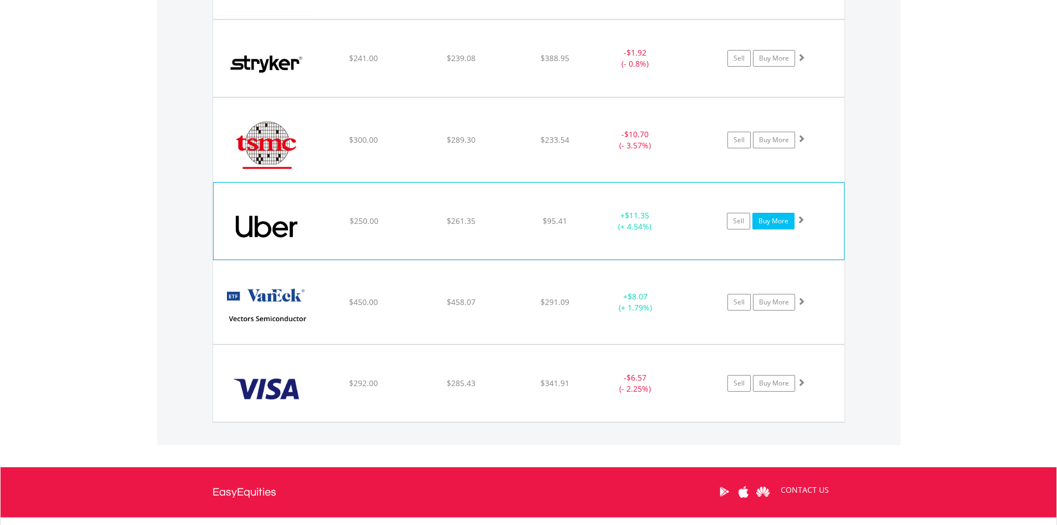
click at [777, 218] on link "Buy More" at bounding box center [774, 221] width 42 height 17
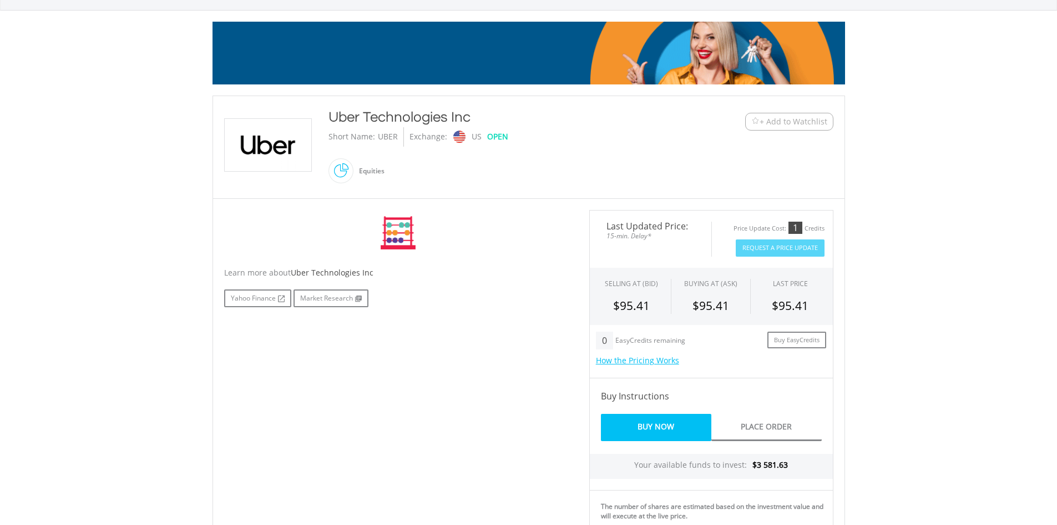
scroll to position [278, 0]
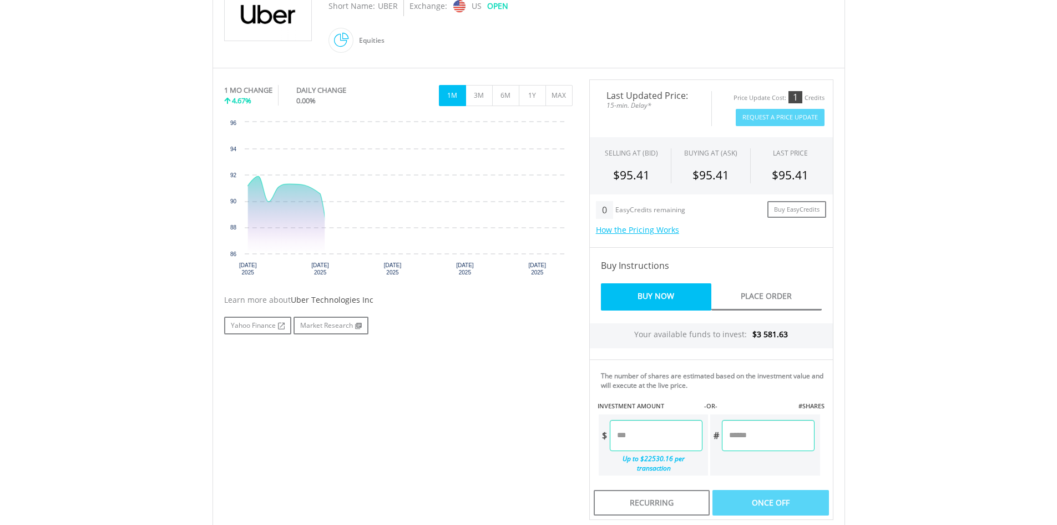
click at [652, 440] on input "number" at bounding box center [656, 435] width 93 height 31
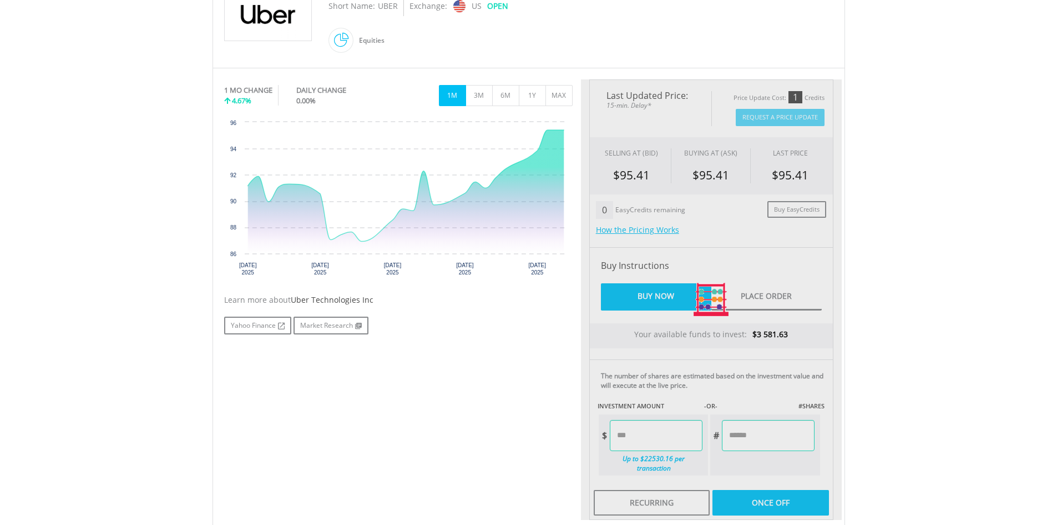
type input "*****"
click at [986, 367] on body "My Investments Invest Now New Listings Sell My Recurring Investments Pending Or…" at bounding box center [528, 228] width 1057 height 1012
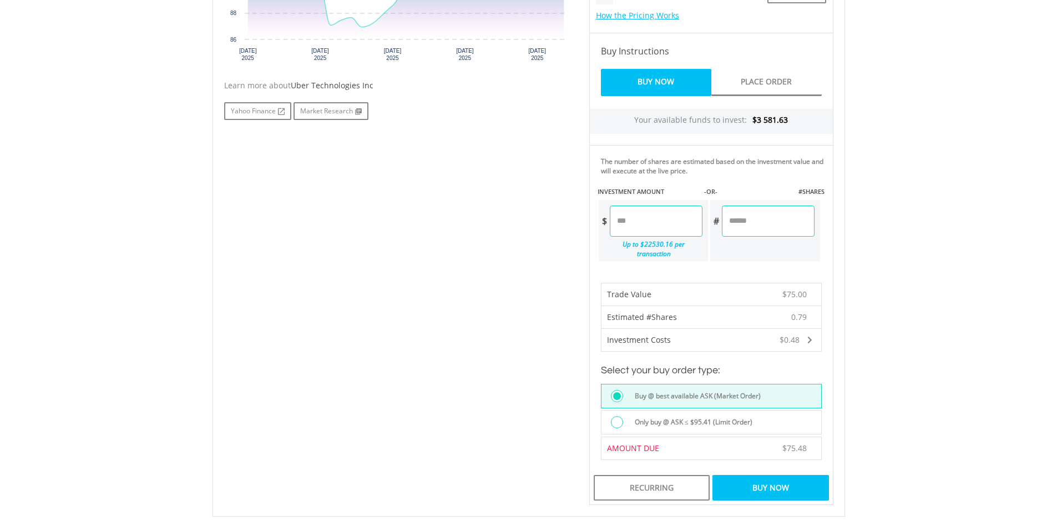
scroll to position [555, 0]
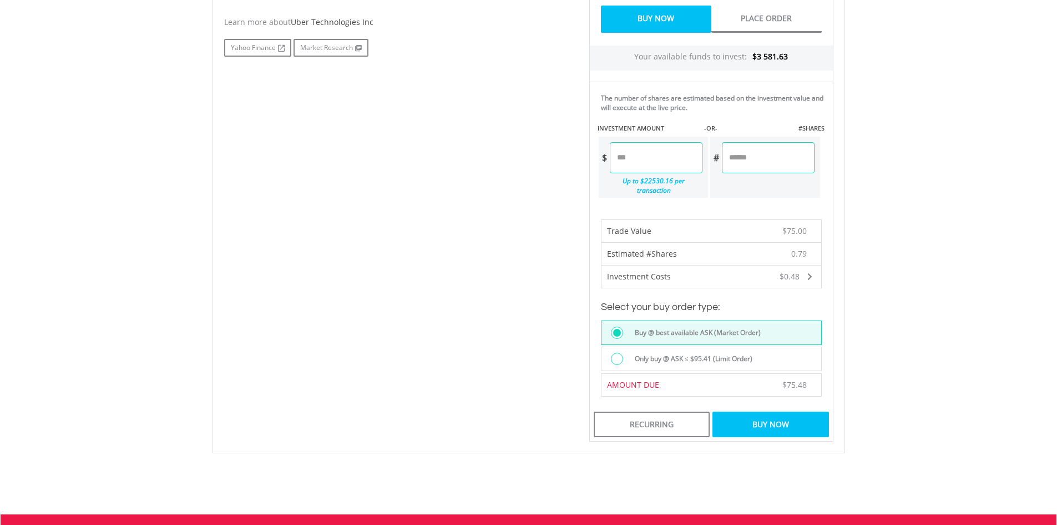
click at [778, 411] on div "Buy Now" at bounding box center [771, 424] width 116 height 26
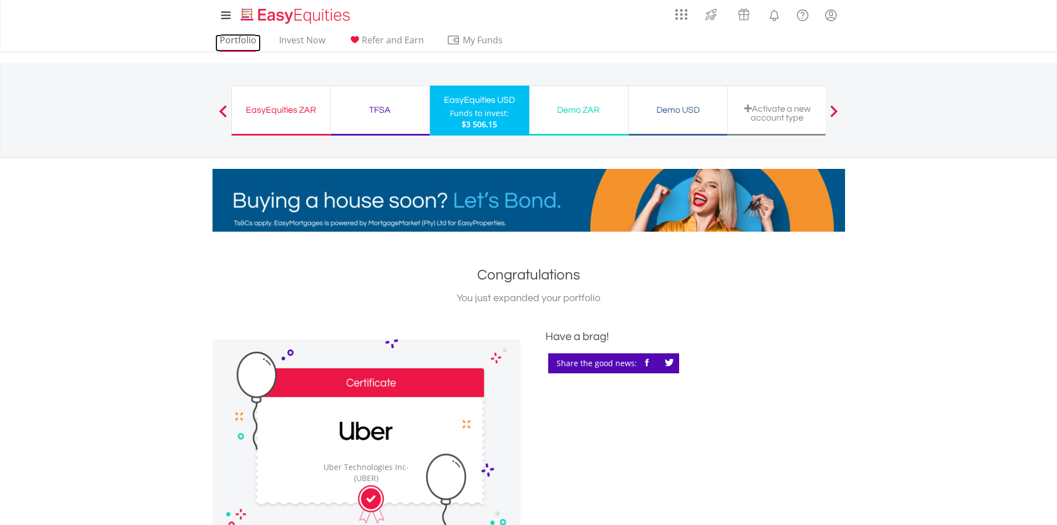
click at [243, 43] on link "Portfolio" at bounding box center [238, 42] width 46 height 17
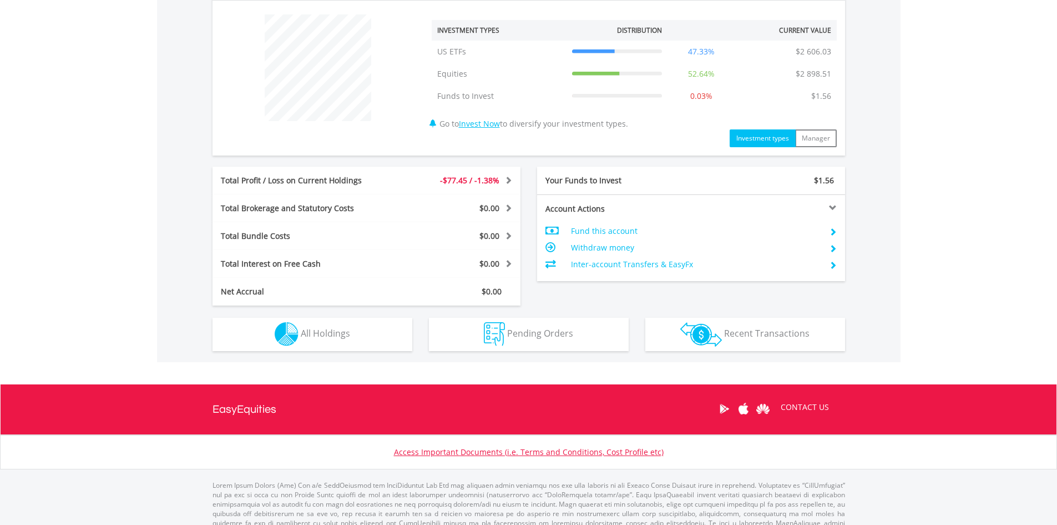
scroll to position [381, 0]
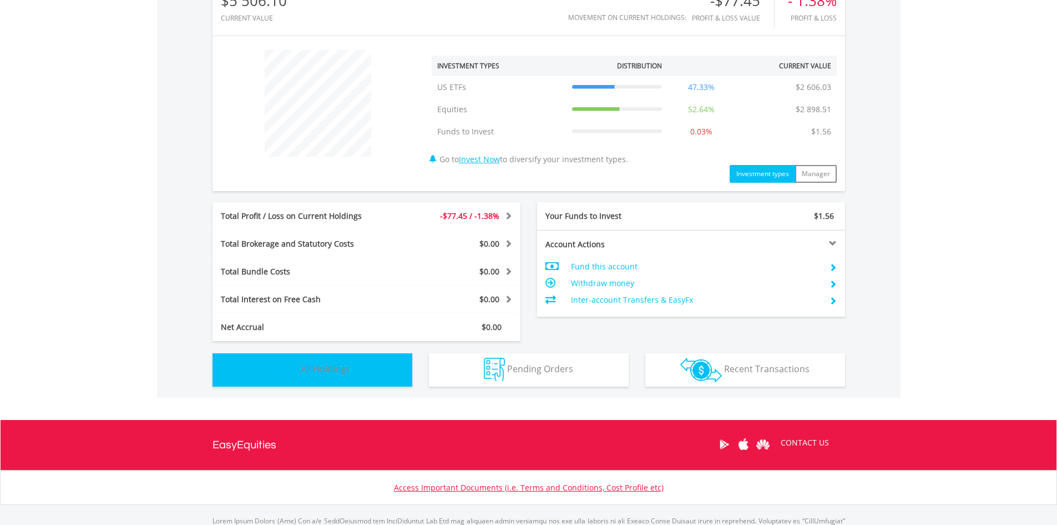
click at [346, 367] on span "All Holdings" at bounding box center [325, 368] width 49 height 12
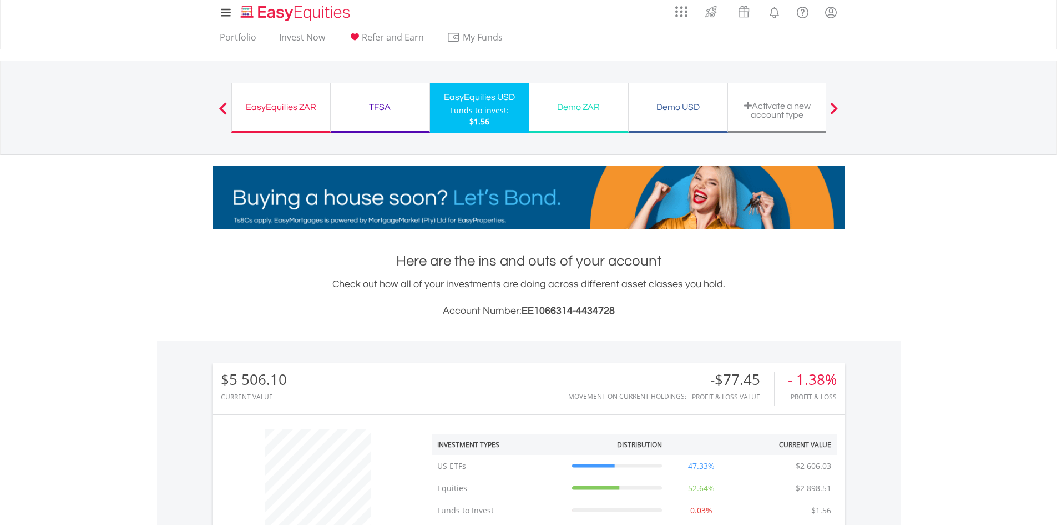
scroll to position [0, 0]
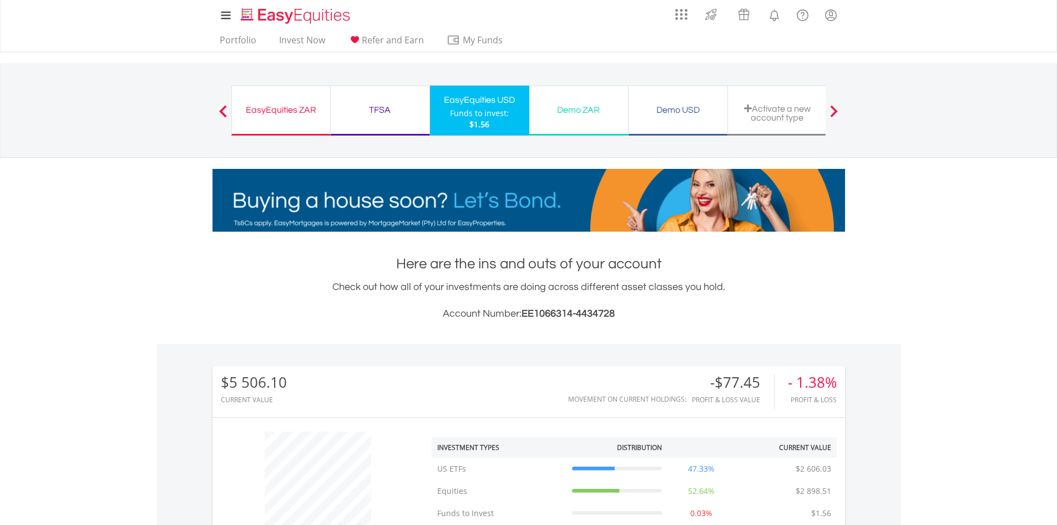
click at [385, 114] on div "TFSA" at bounding box center [379, 110] width 85 height 16
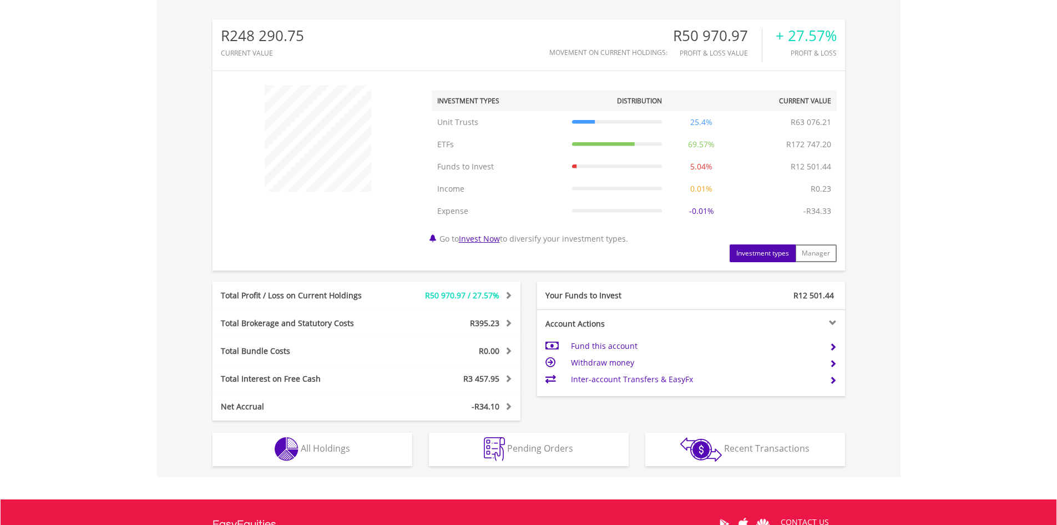
scroll to position [389, 0]
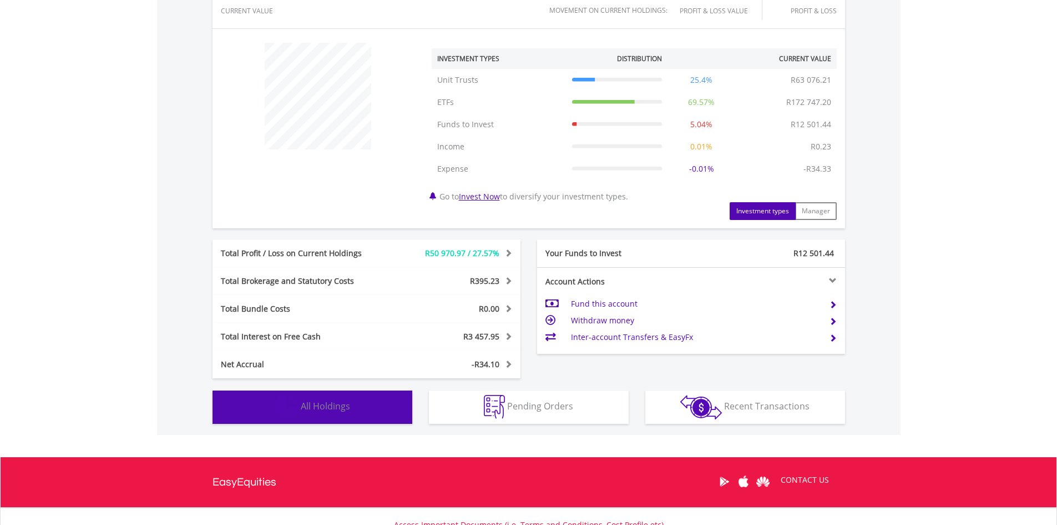
click at [312, 402] on span "All Holdings" at bounding box center [325, 406] width 49 height 12
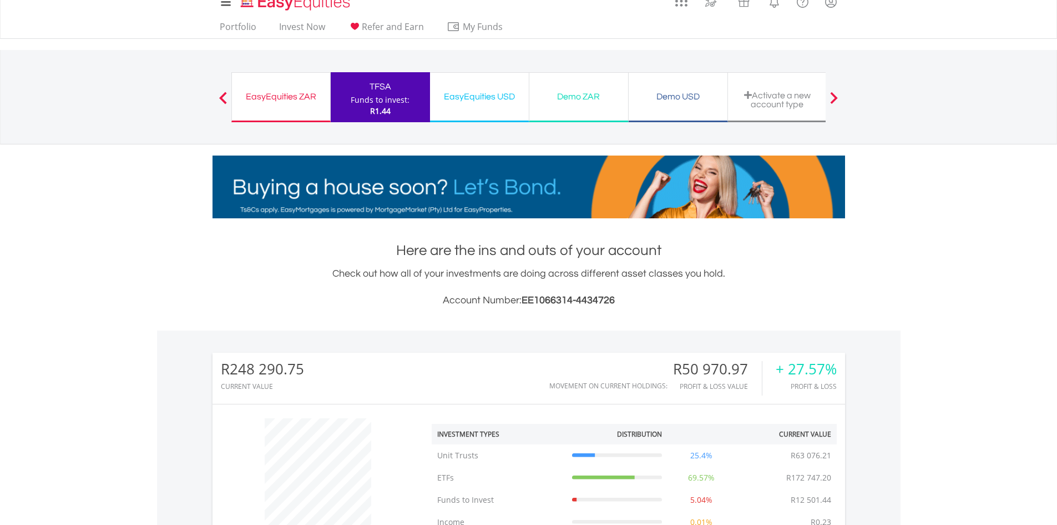
scroll to position [13, 0]
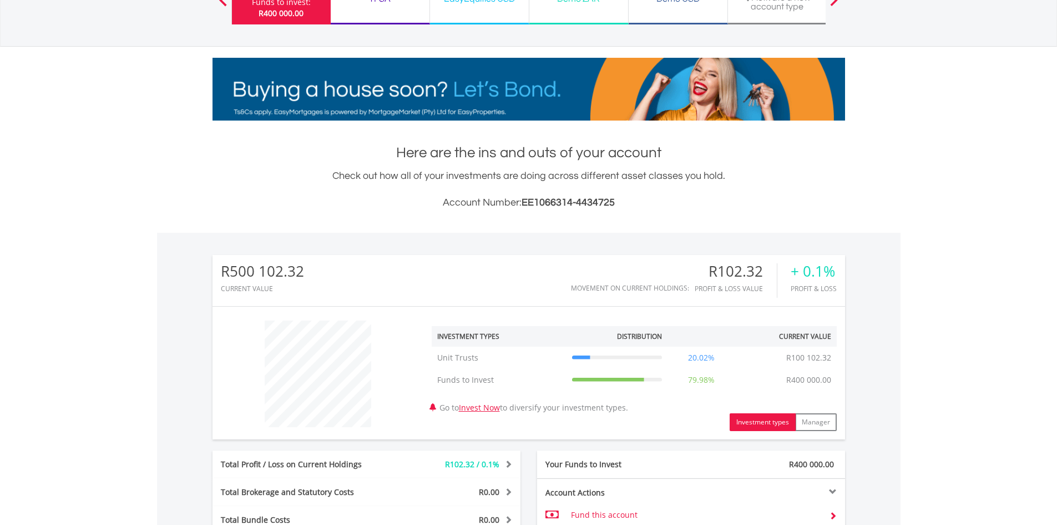
scroll to position [56, 0]
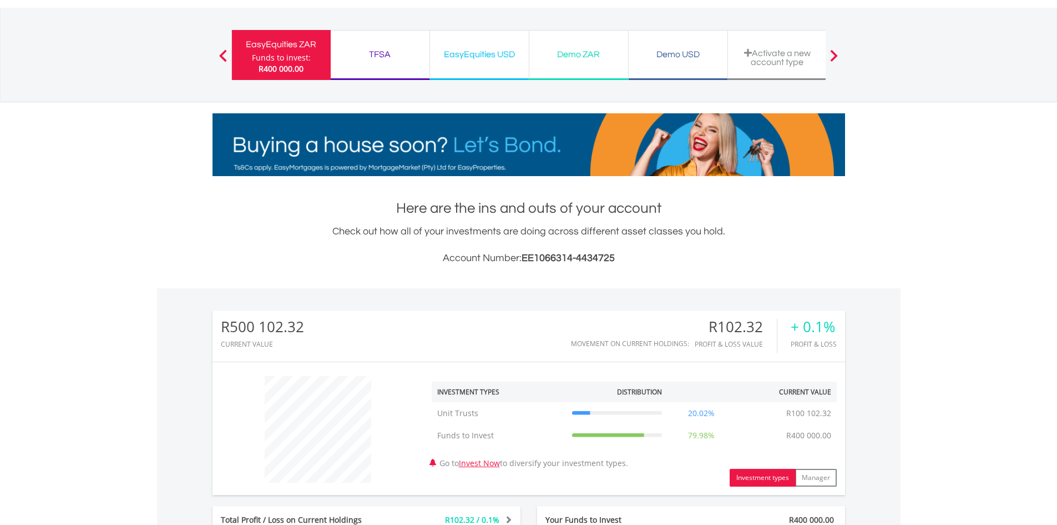
click at [393, 54] on div "TFSA" at bounding box center [379, 55] width 85 height 16
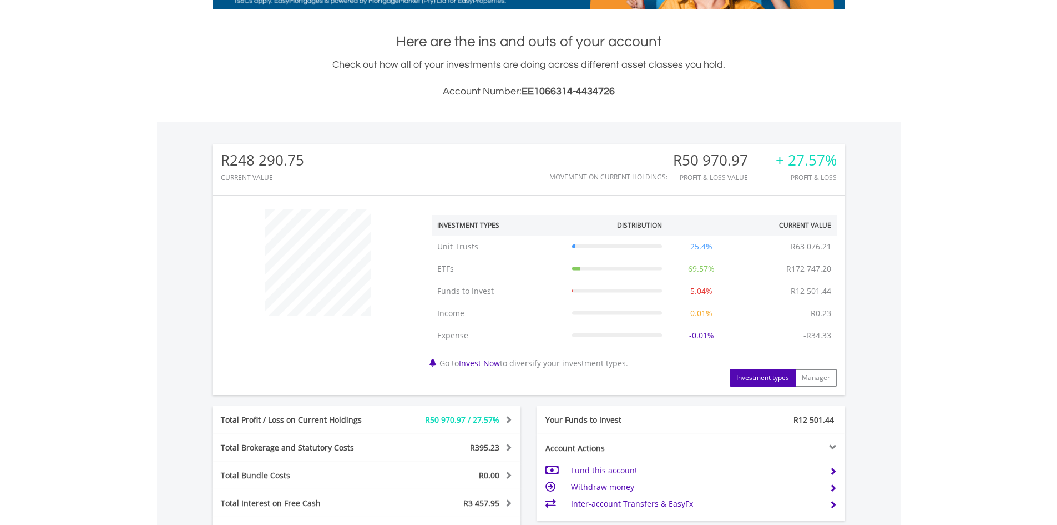
scroll to position [107, 211]
click at [813, 377] on button "Manager" at bounding box center [816, 378] width 42 height 18
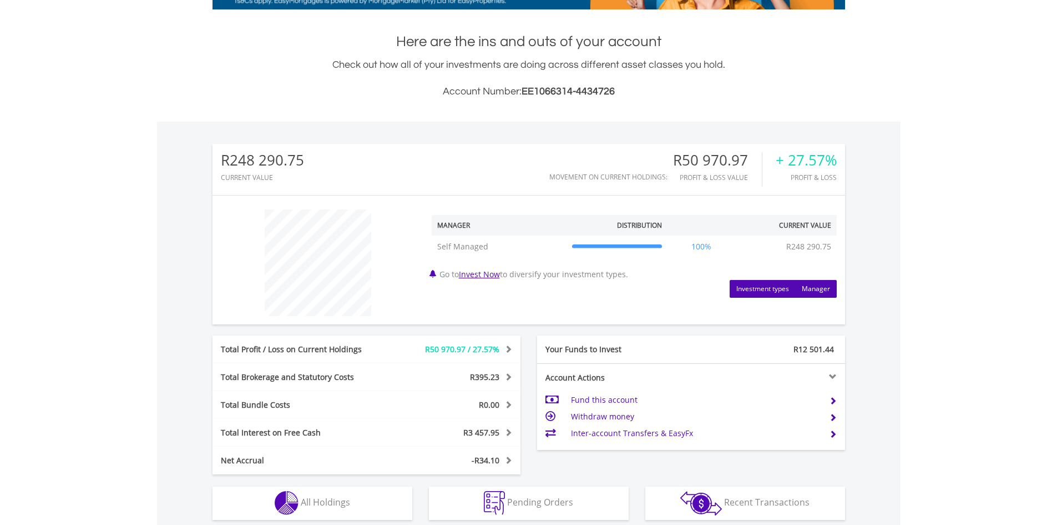
click at [767, 286] on button "Investment types" at bounding box center [763, 289] width 66 height 18
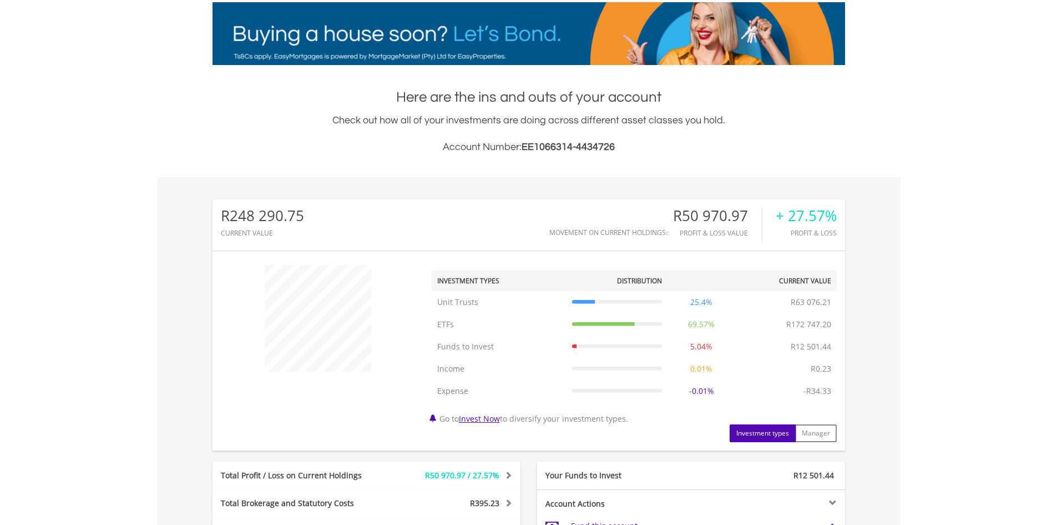
scroll to position [0, 0]
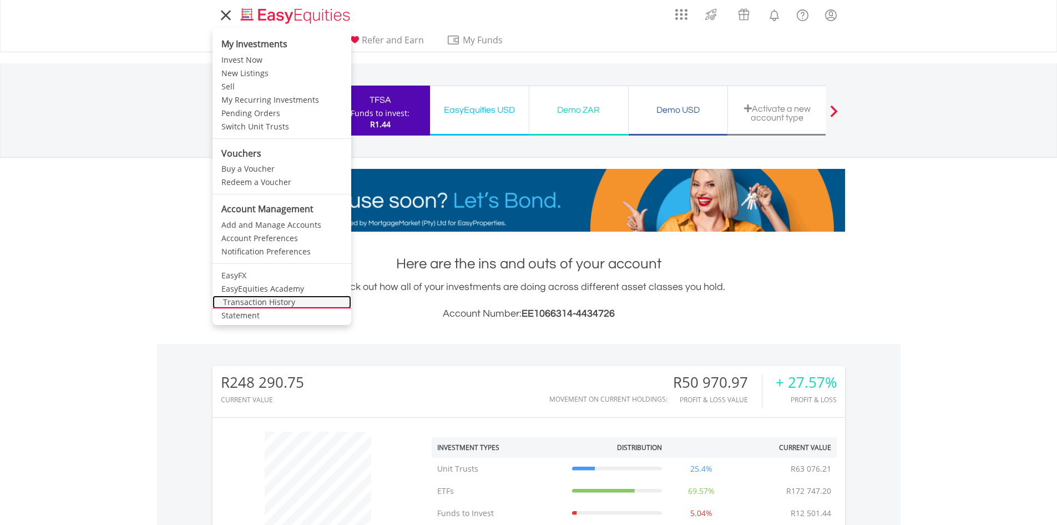
click at [275, 301] on link "Transaction History" at bounding box center [282, 301] width 139 height 13
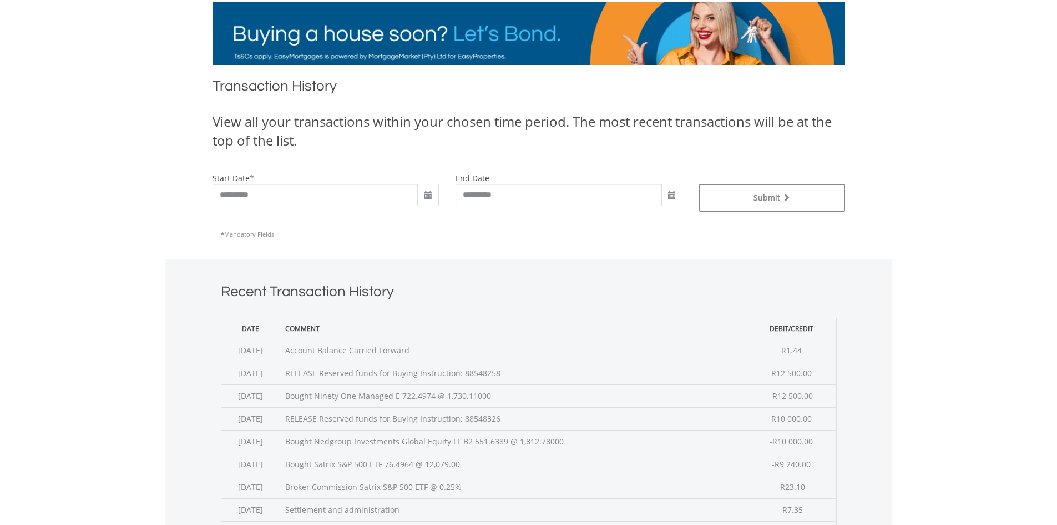
scroll to position [222, 0]
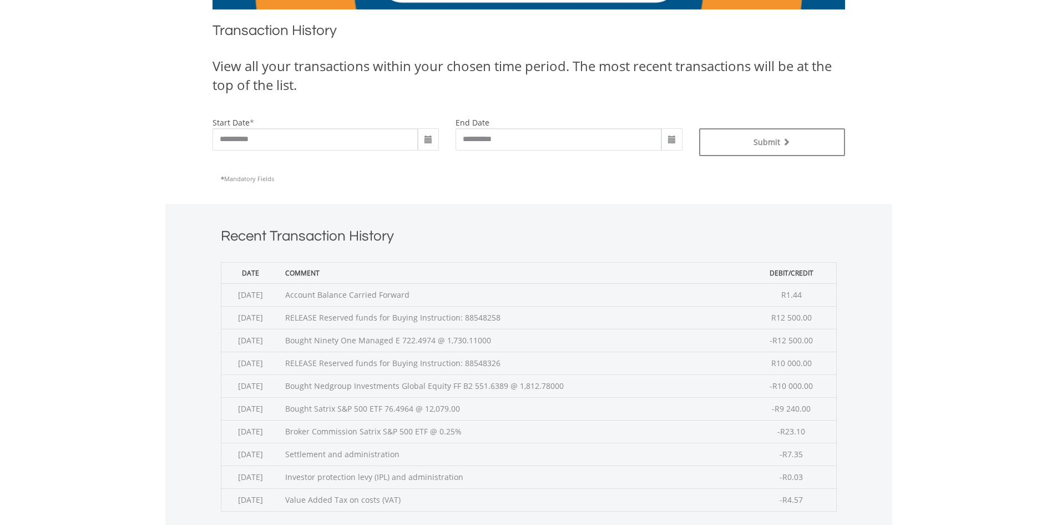
drag, startPoint x: 312, startPoint y: 340, endPoint x: 485, endPoint y: 320, distance: 173.8
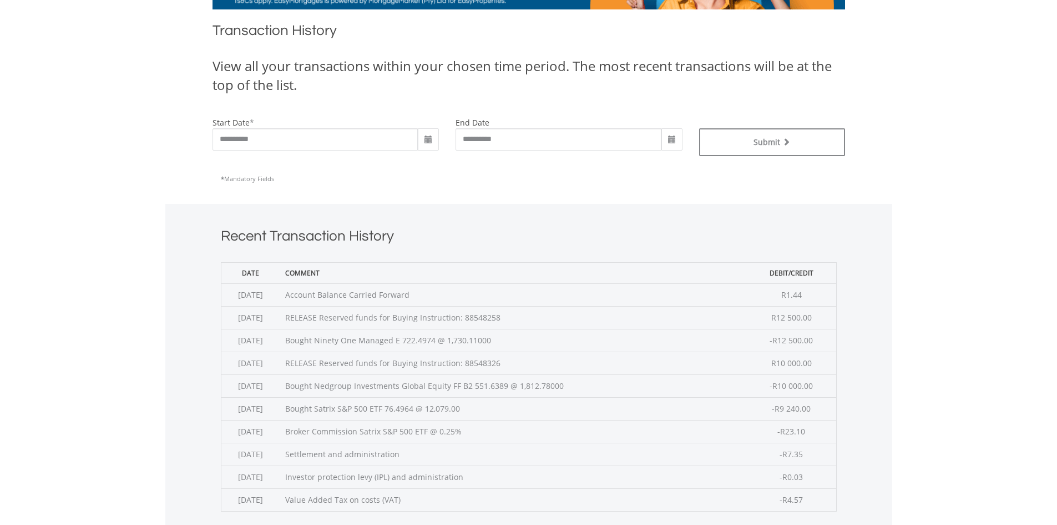
click at [485, 320] on tbody "[DATE] Account Balance Carried Forward R1.44 [DATE] RELEASE Reserved funds for …" at bounding box center [529, 397] width 616 height 228
click at [996, 309] on body "My Investments Invest Now New Listings Sell My Recurring Investments Pending Or…" at bounding box center [528, 296] width 1057 height 1037
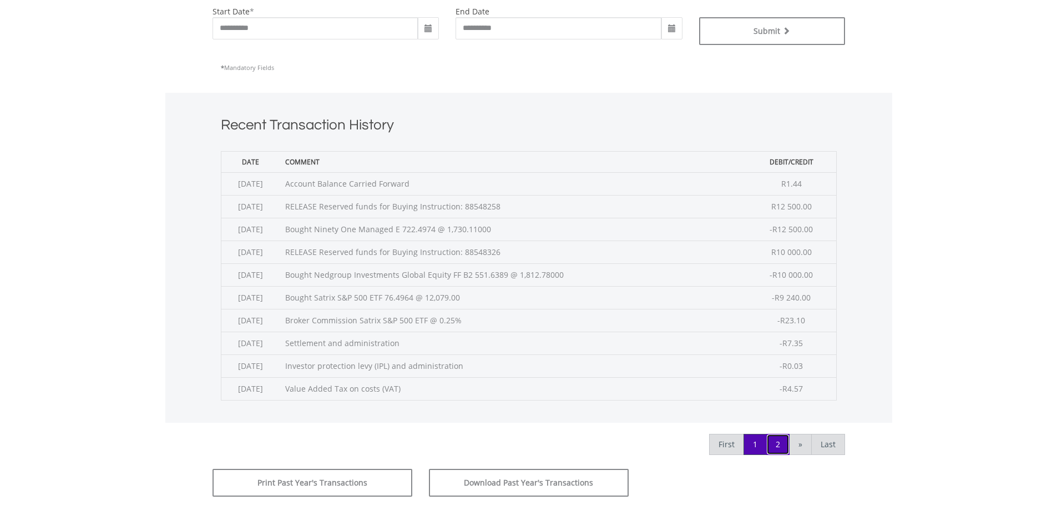
click at [775, 442] on link "2" at bounding box center [778, 443] width 23 height 21
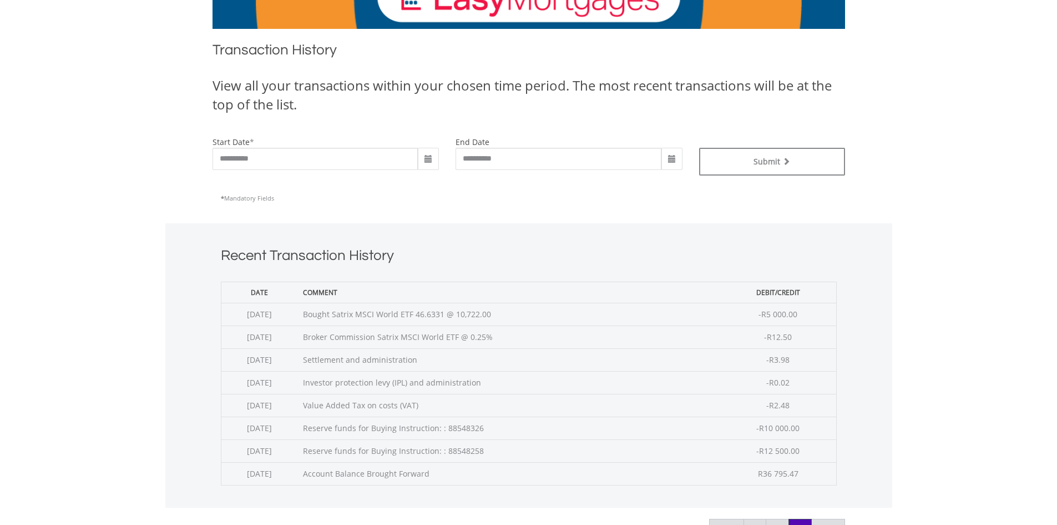
scroll to position [222, 0]
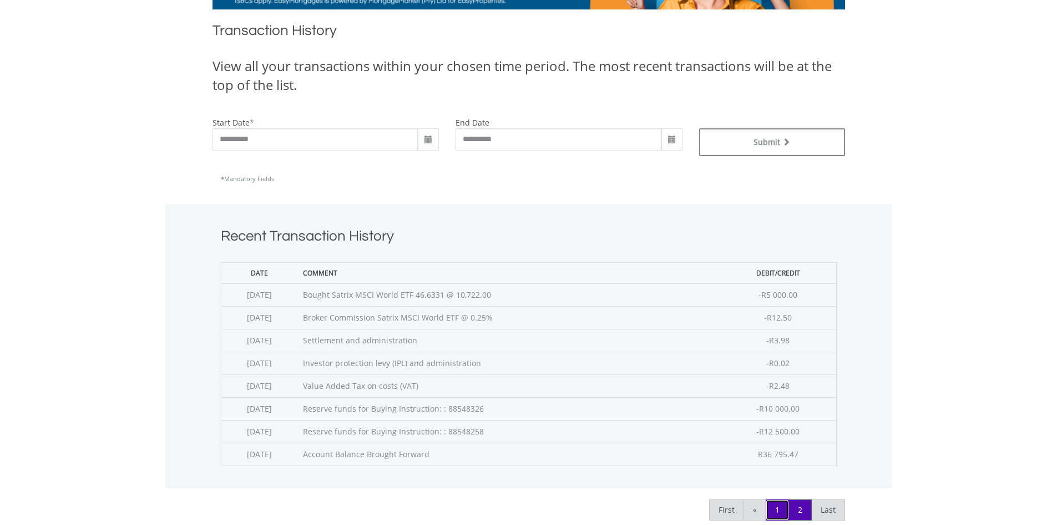
click at [778, 508] on link "1" at bounding box center [777, 509] width 23 height 21
